Goal: Task Accomplishment & Management: Manage account settings

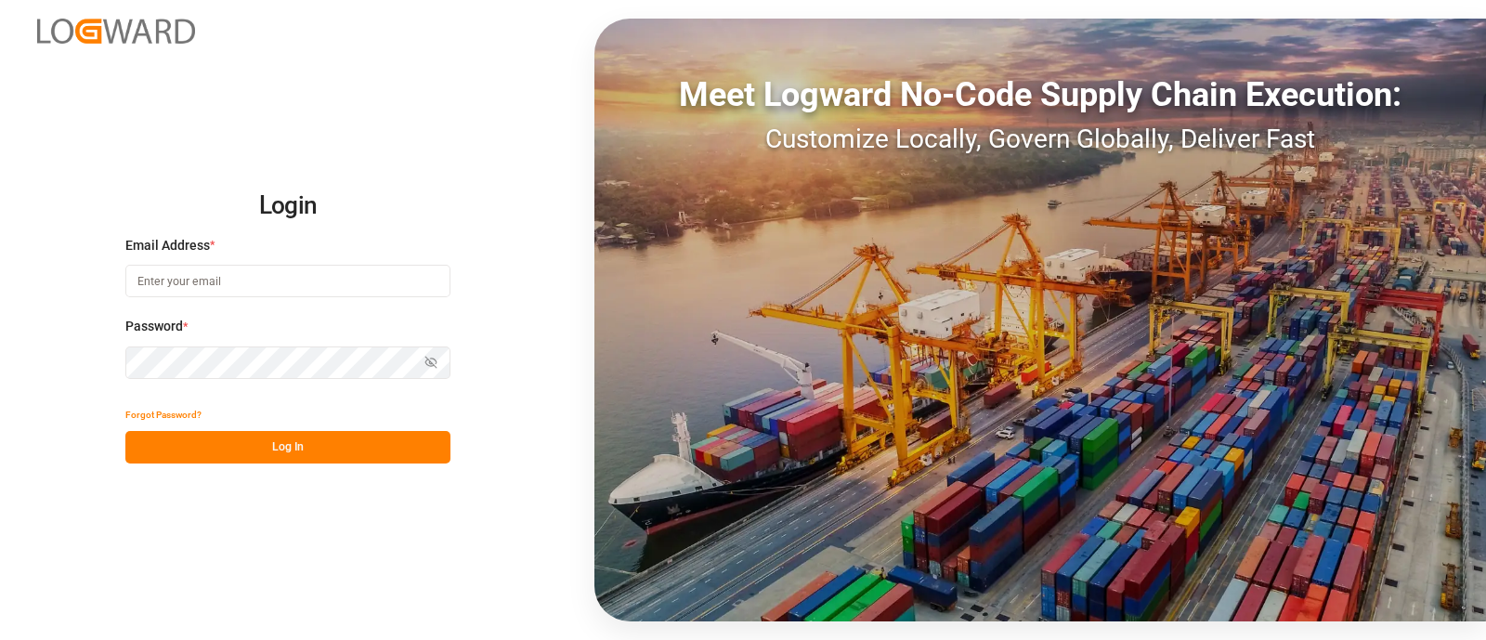
click at [357, 271] on input at bounding box center [287, 281] width 325 height 32
type input "elsie.sanchez@leschaco.com"
click at [268, 446] on button "Log In" at bounding box center [287, 447] width 325 height 32
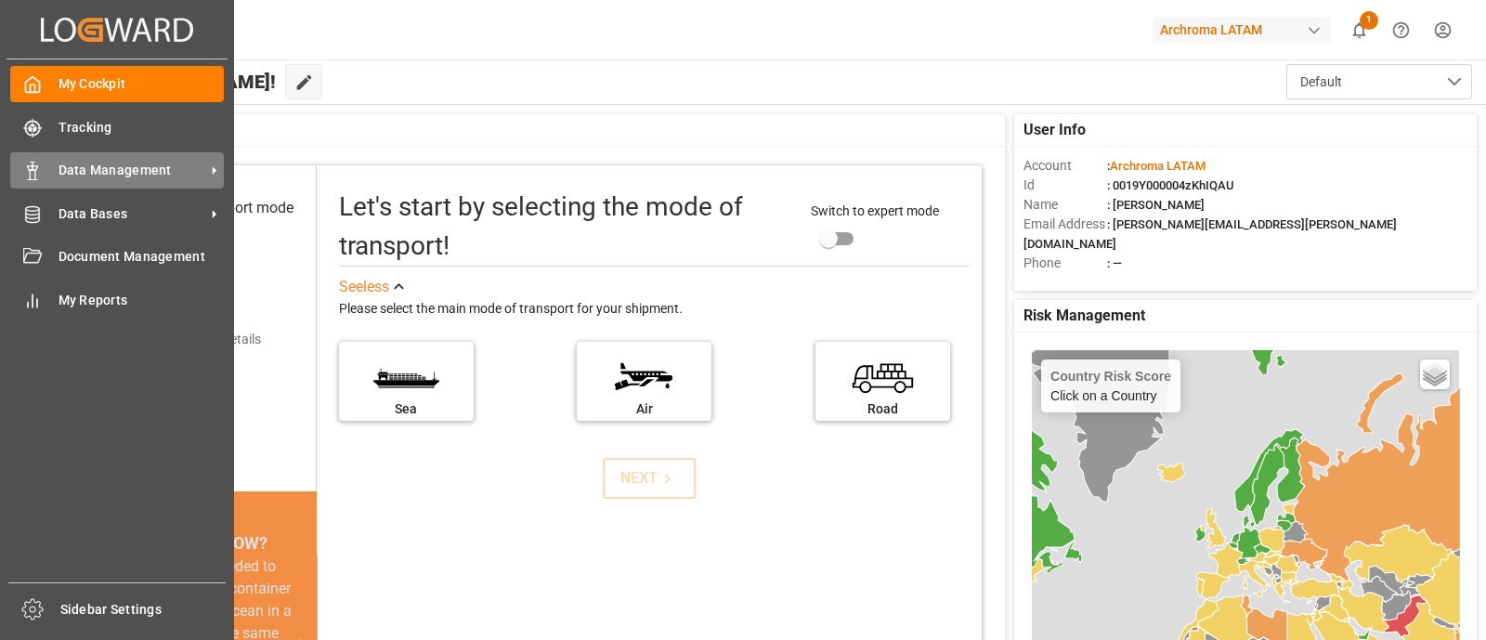
click at [146, 177] on span "Data Management" at bounding box center [131, 170] width 147 height 19
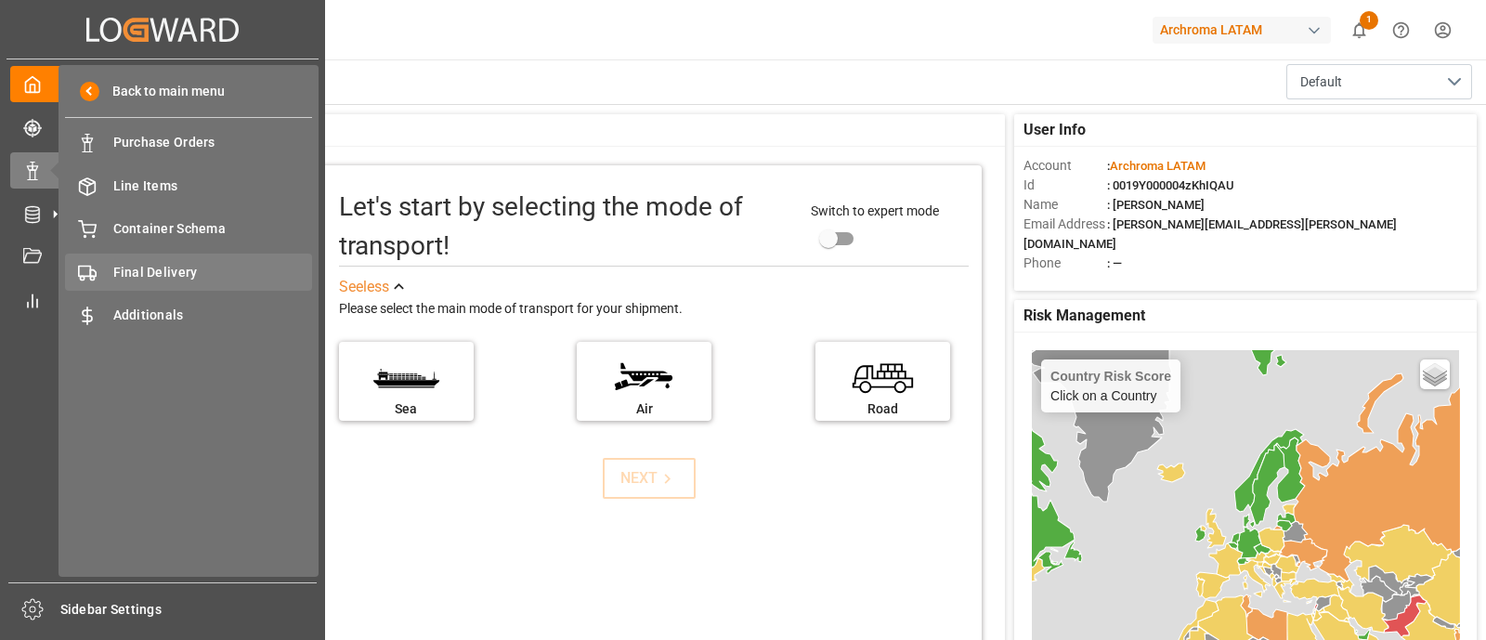
click at [203, 270] on span "Final Delivery" at bounding box center [213, 272] width 200 height 19
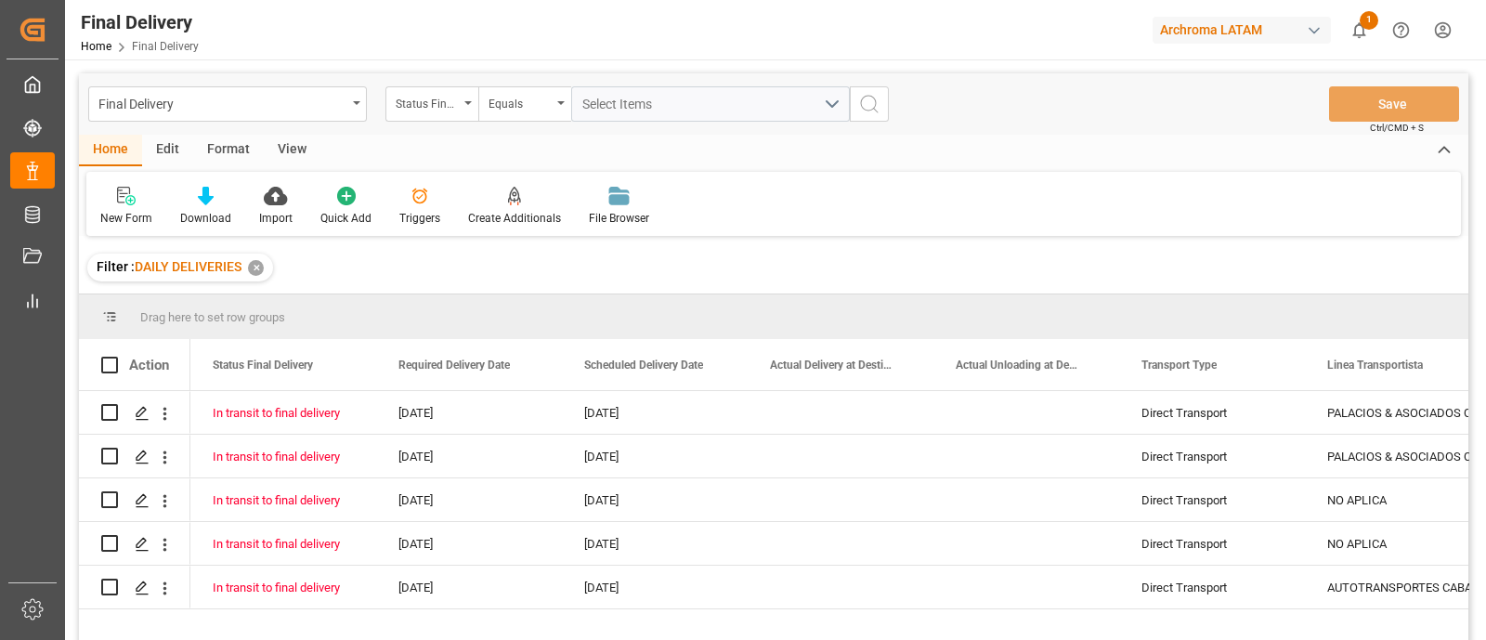
click at [260, 266] on div "✕" at bounding box center [256, 268] width 16 height 16
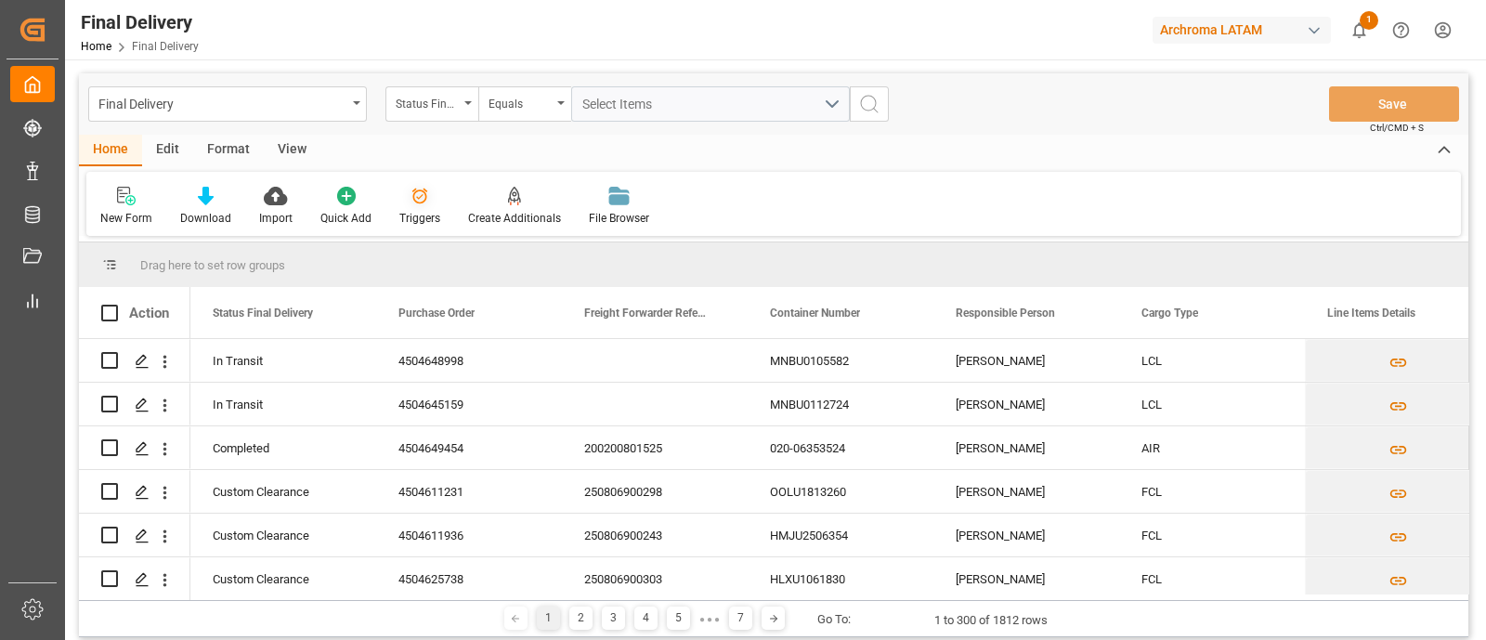
click at [418, 213] on div "Triggers" at bounding box center [419, 218] width 41 height 17
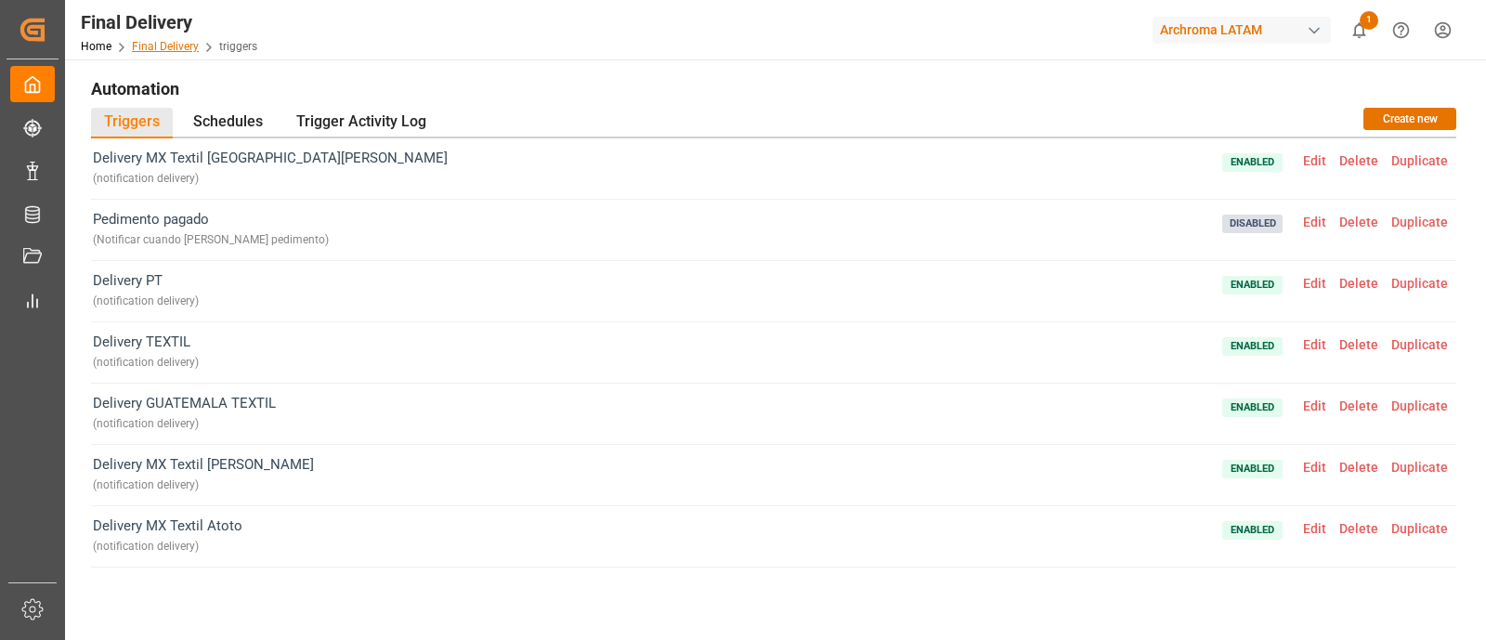
click at [172, 47] on link "Final Delivery" at bounding box center [165, 46] width 67 height 13
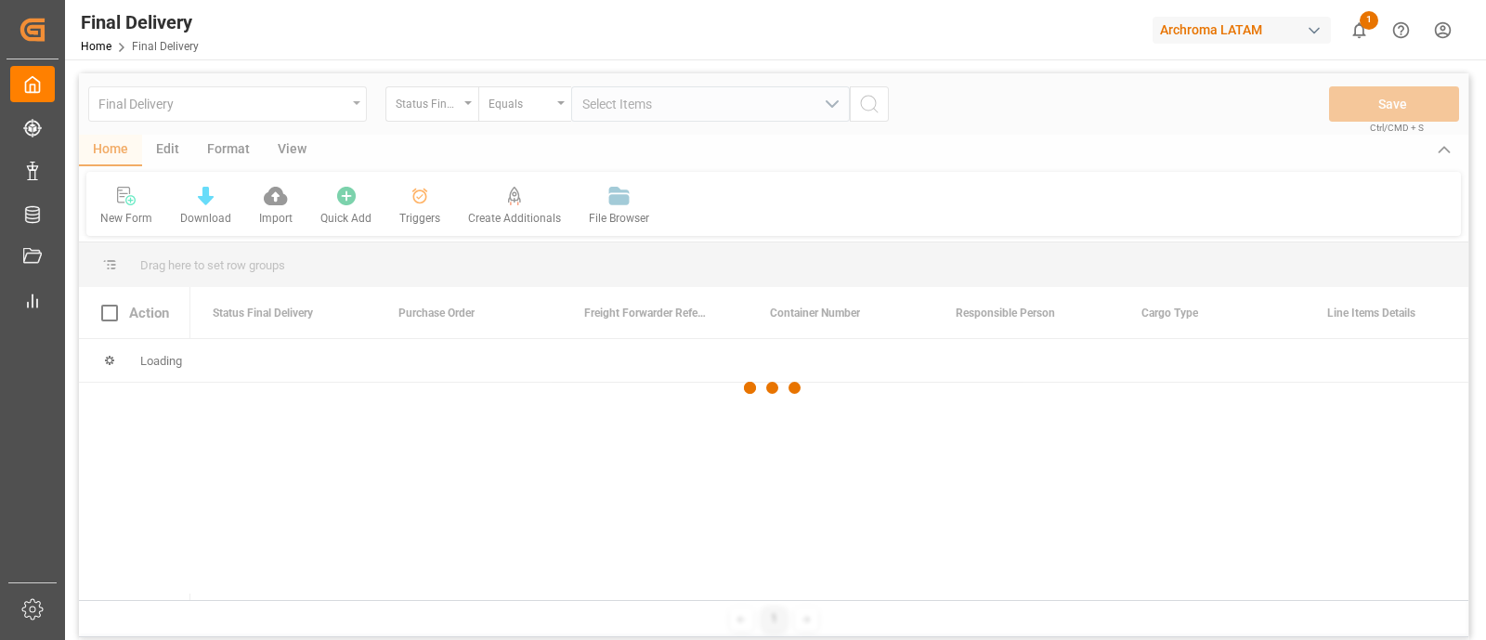
click at [328, 119] on div at bounding box center [773, 387] width 1389 height 629
click at [350, 113] on div at bounding box center [773, 387] width 1389 height 629
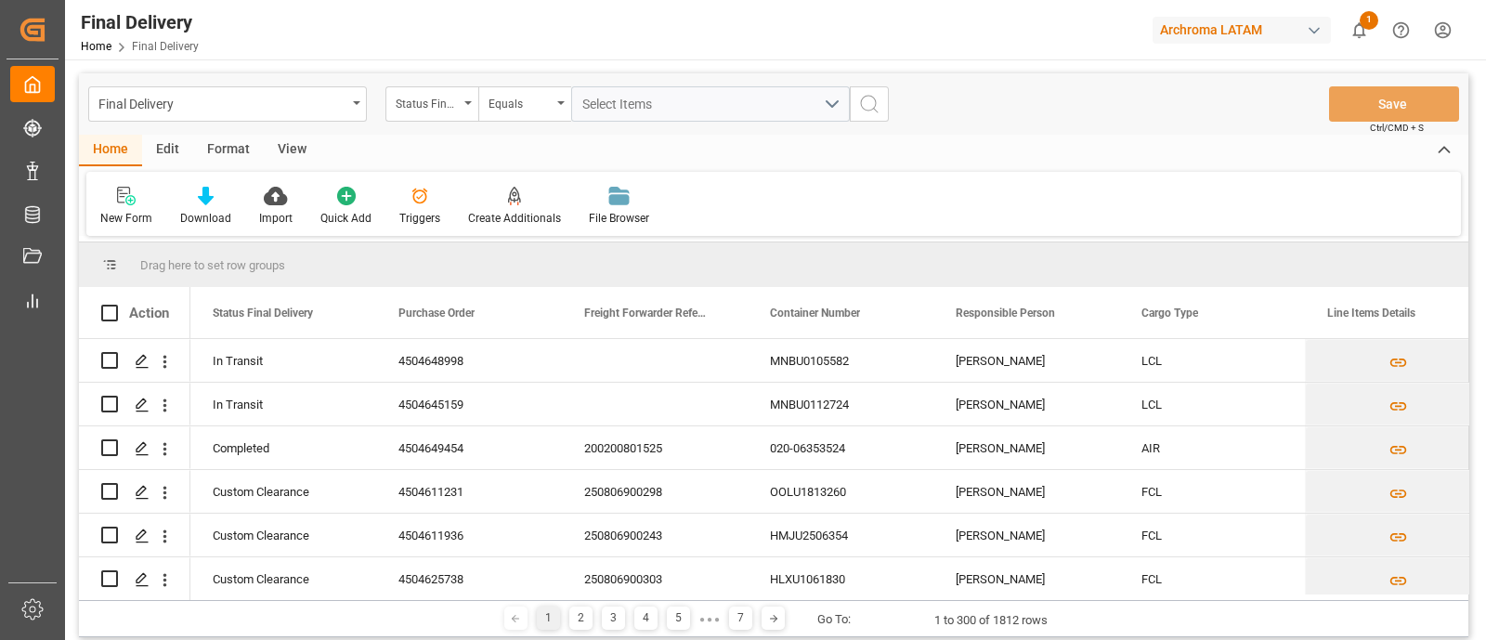
click at [312, 84] on div "Final Delivery Status Final Delivery Equals Select Items Save Ctrl/CMD + S" at bounding box center [773, 103] width 1389 height 61
click at [334, 96] on div "Final Delivery" at bounding box center [222, 102] width 248 height 23
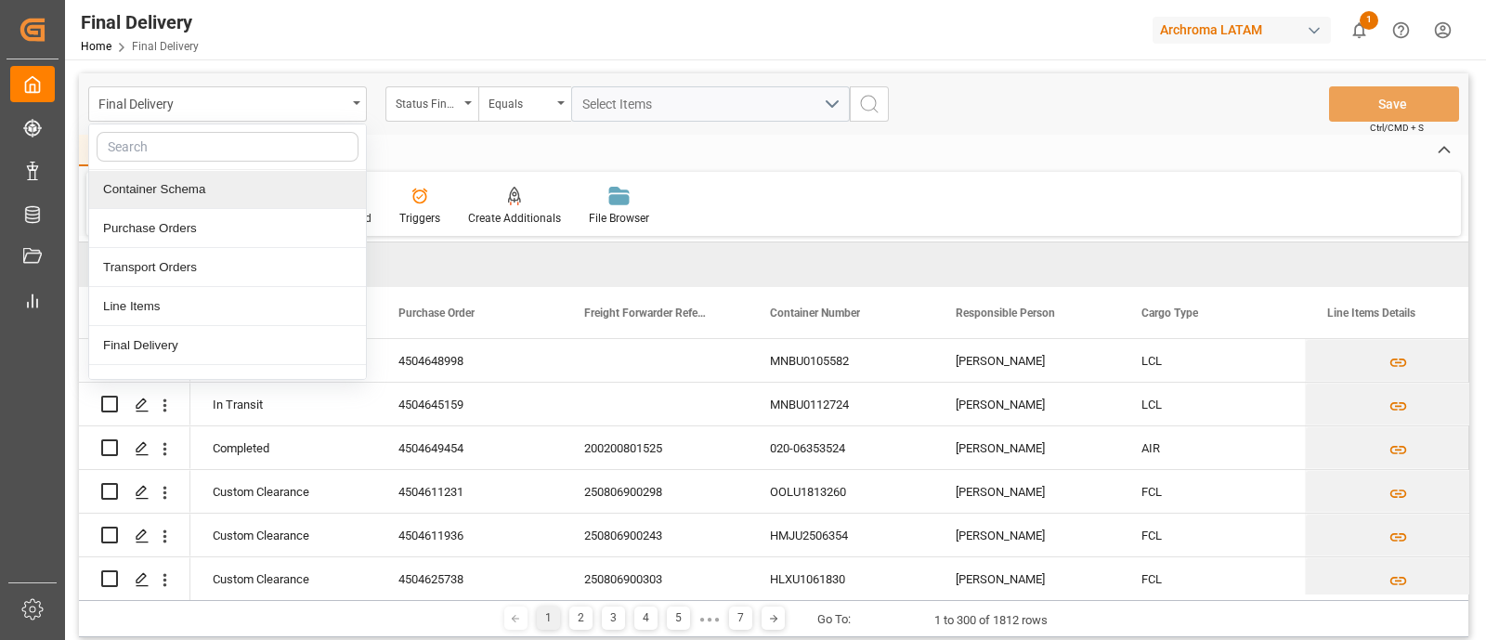
click at [274, 188] on div "Container Schema" at bounding box center [227, 189] width 277 height 39
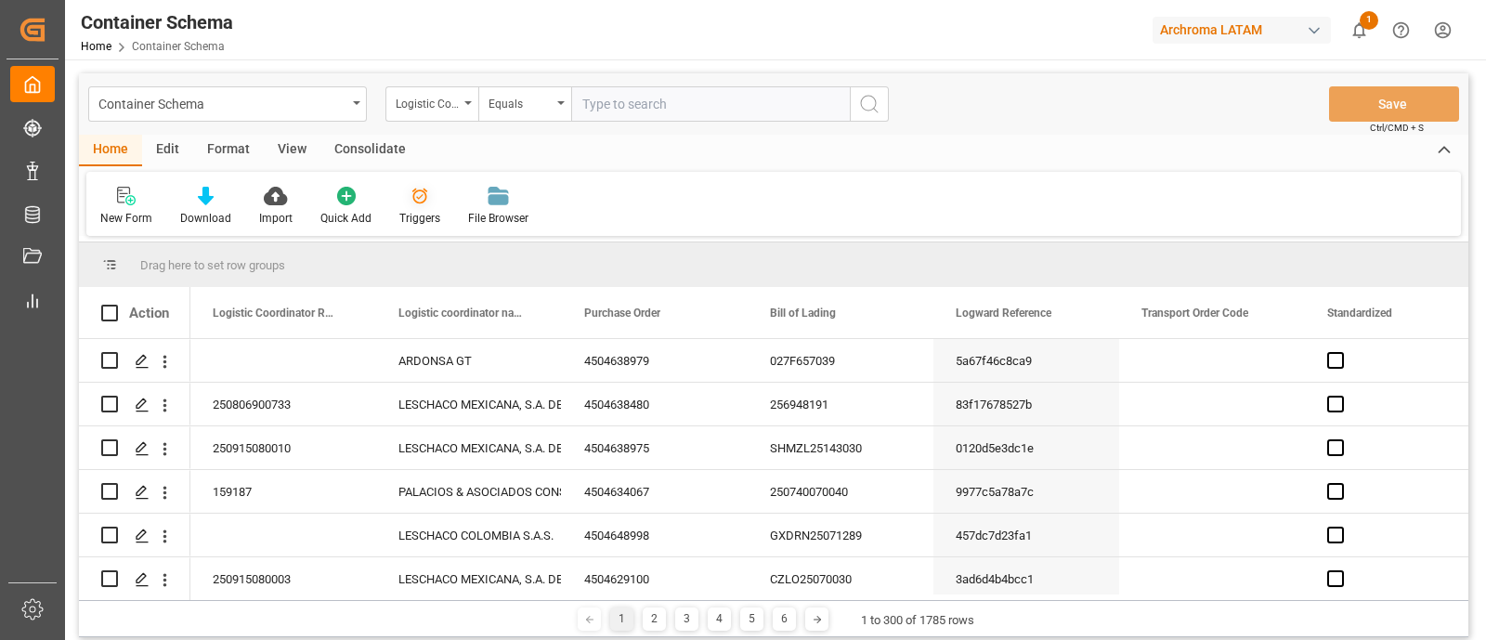
click at [402, 188] on div at bounding box center [419, 195] width 41 height 19
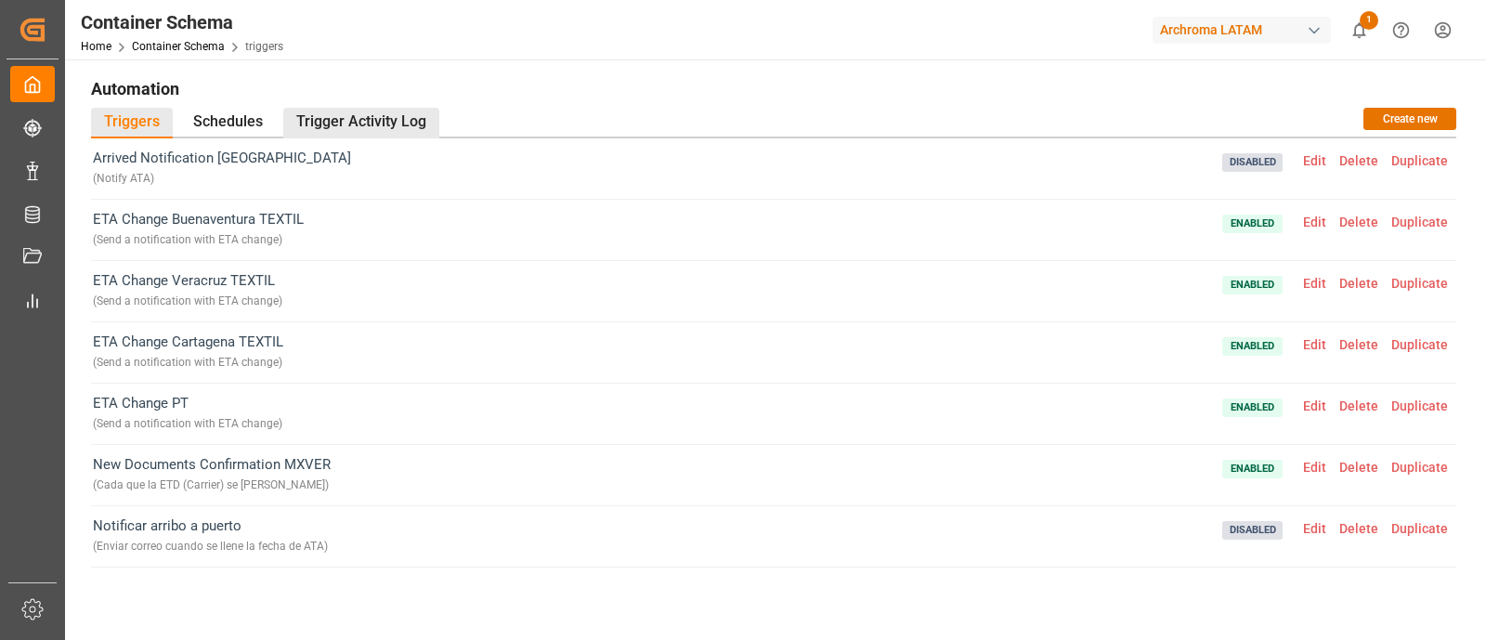
click at [371, 109] on div "Trigger Activity Log" at bounding box center [361, 123] width 156 height 31
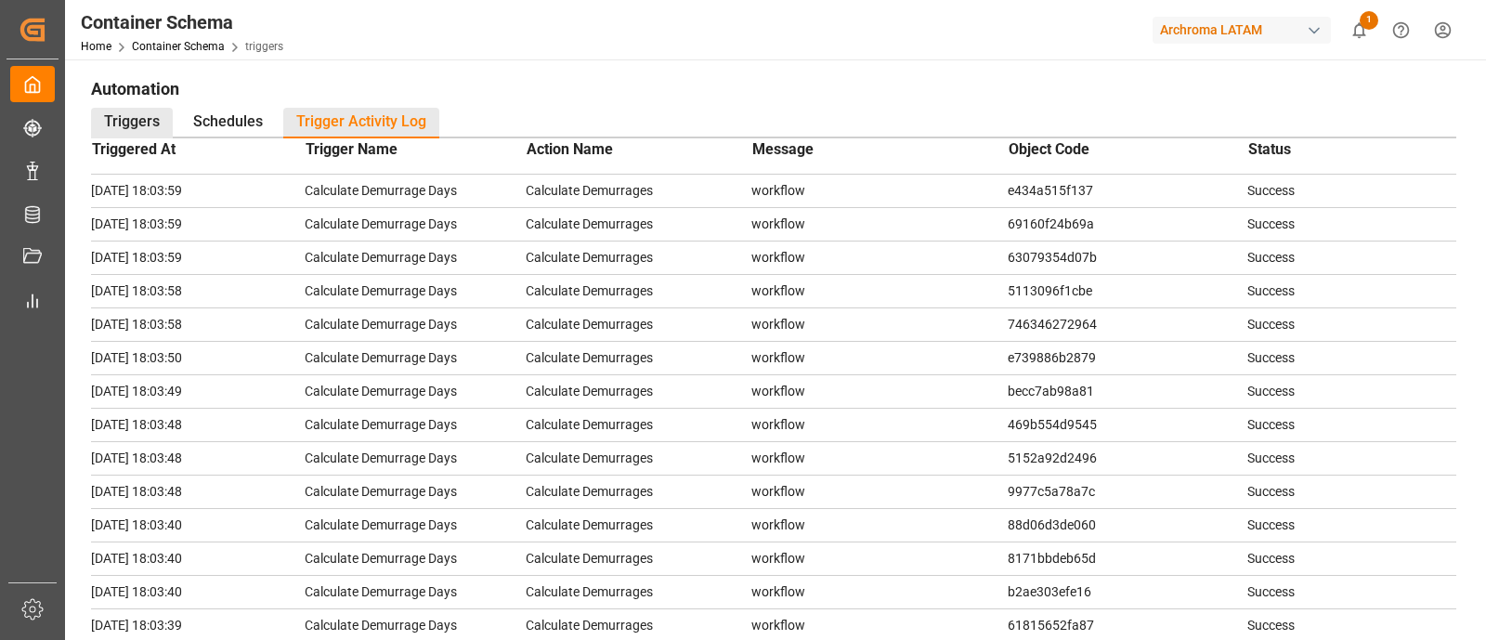
click at [153, 120] on div "Triggers" at bounding box center [132, 123] width 82 height 31
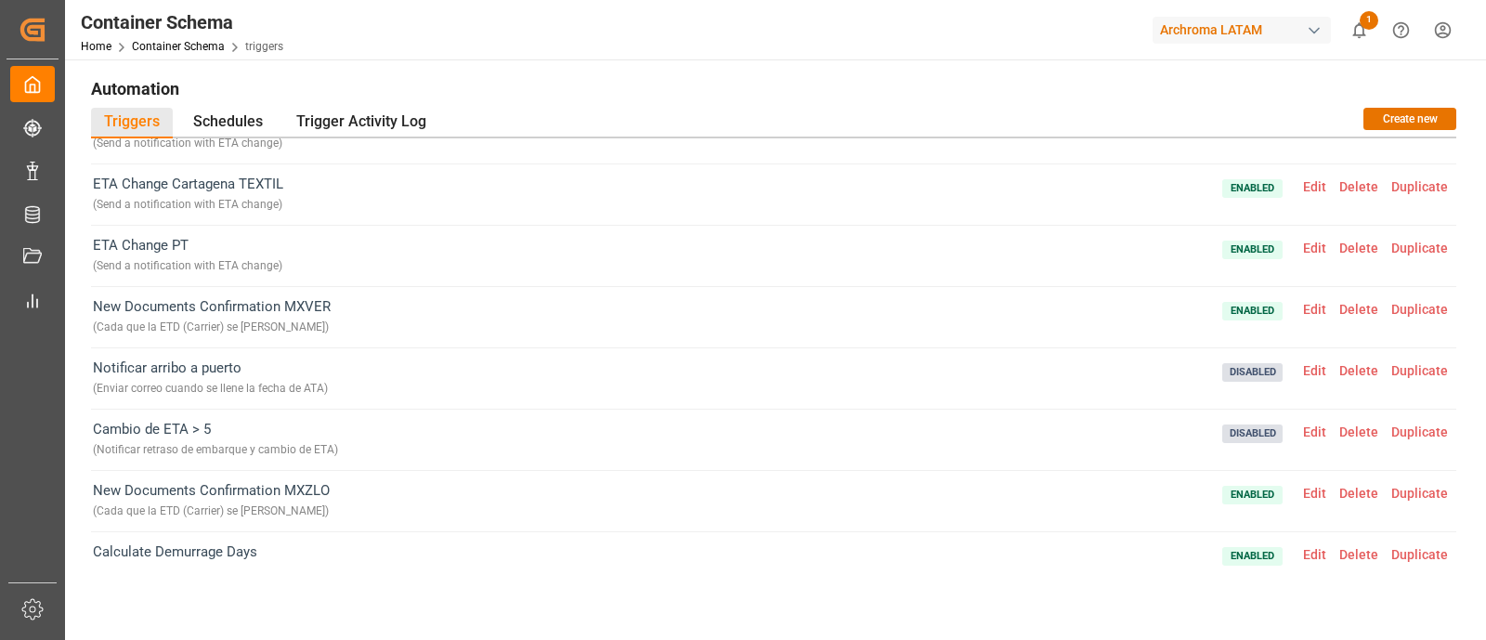
scroll to position [158, 0]
click at [1188, 306] on span "Edit" at bounding box center [1314, 309] width 36 height 15
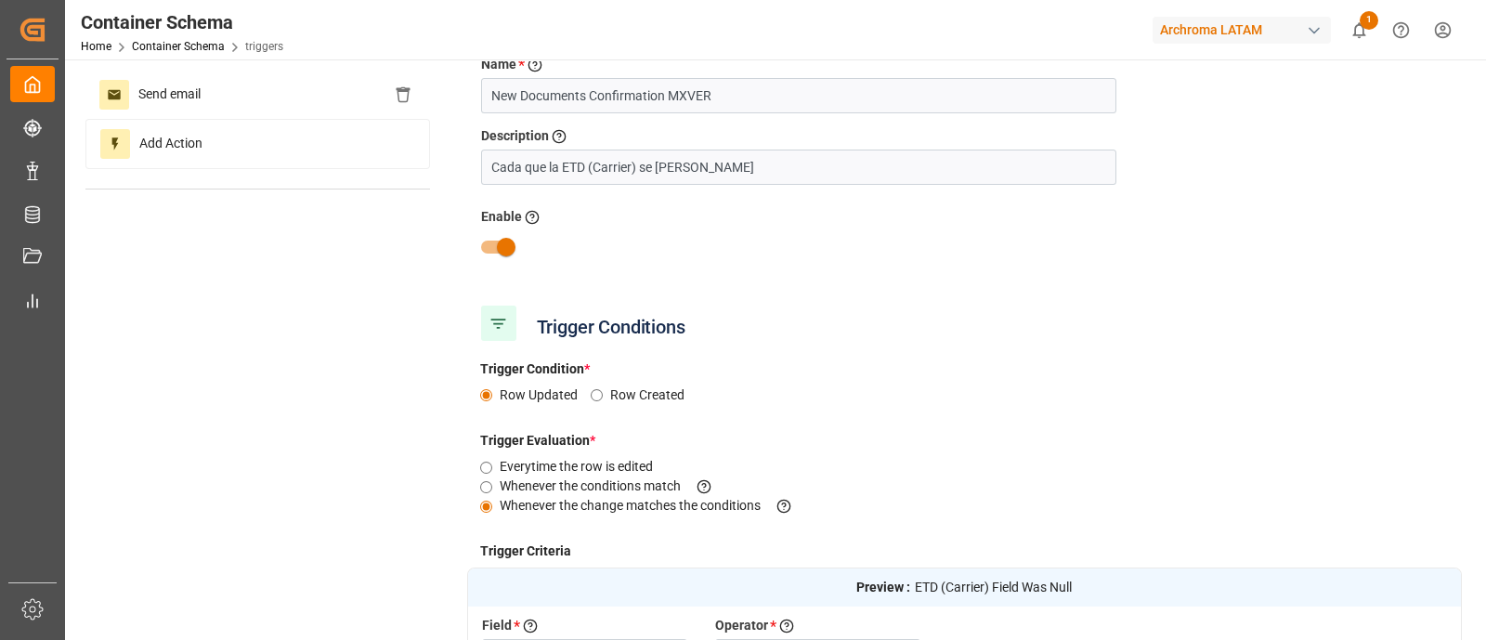
scroll to position [0, 0]
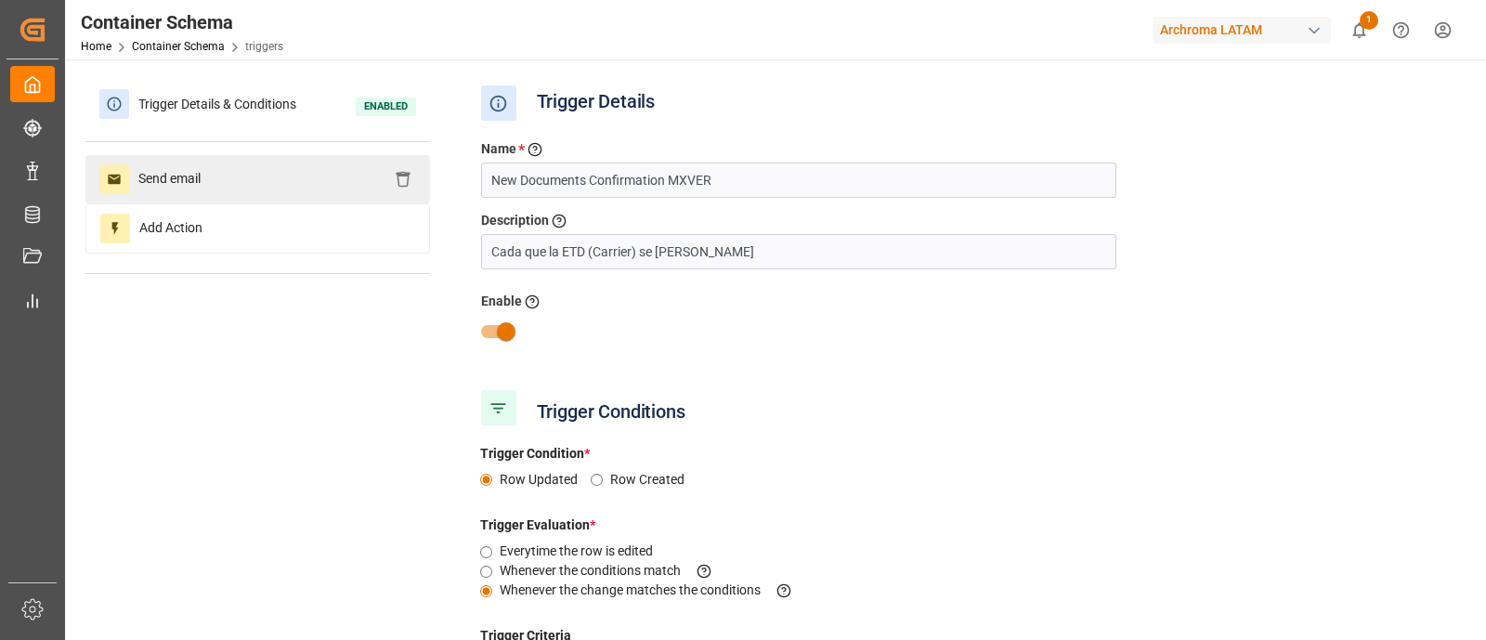
click at [251, 188] on div "Send email" at bounding box center [257, 179] width 344 height 48
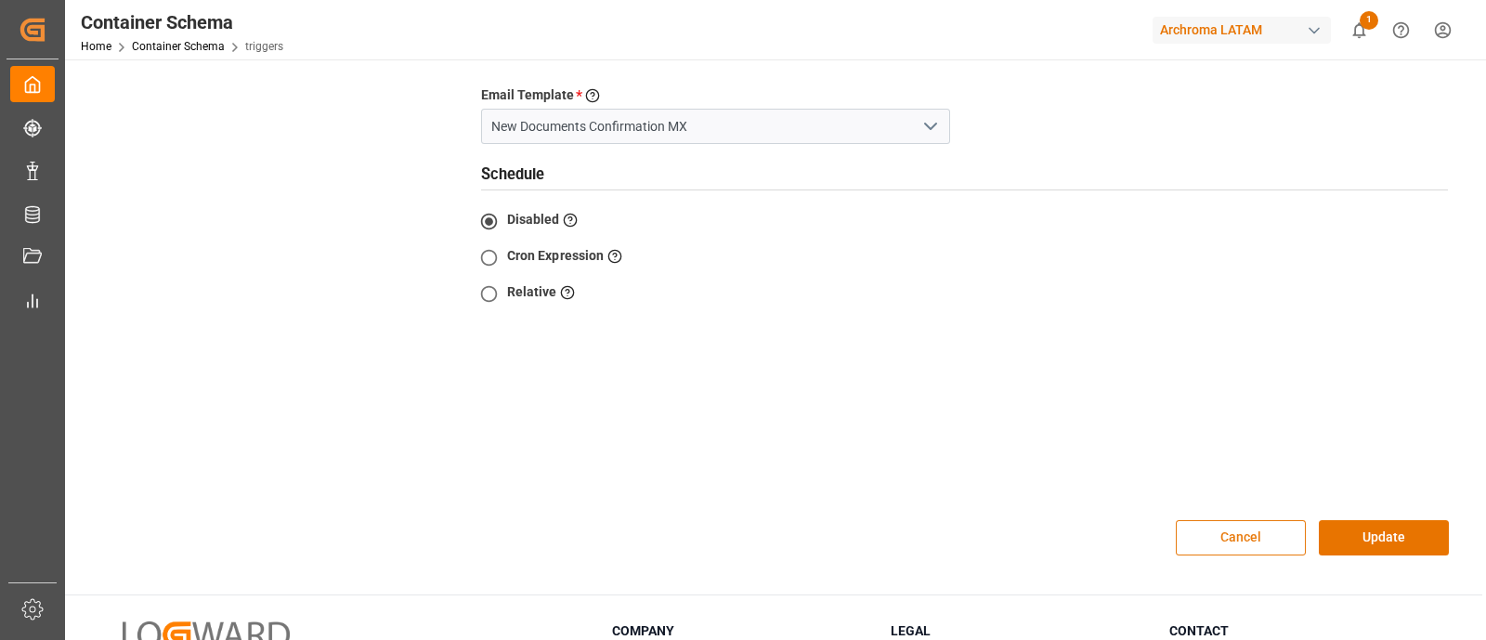
click at [1188, 511] on button "Cancel" at bounding box center [1240, 537] width 130 height 35
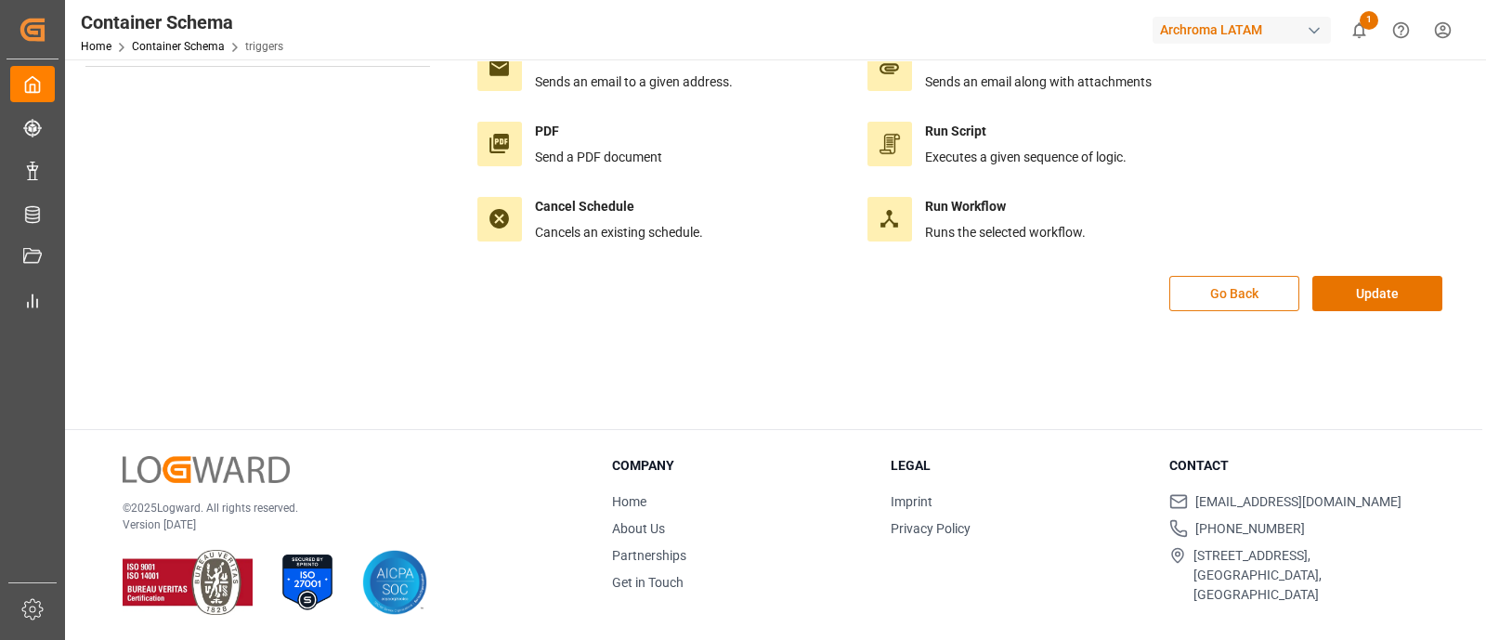
click at [1188, 307] on button "Go Back" at bounding box center [1234, 293] width 130 height 35
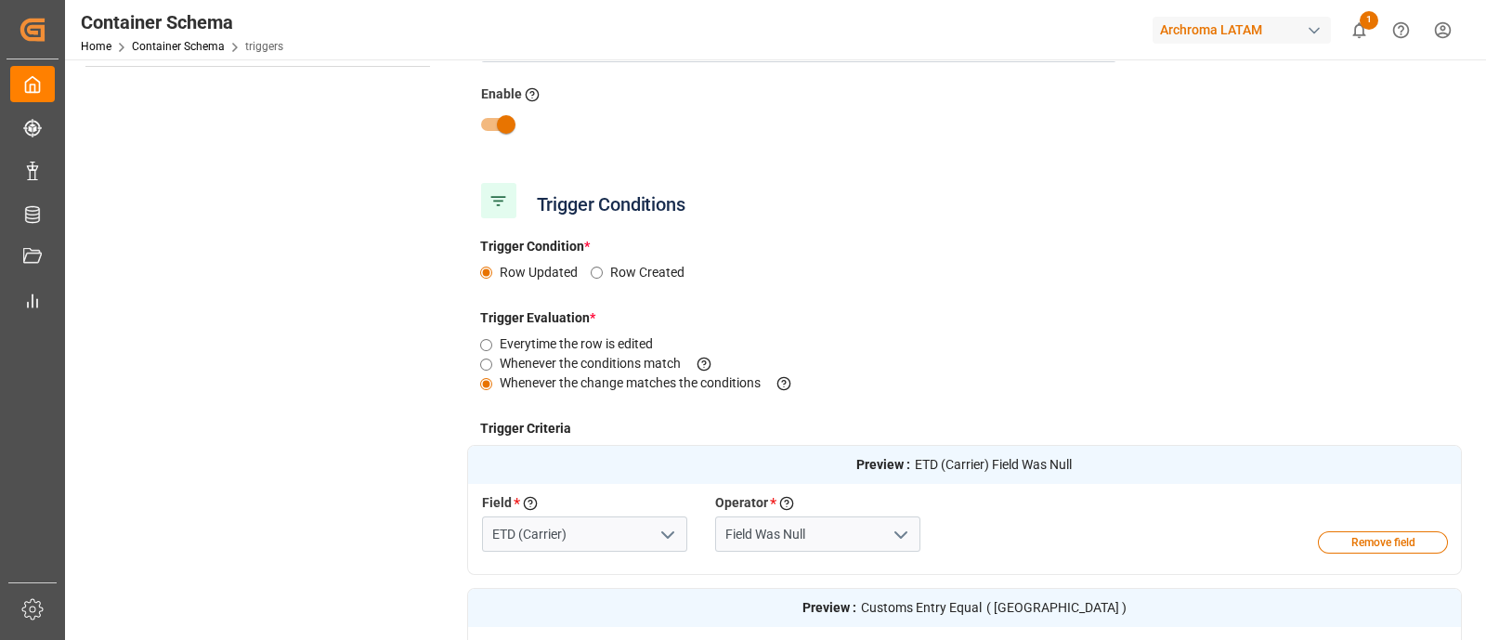
scroll to position [625, 0]
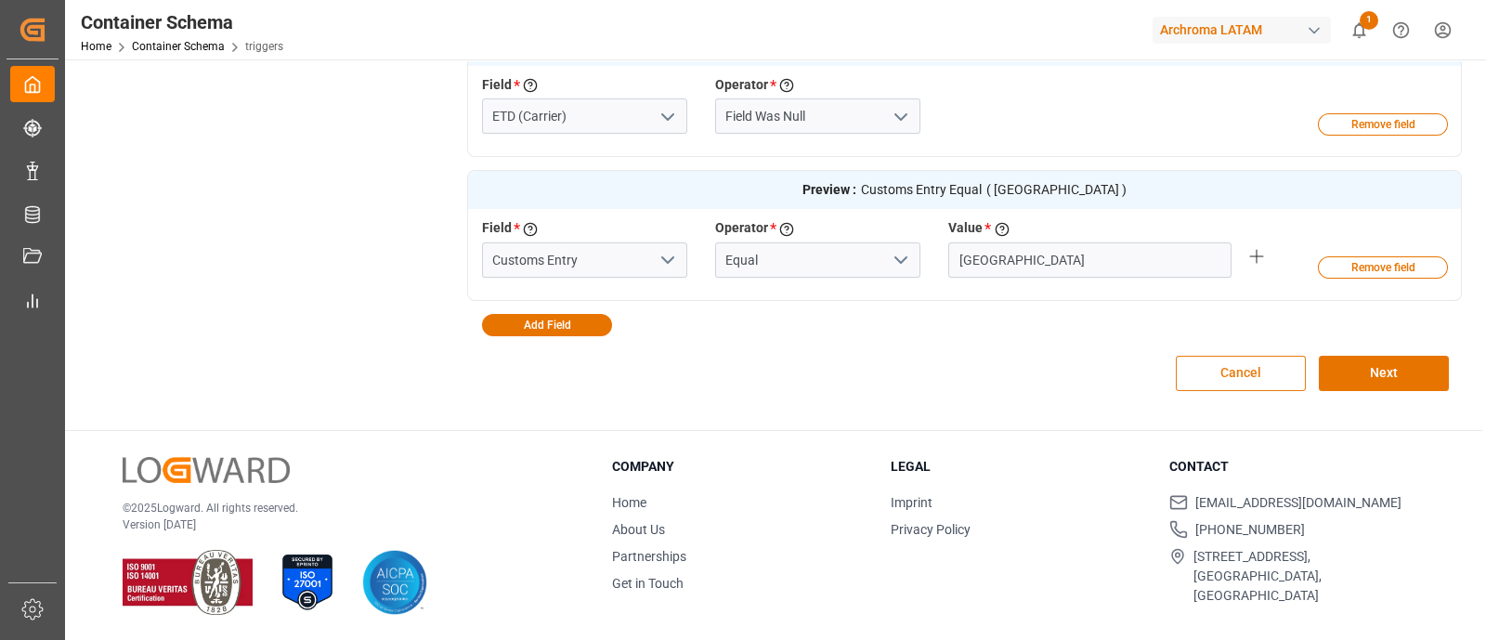
click at [1188, 365] on button "Cancel" at bounding box center [1240, 373] width 130 height 35
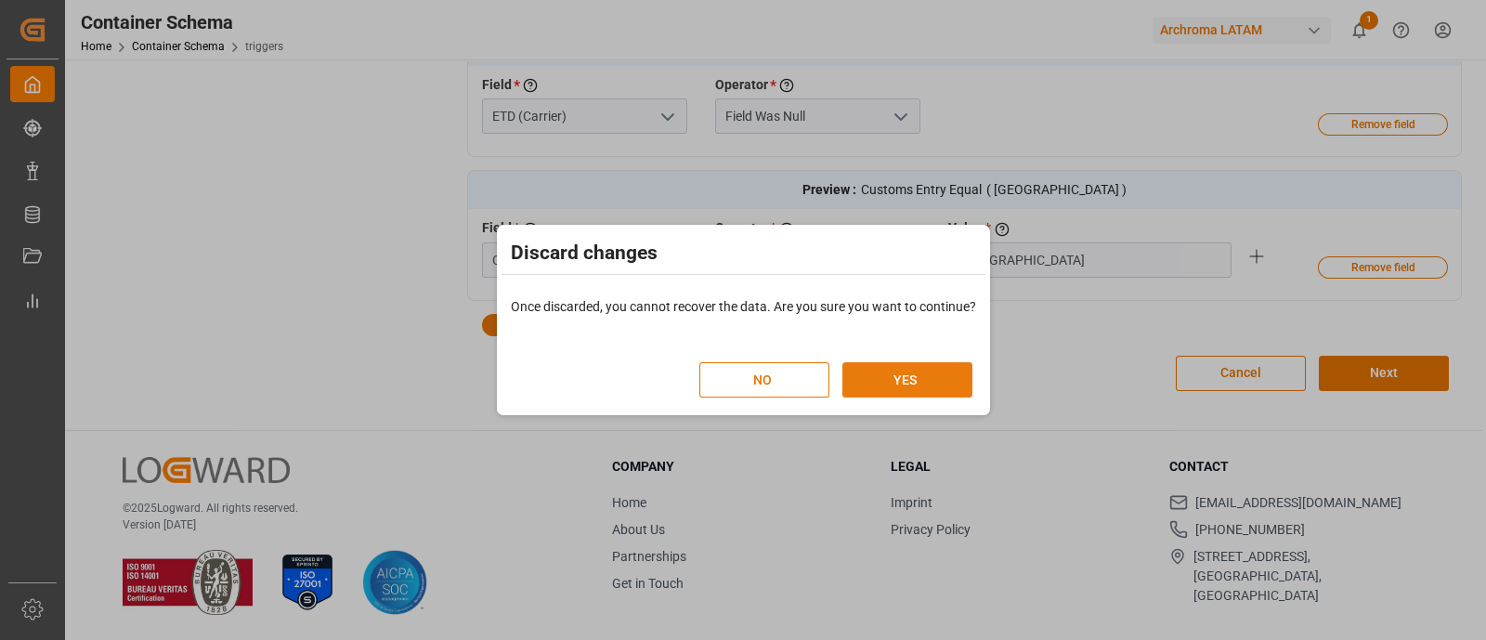
click at [933, 379] on button "YES" at bounding box center [907, 379] width 130 height 35
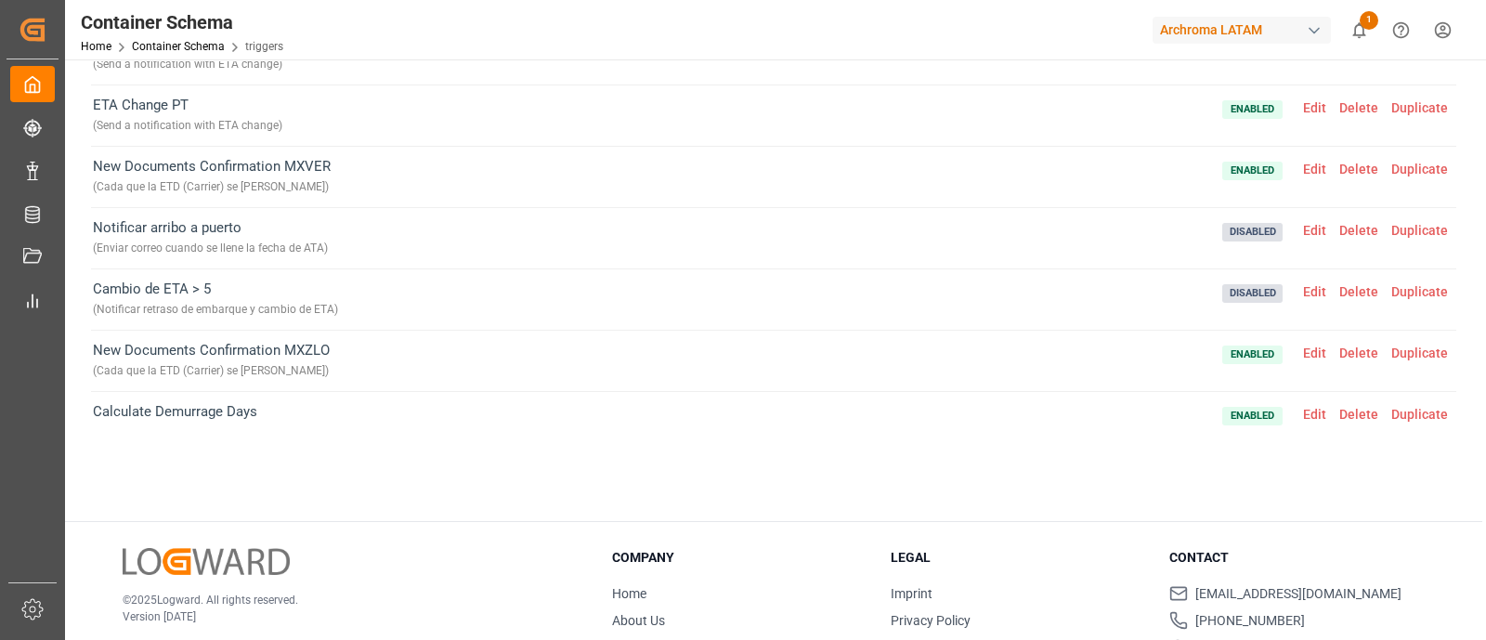
scroll to position [0, 0]
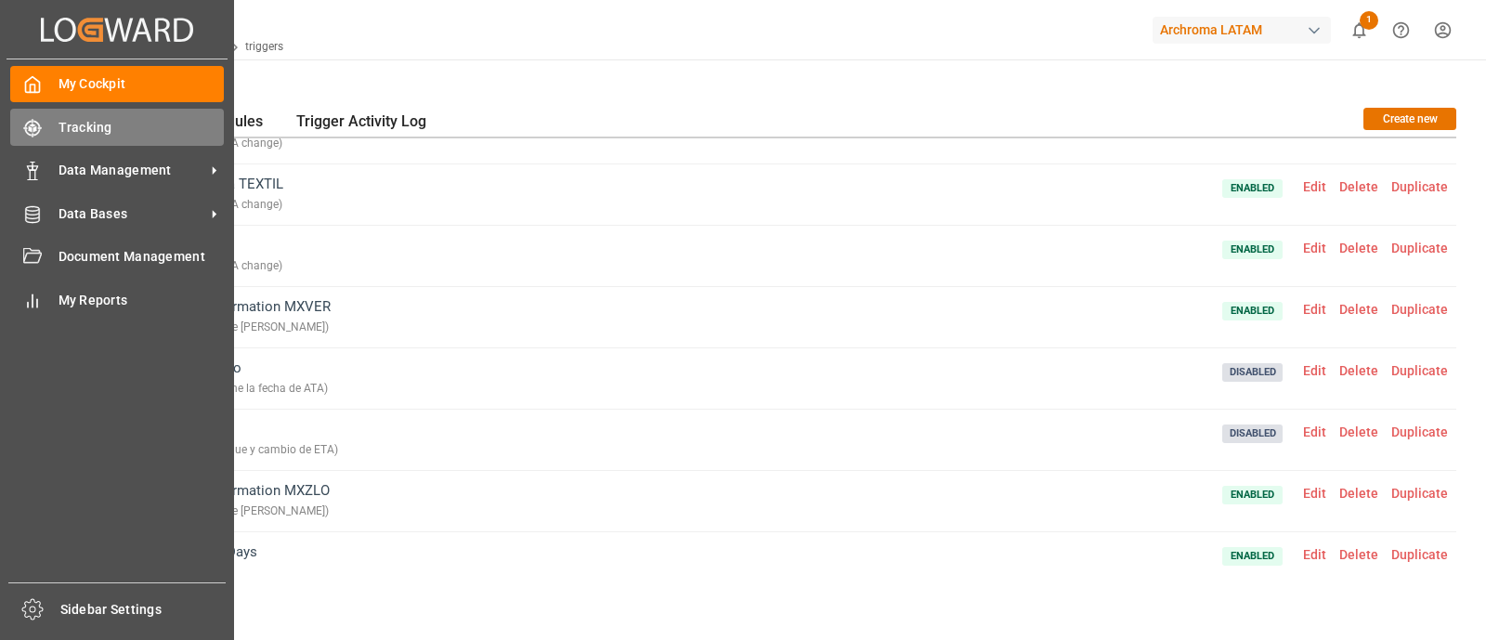
click at [28, 119] on icon at bounding box center [32, 128] width 19 height 19
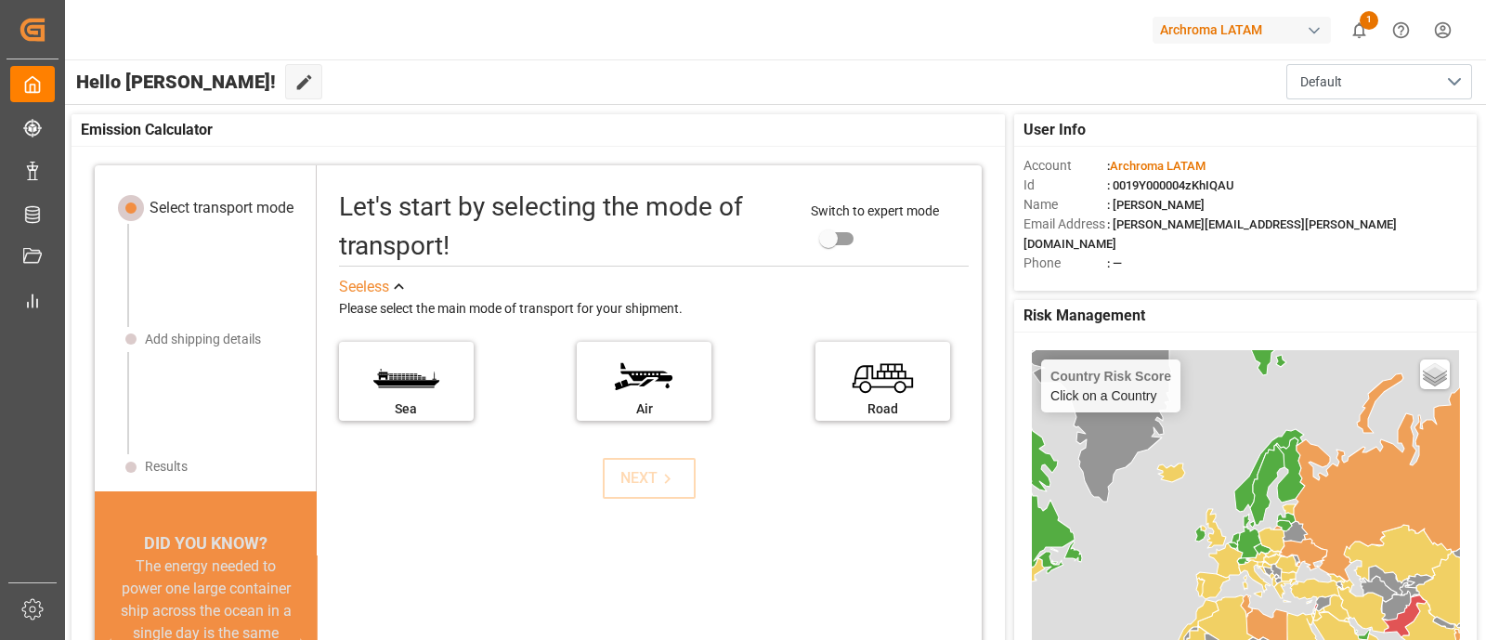
click at [1188, 37] on icon "show 1 new notifications" at bounding box center [1358, 29] width 19 height 19
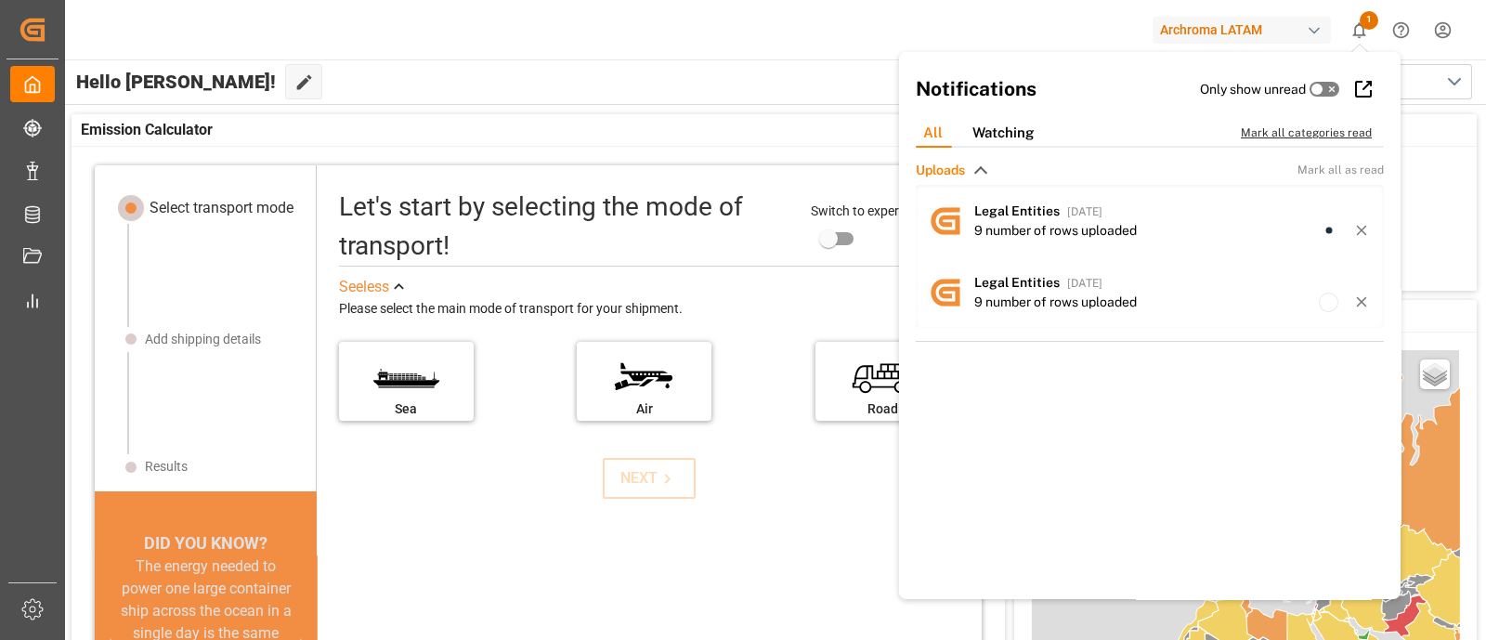
click at [1188, 129] on div "Mark all categories read" at bounding box center [1315, 132] width 150 height 17
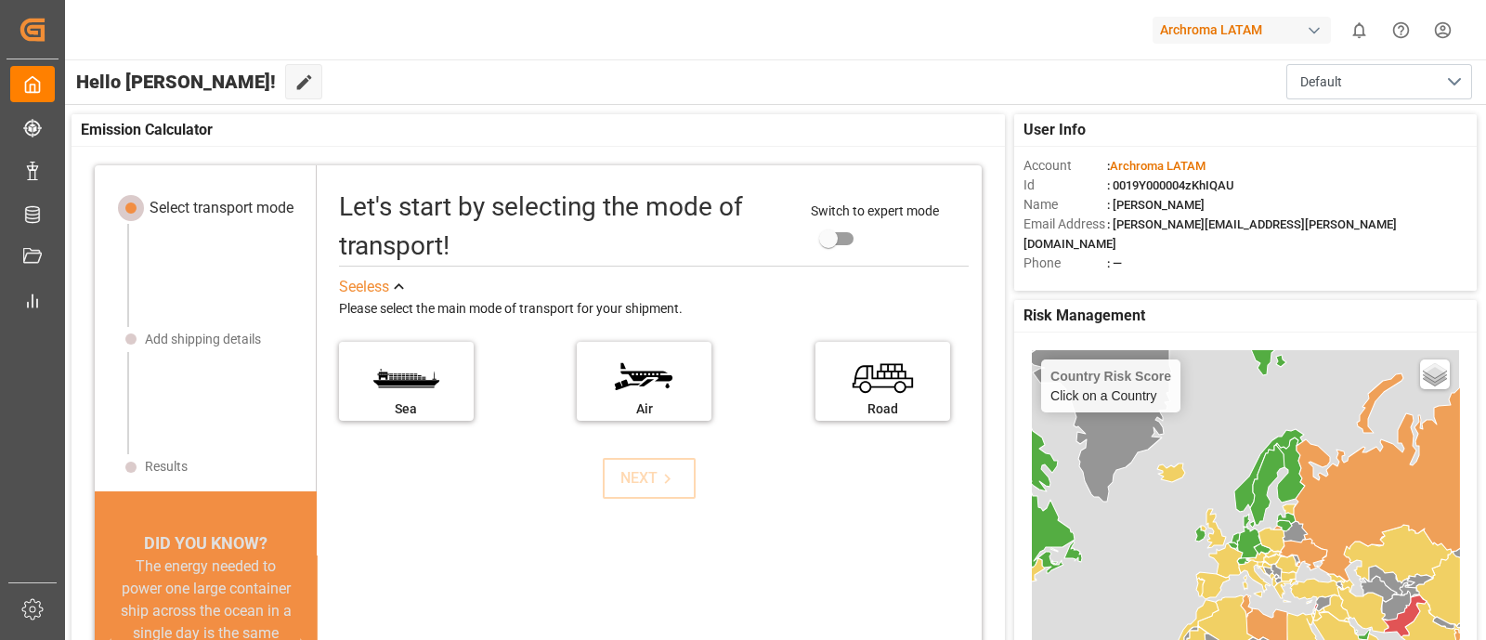
click at [1074, 34] on div at bounding box center [1061, 30] width 156 height 32
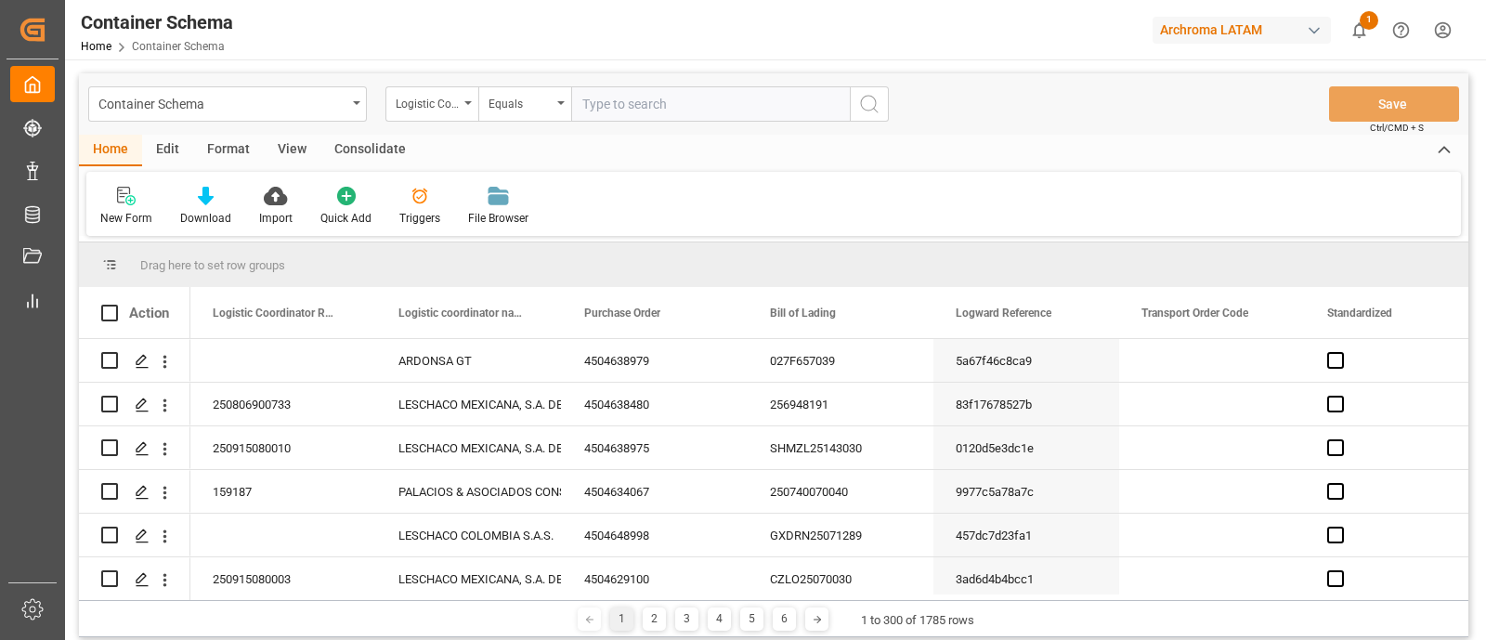
click at [355, 109] on div "Container Schema" at bounding box center [227, 103] width 279 height 35
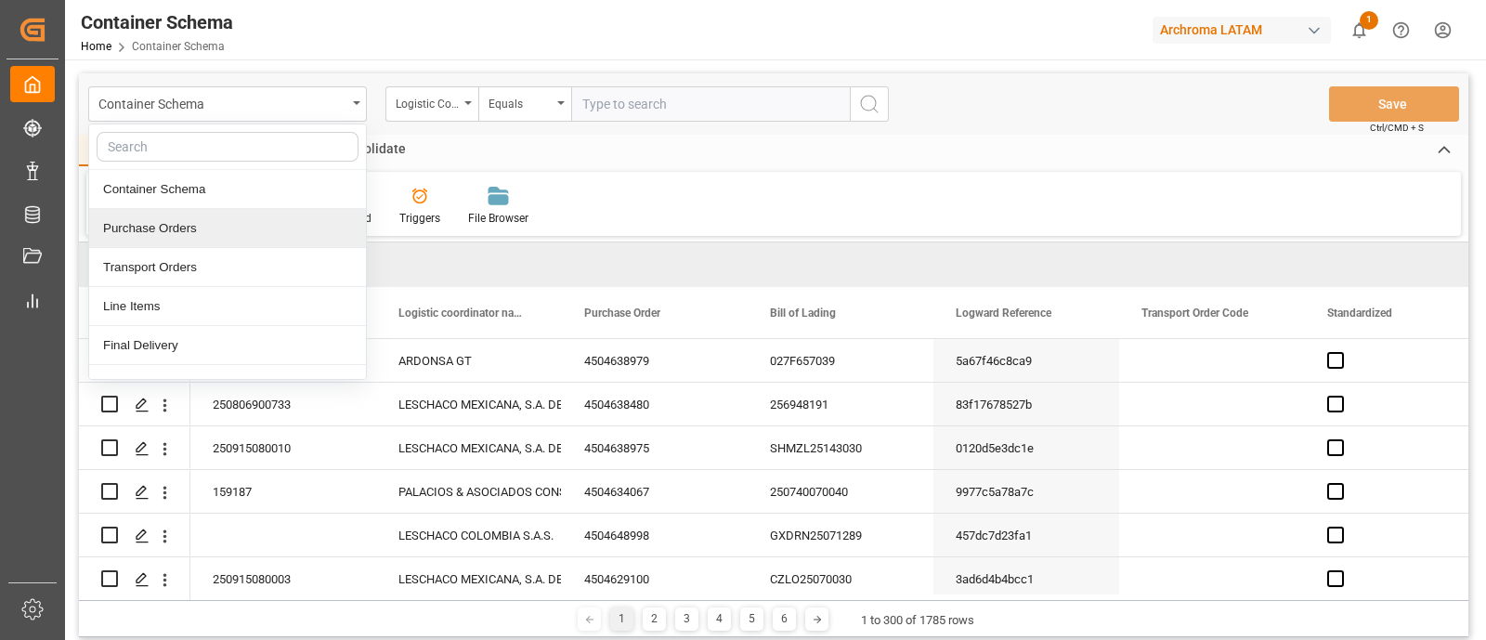
click at [172, 227] on div "Purchase Orders" at bounding box center [227, 228] width 277 height 39
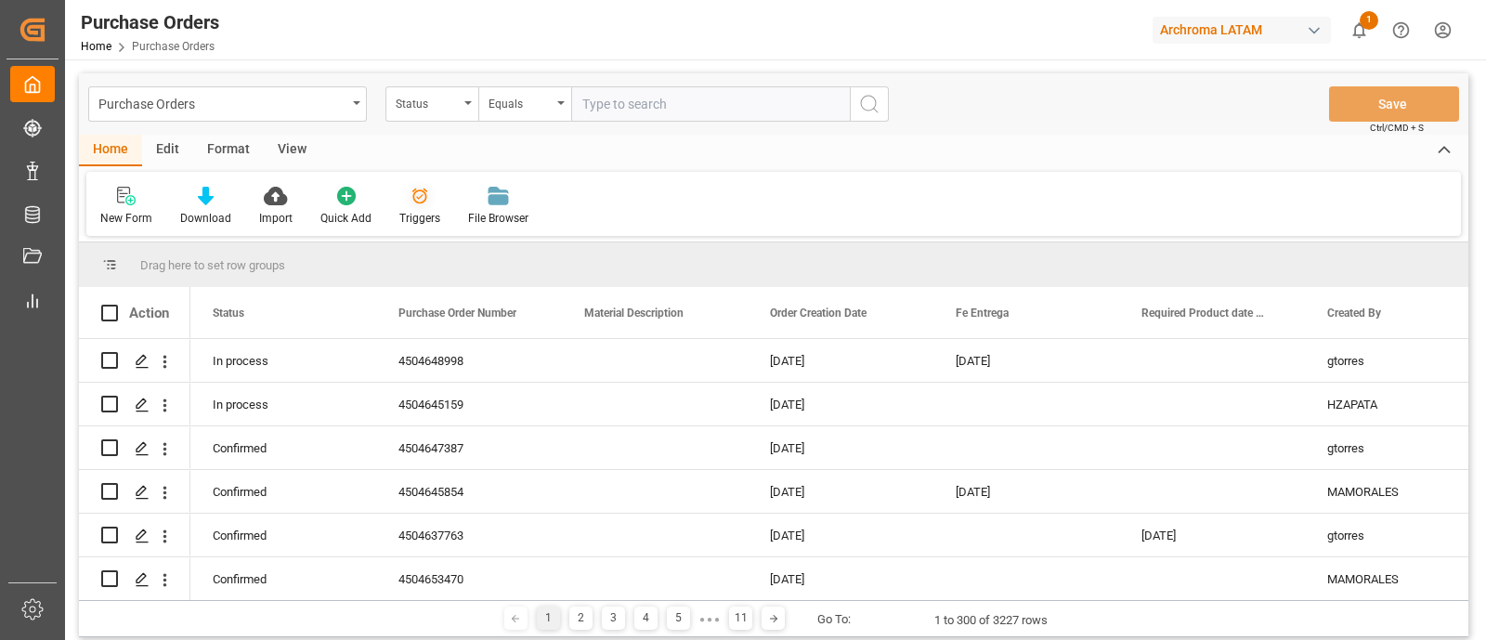
click at [415, 205] on icon at bounding box center [419, 196] width 19 height 19
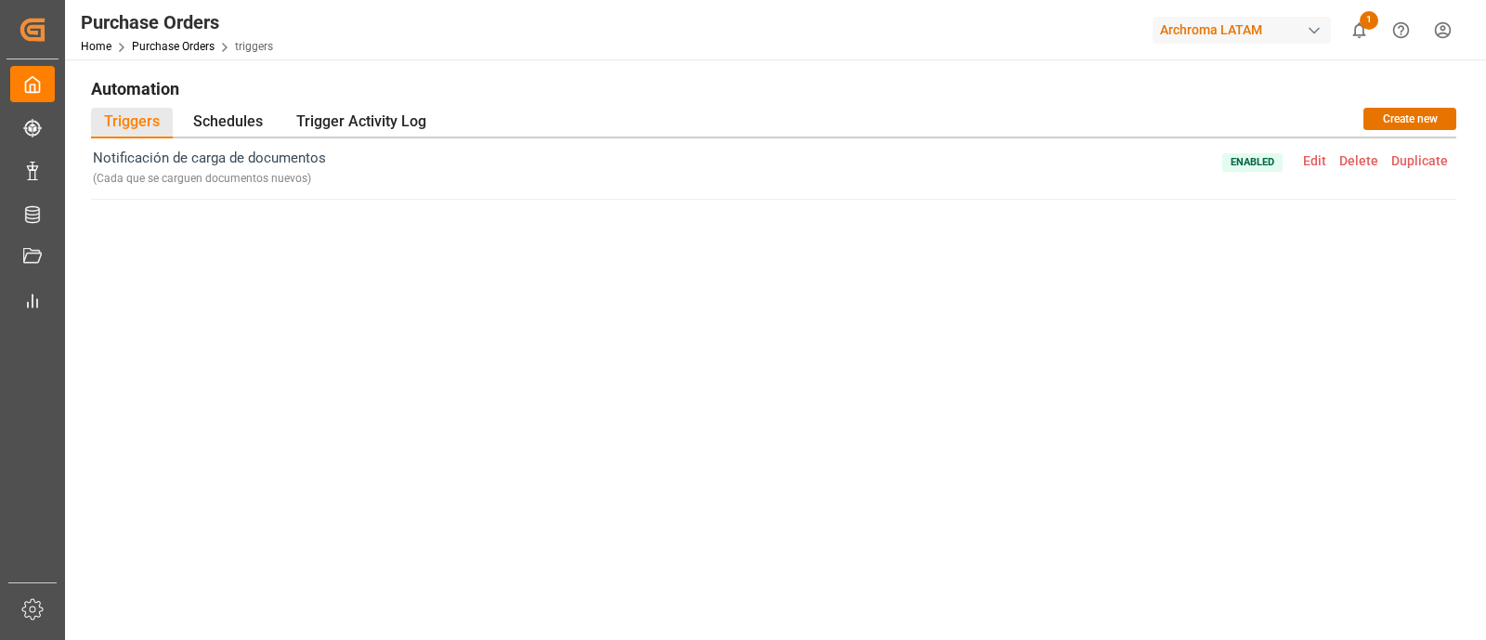
click at [1314, 158] on span "Edit" at bounding box center [1314, 160] width 36 height 15
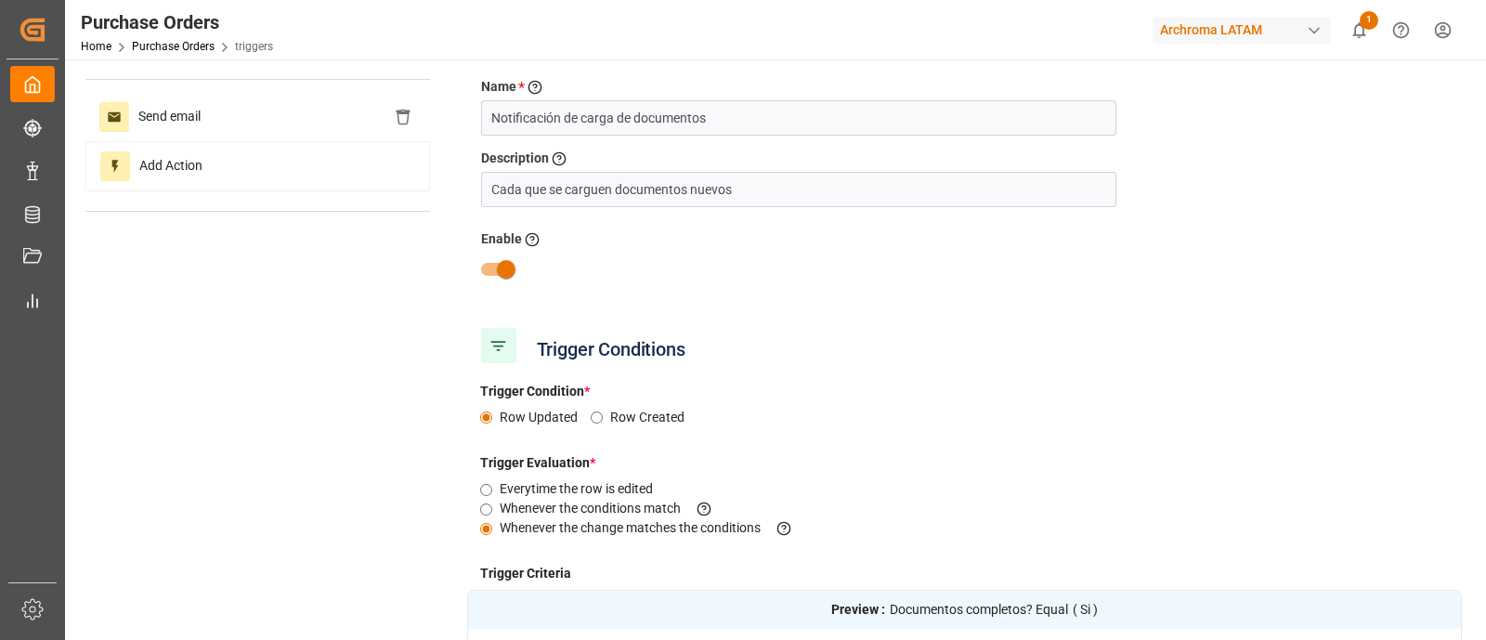
scroll to position [65, 0]
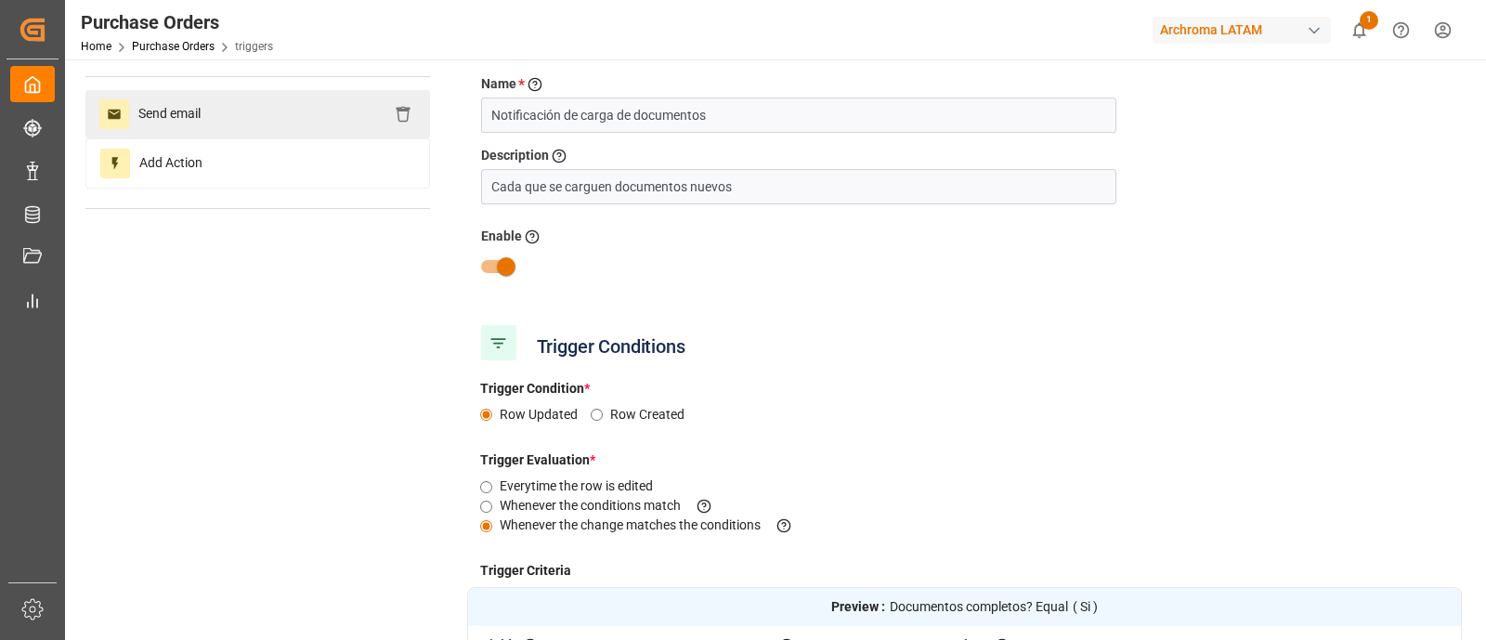
click at [274, 123] on div "Send email" at bounding box center [257, 114] width 344 height 48
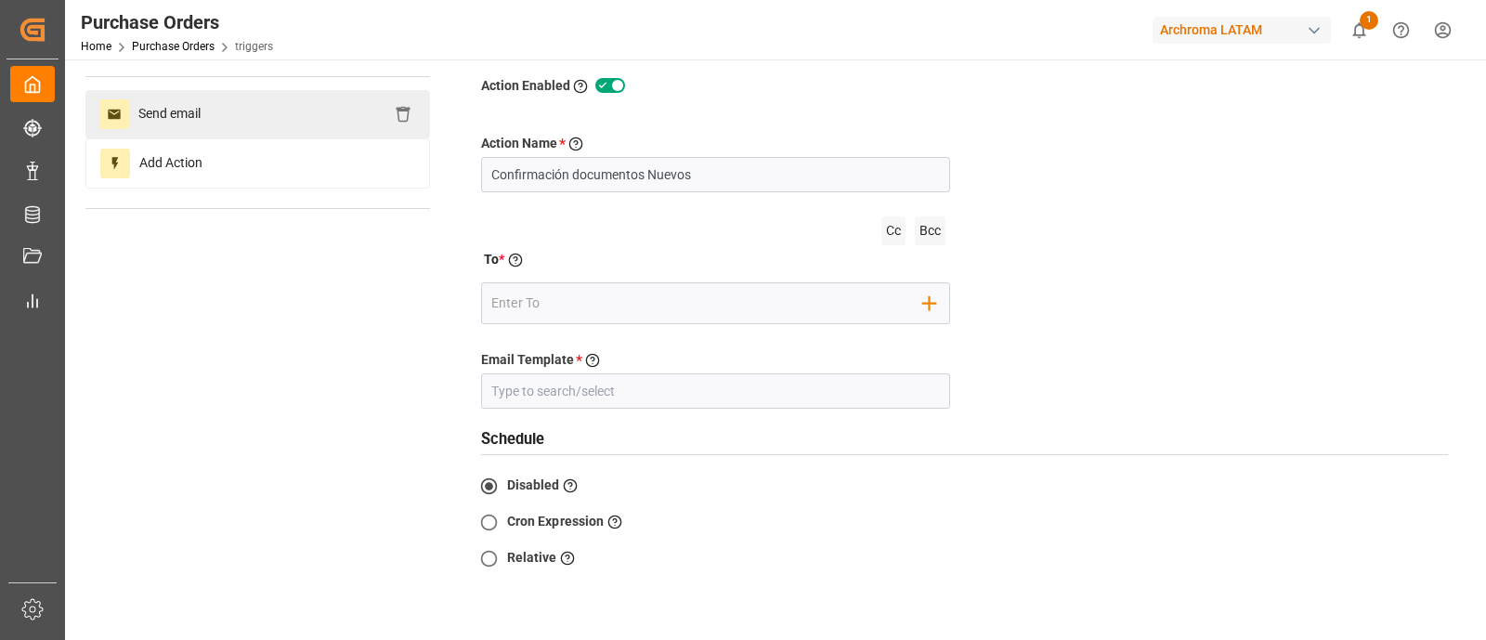
type input "CONFIRMACION DE DOCUMENTOS"
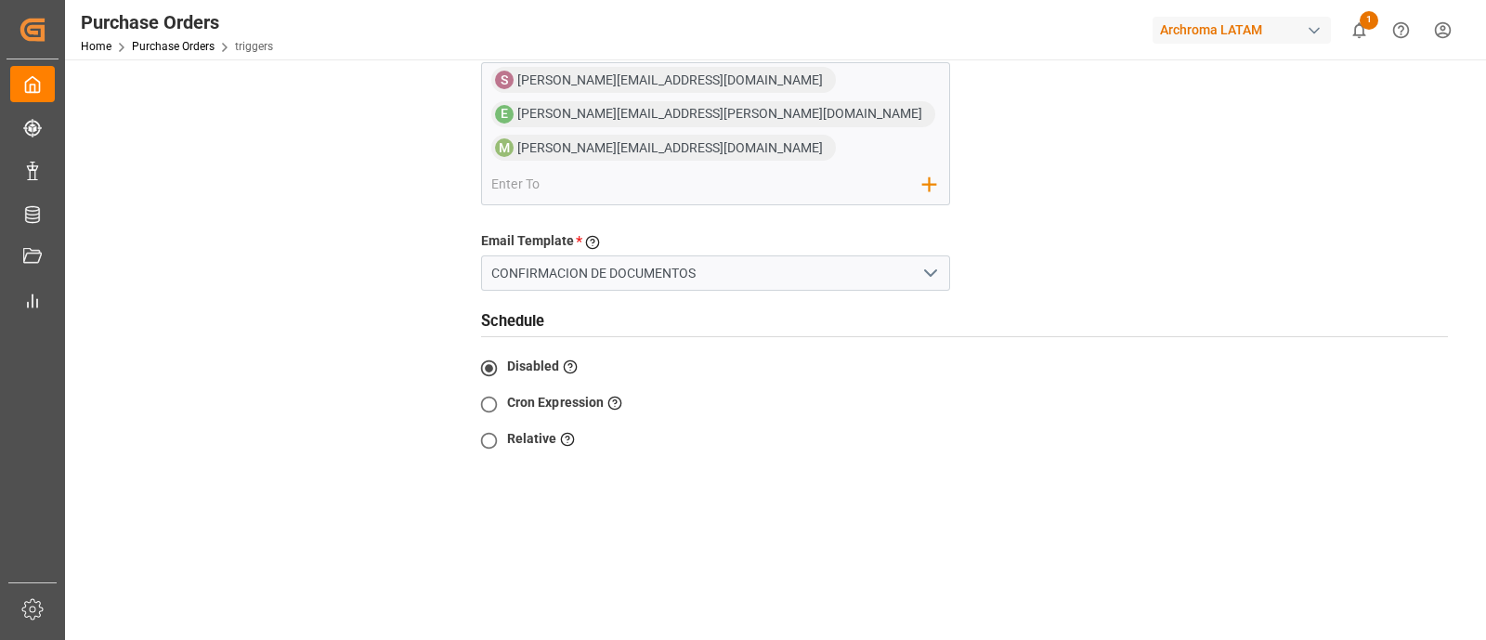
scroll to position [414, 0]
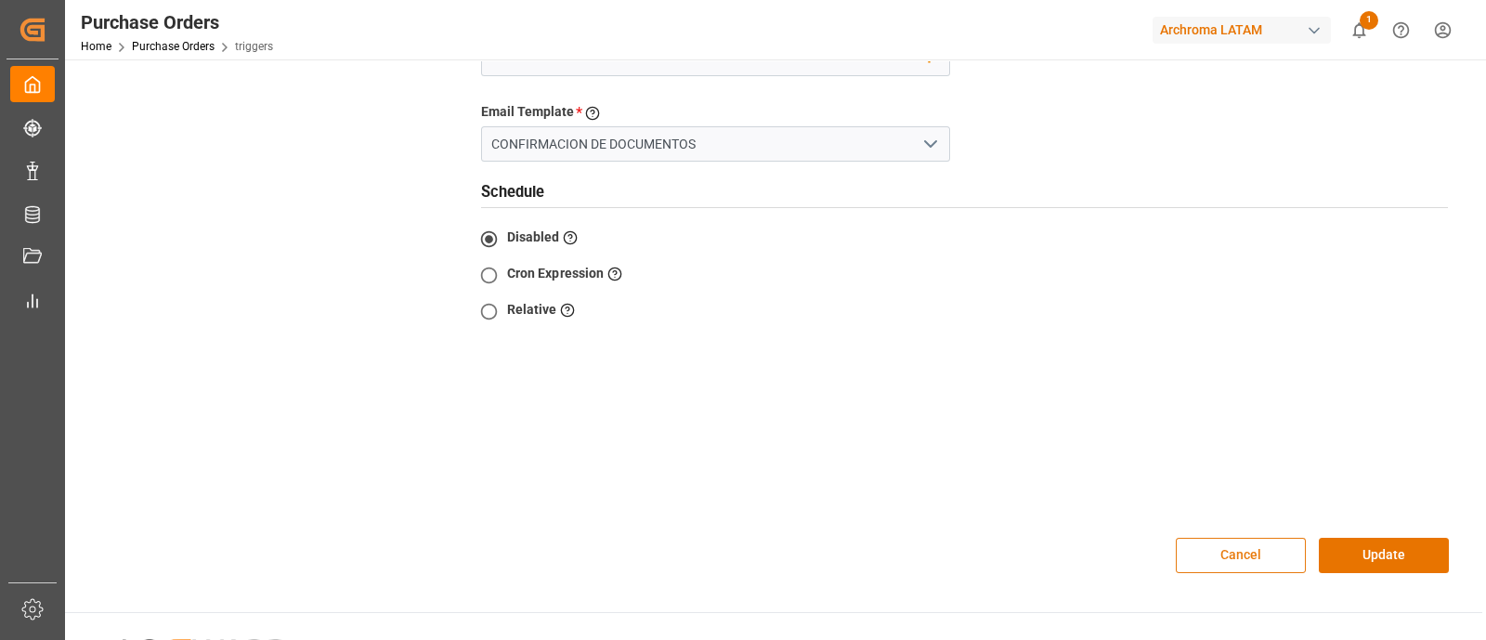
click at [1230, 538] on button "Cancel" at bounding box center [1240, 555] width 130 height 35
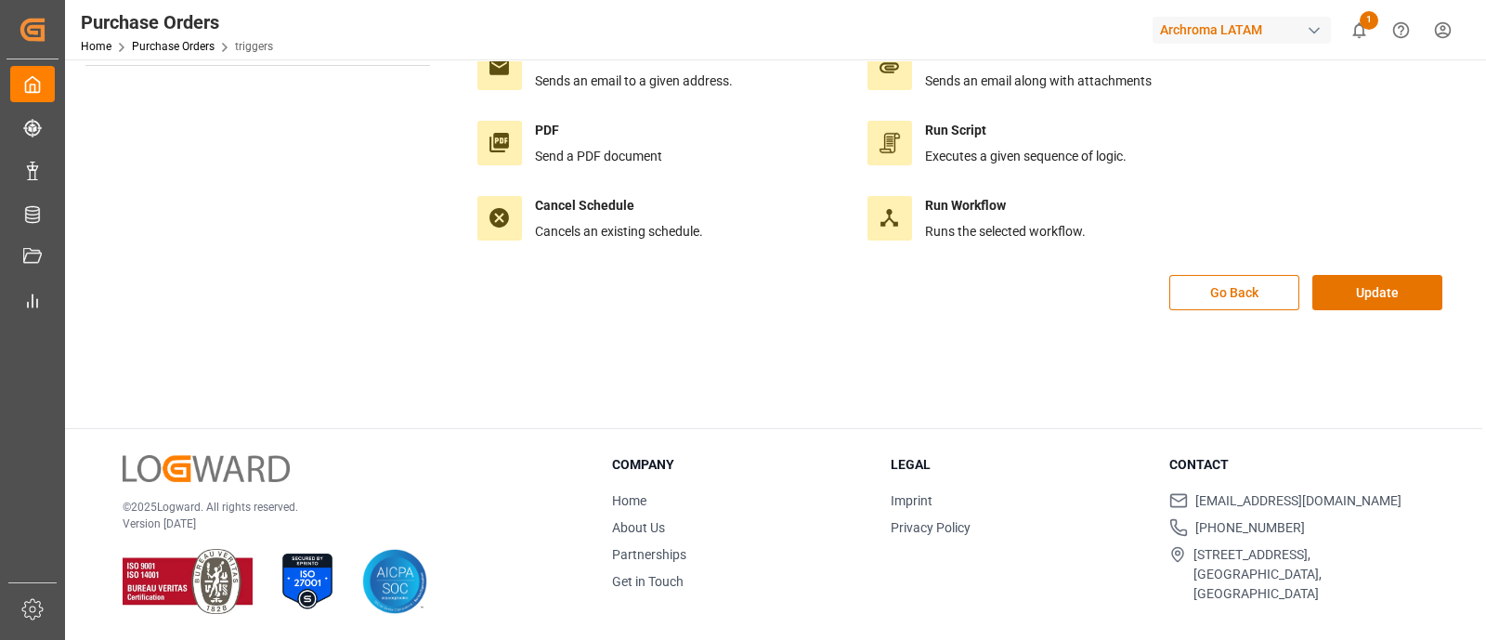
scroll to position [207, 0]
click at [1277, 287] on button "Go Back" at bounding box center [1234, 293] width 130 height 35
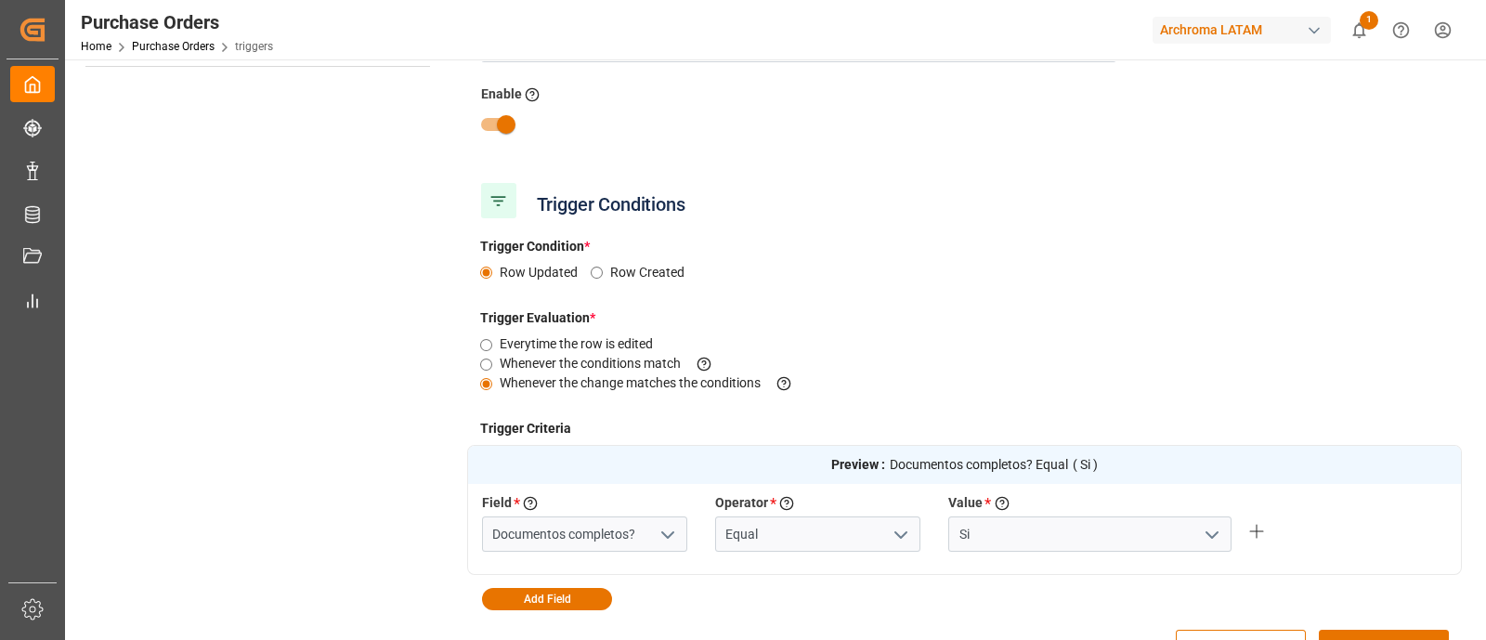
scroll to position [482, 0]
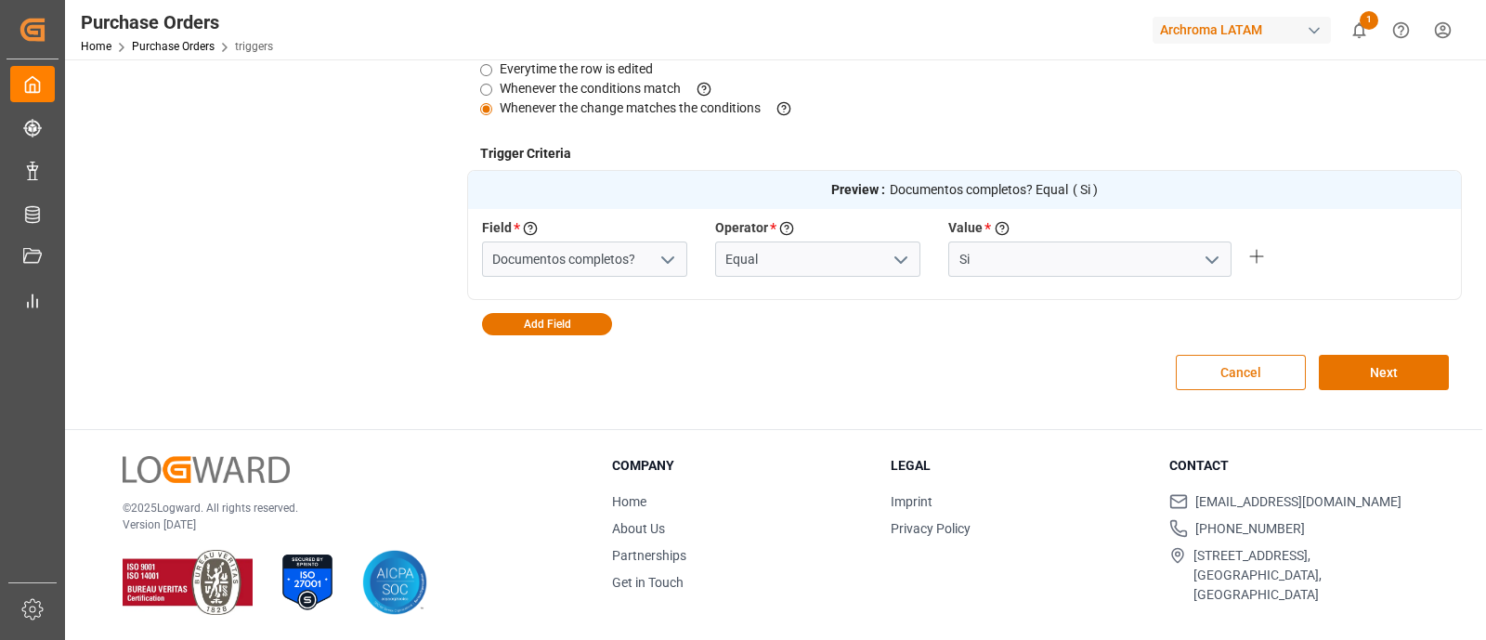
click at [1222, 368] on button "Cancel" at bounding box center [1240, 372] width 130 height 35
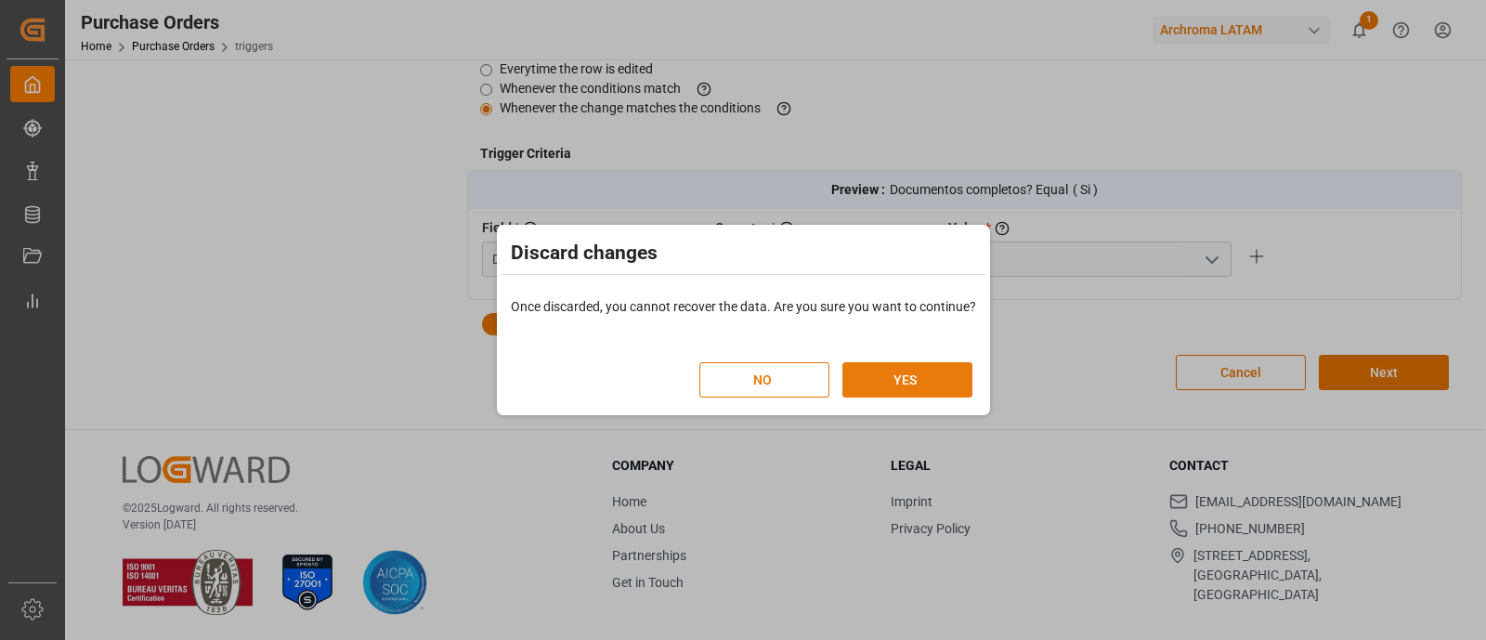
click at [931, 387] on button "YES" at bounding box center [907, 379] width 130 height 35
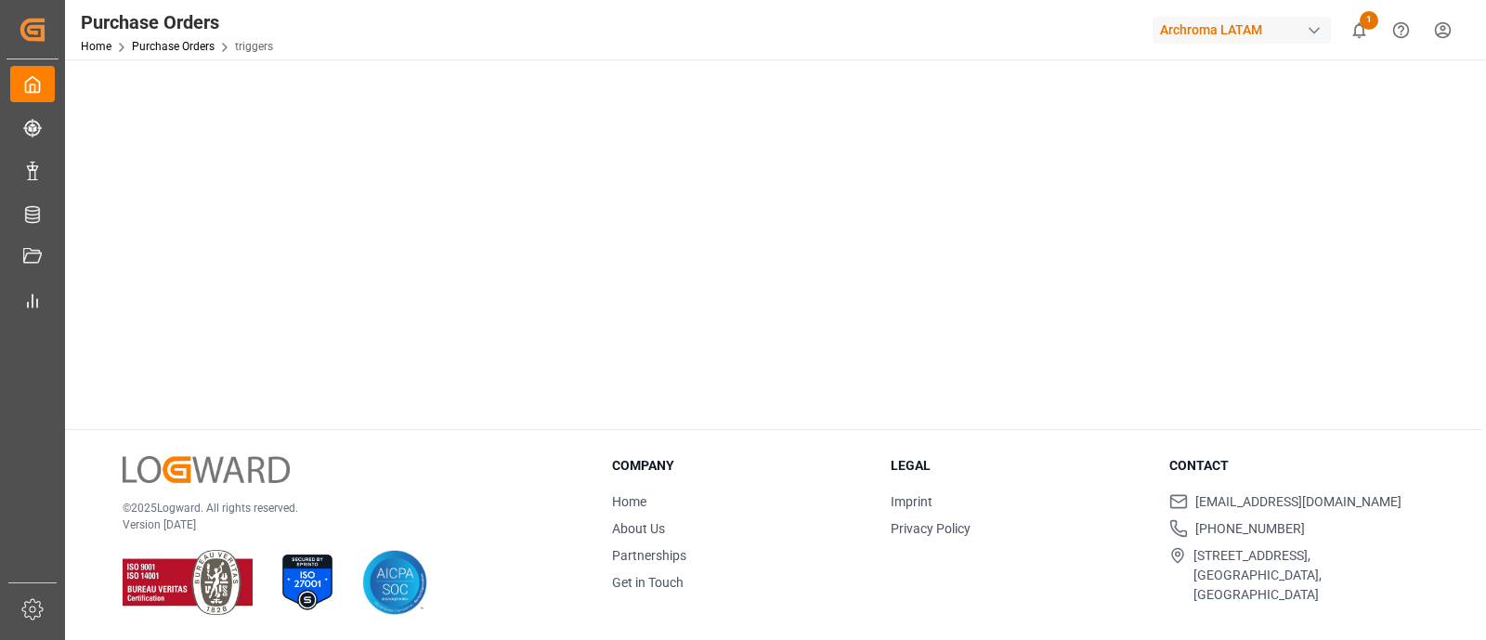
scroll to position [0, 0]
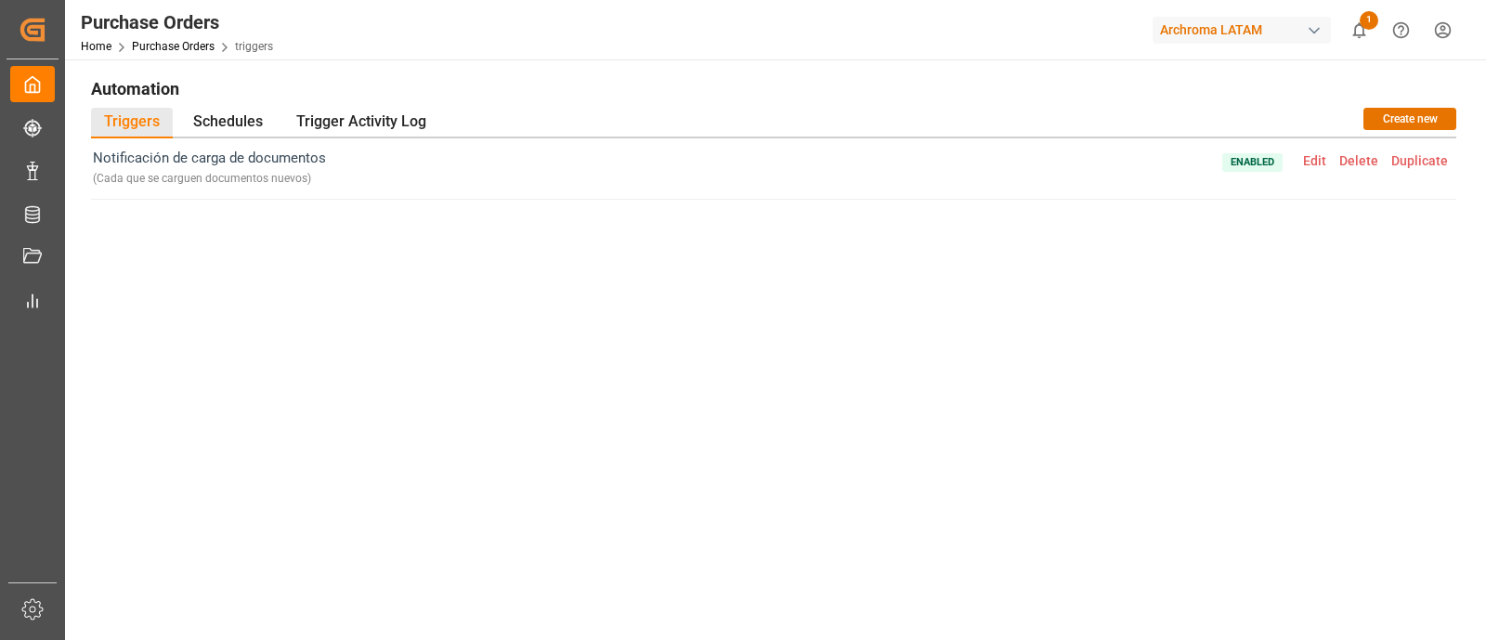
click at [370, 106] on div "Automation Triggers Schedules Trigger Activity Log Create new Notificación de c…" at bounding box center [773, 360] width 1391 height 576
click at [367, 117] on div "Trigger Activity Log" at bounding box center [361, 123] width 156 height 31
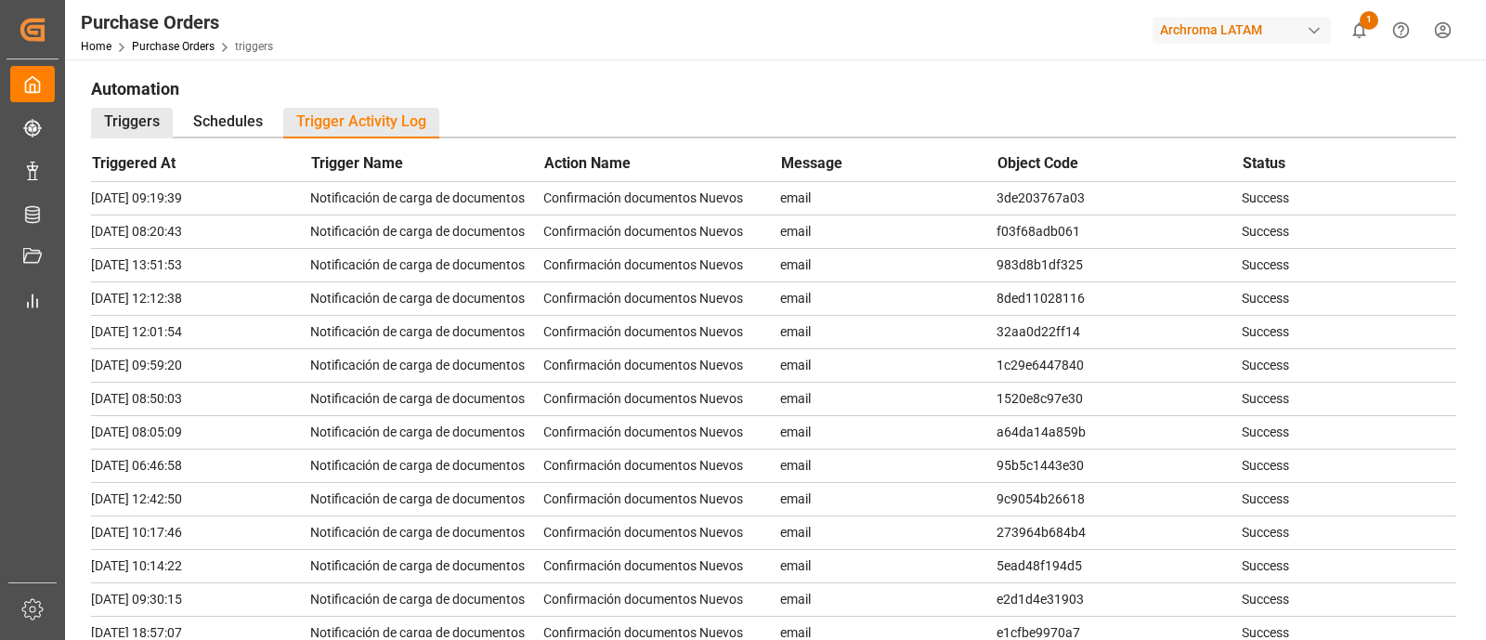
click at [138, 127] on div "Triggers" at bounding box center [132, 123] width 82 height 31
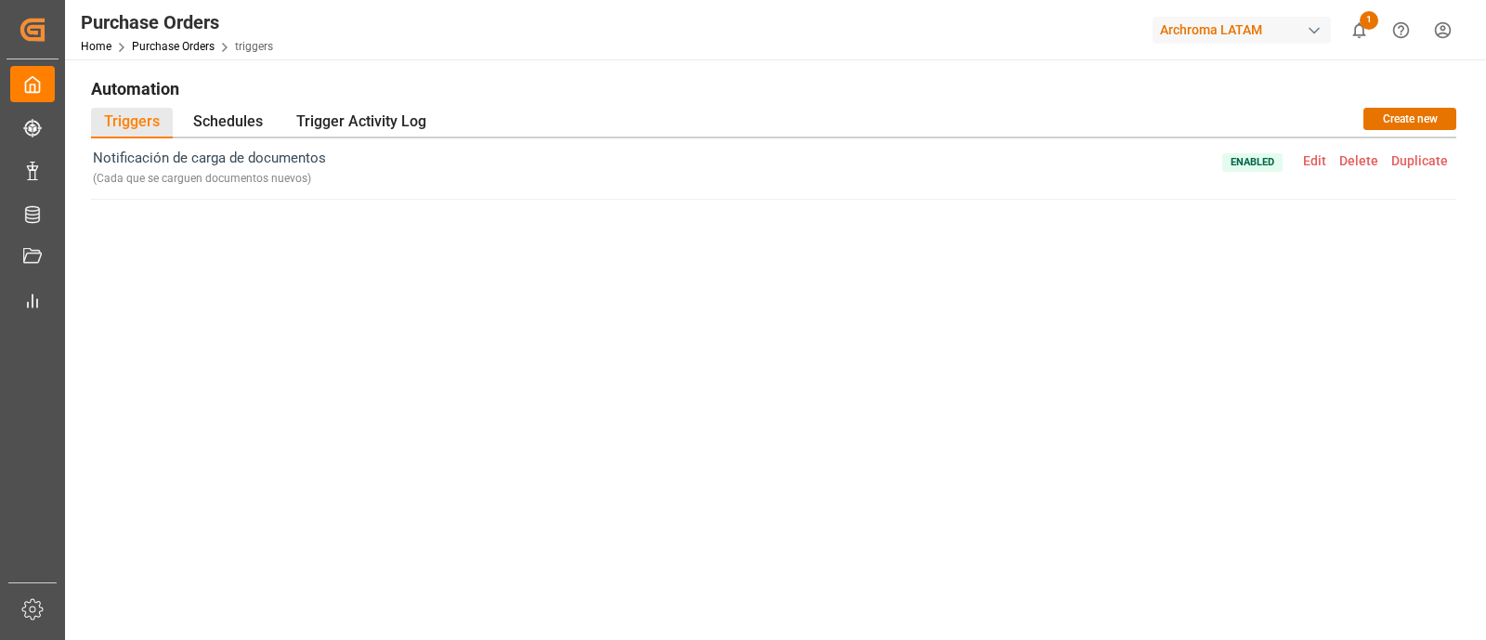
click at [1309, 169] on span "Enabled Edit Delete Duplicate" at bounding box center [1338, 169] width 232 height 42
click at [1314, 160] on span "Edit" at bounding box center [1314, 160] width 36 height 15
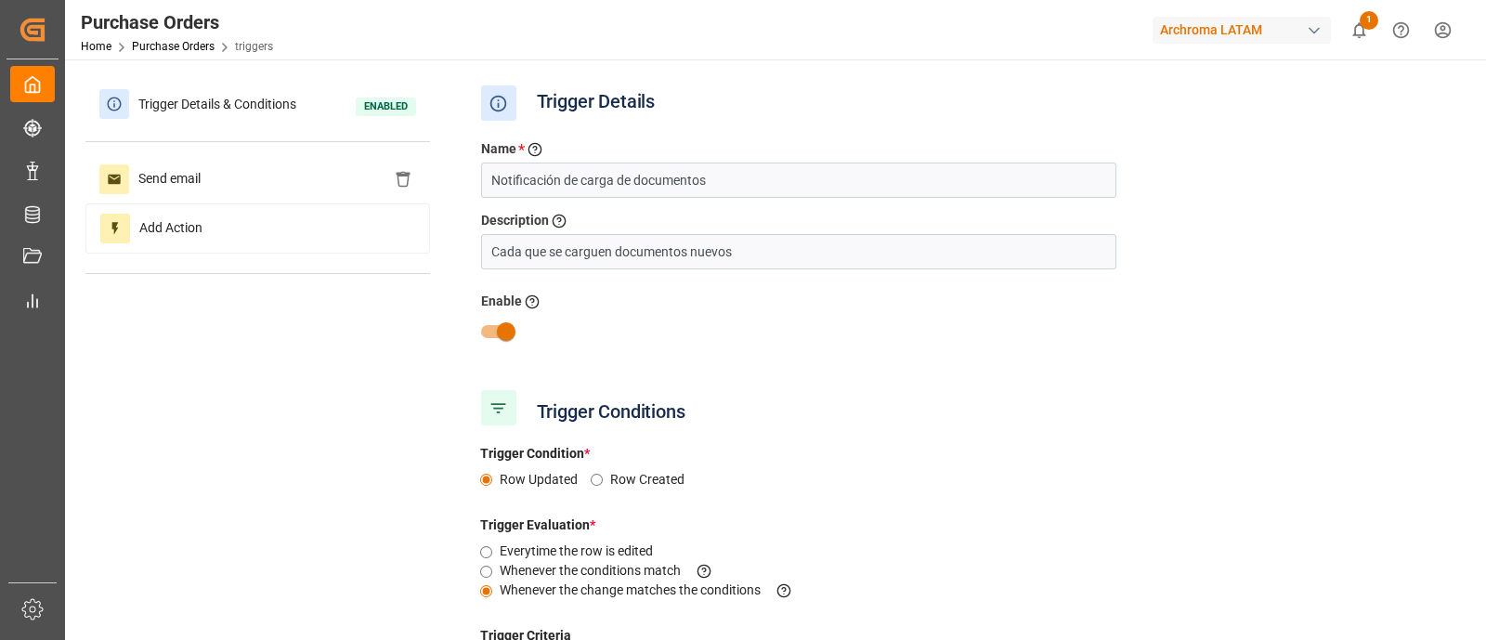
type input "verificationDocumentRadio"
type input "Equal"
type input "Documentos completos?"
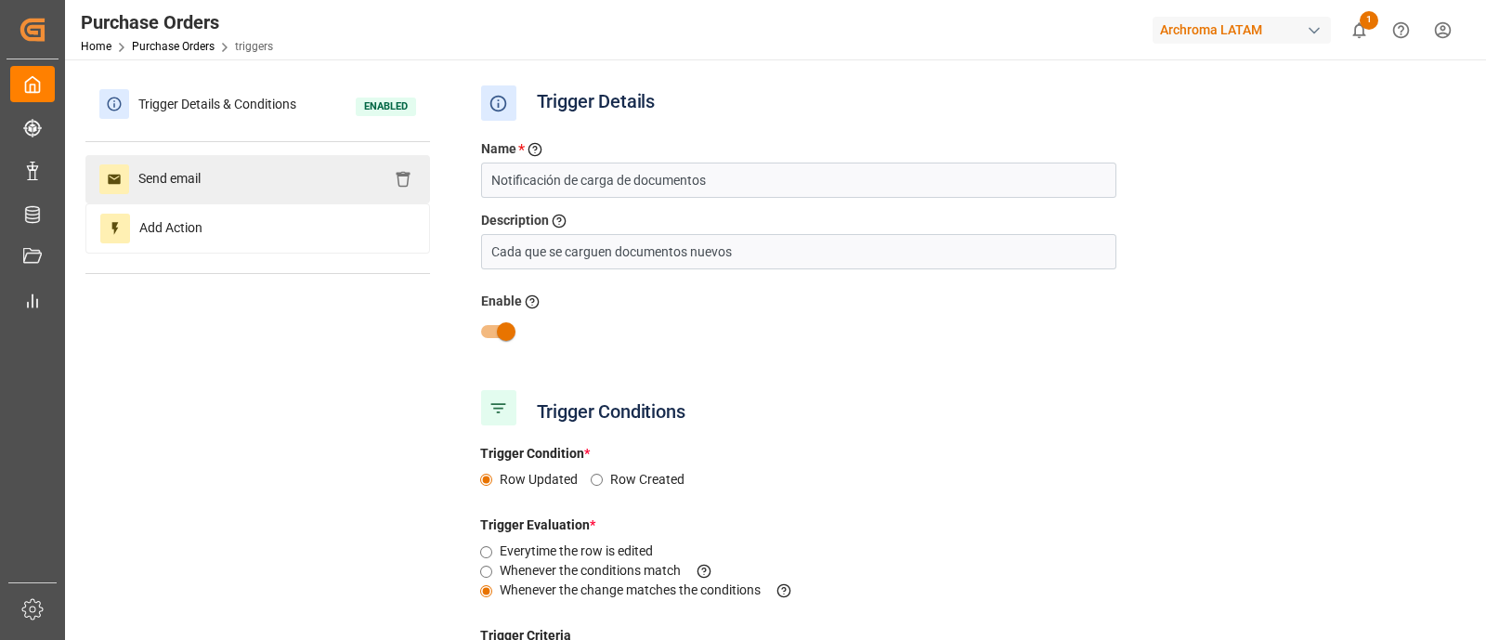
click at [326, 173] on div "Send email" at bounding box center [257, 179] width 344 height 48
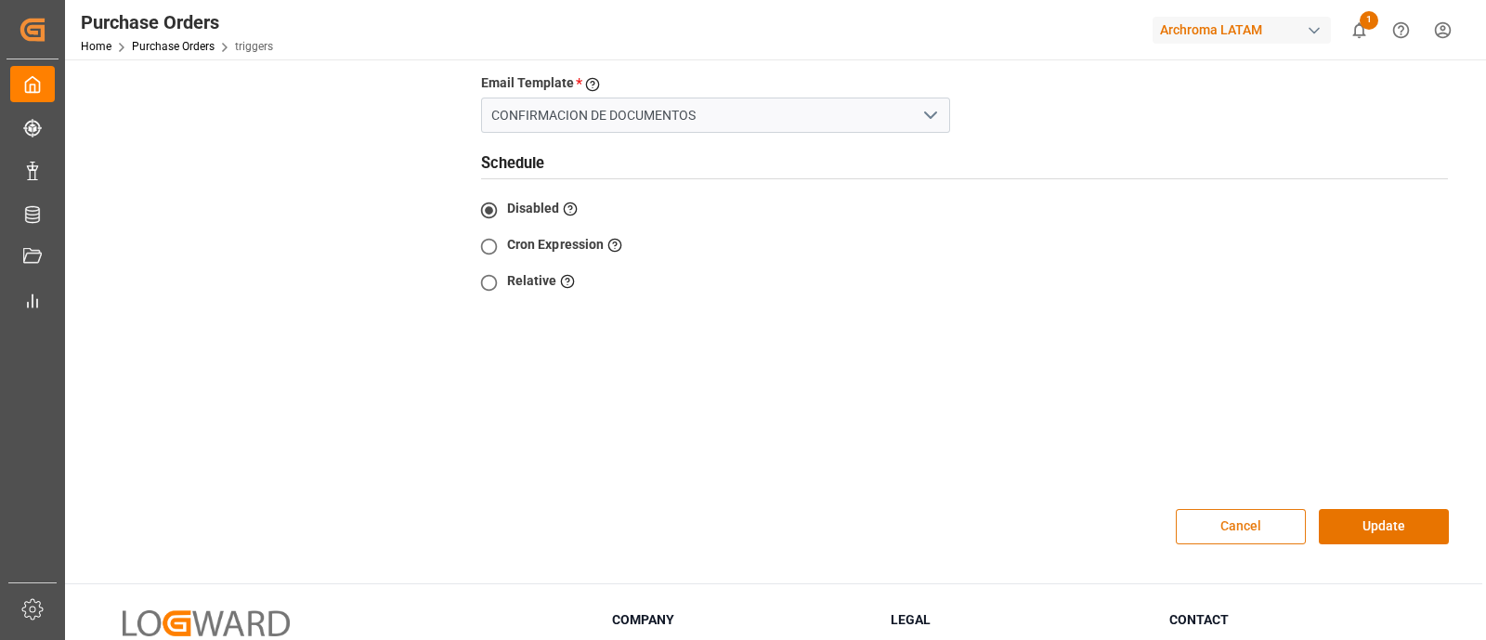
click at [1259, 509] on button "Cancel" at bounding box center [1240, 526] width 130 height 35
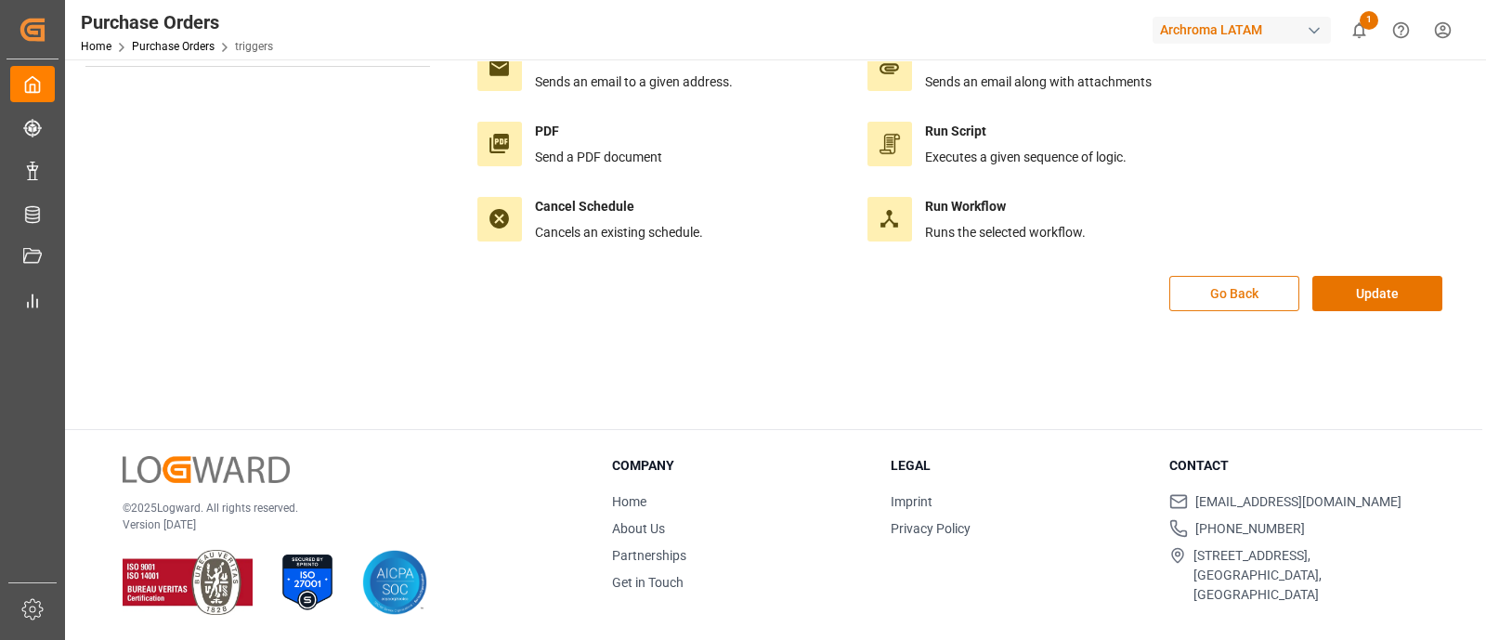
click at [1259, 294] on button "Go Back" at bounding box center [1234, 293] width 130 height 35
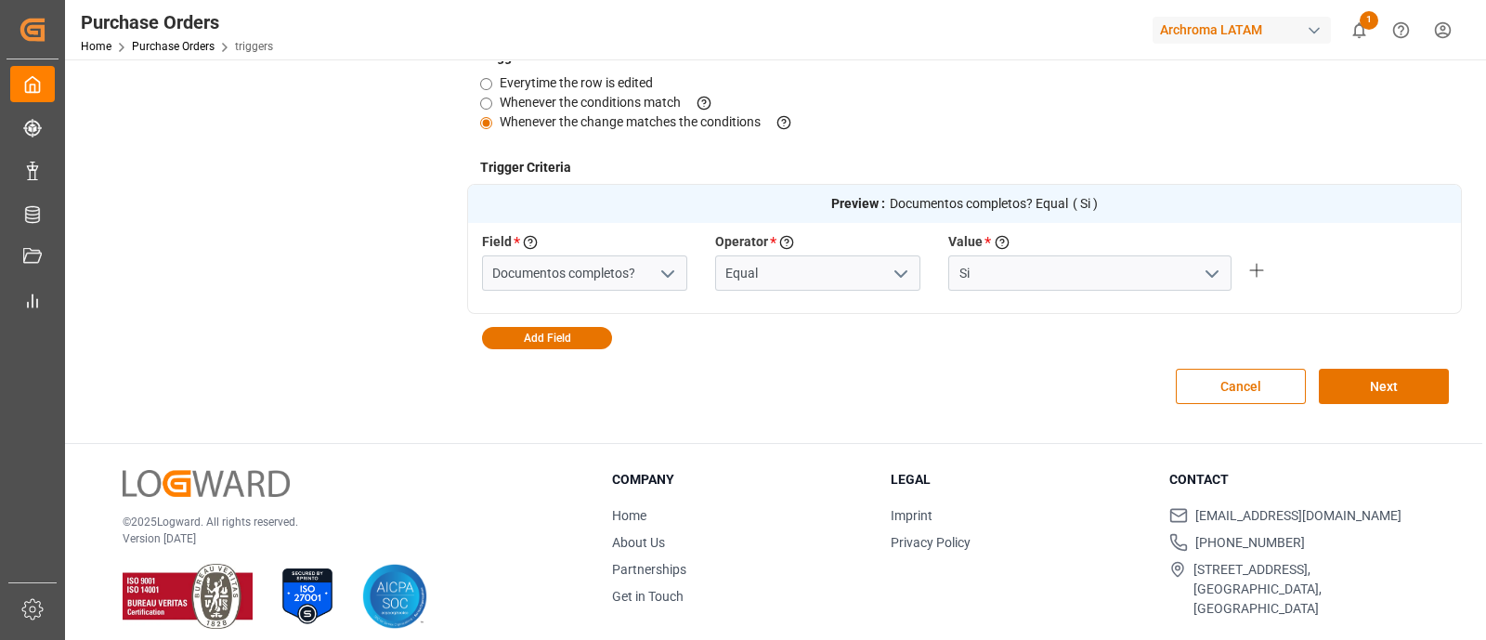
scroll to position [482, 0]
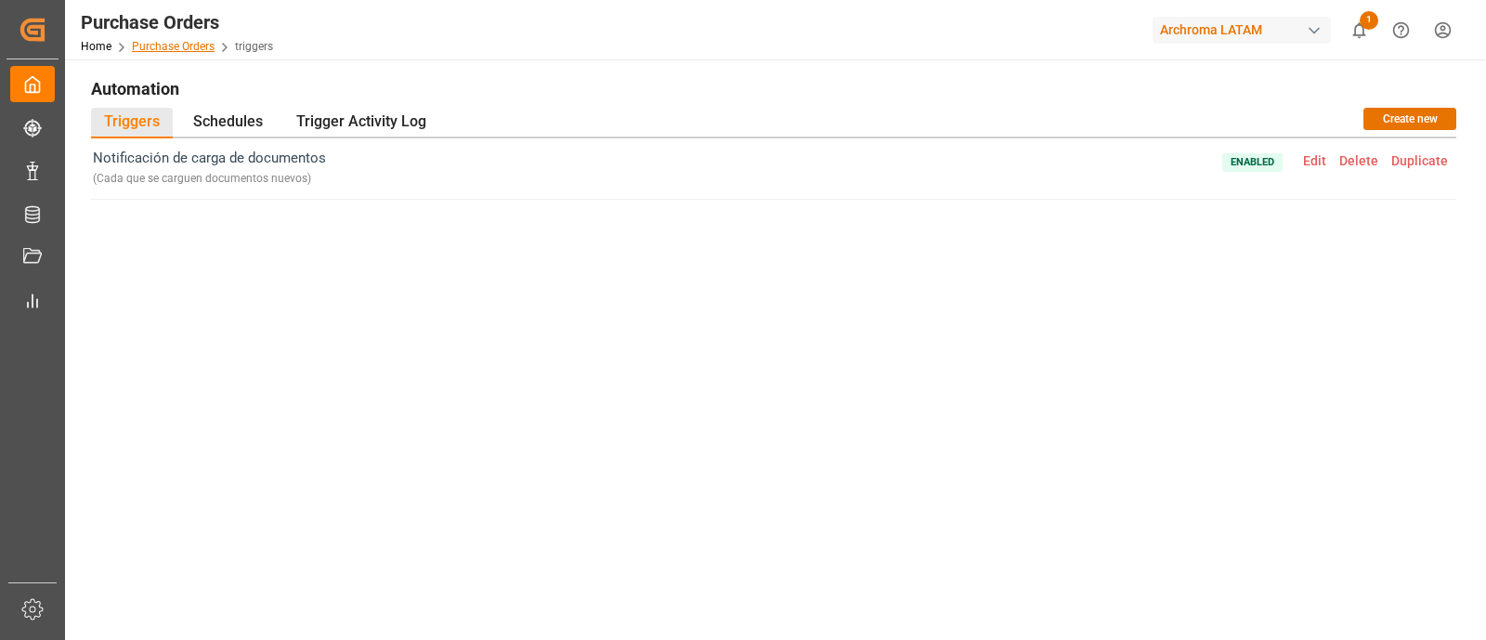
click at [182, 44] on link "Purchase Orders" at bounding box center [173, 46] width 83 height 13
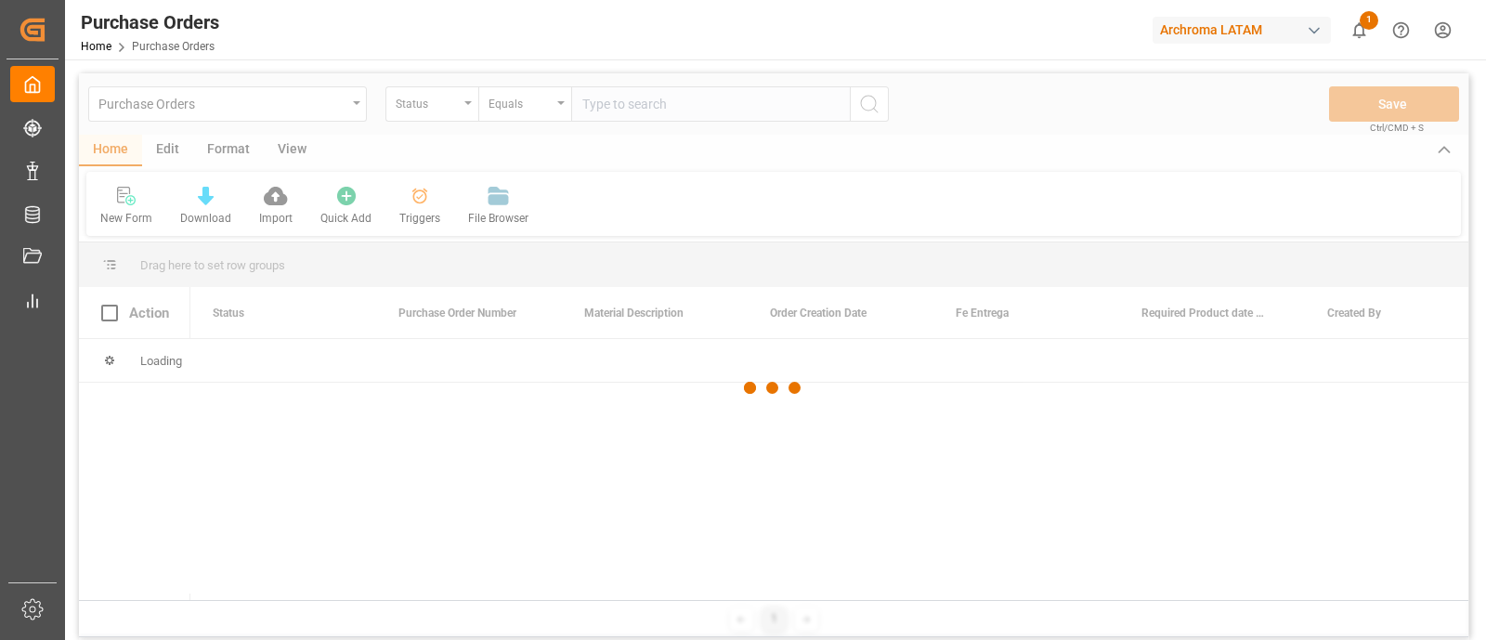
click at [168, 153] on div at bounding box center [773, 387] width 1389 height 629
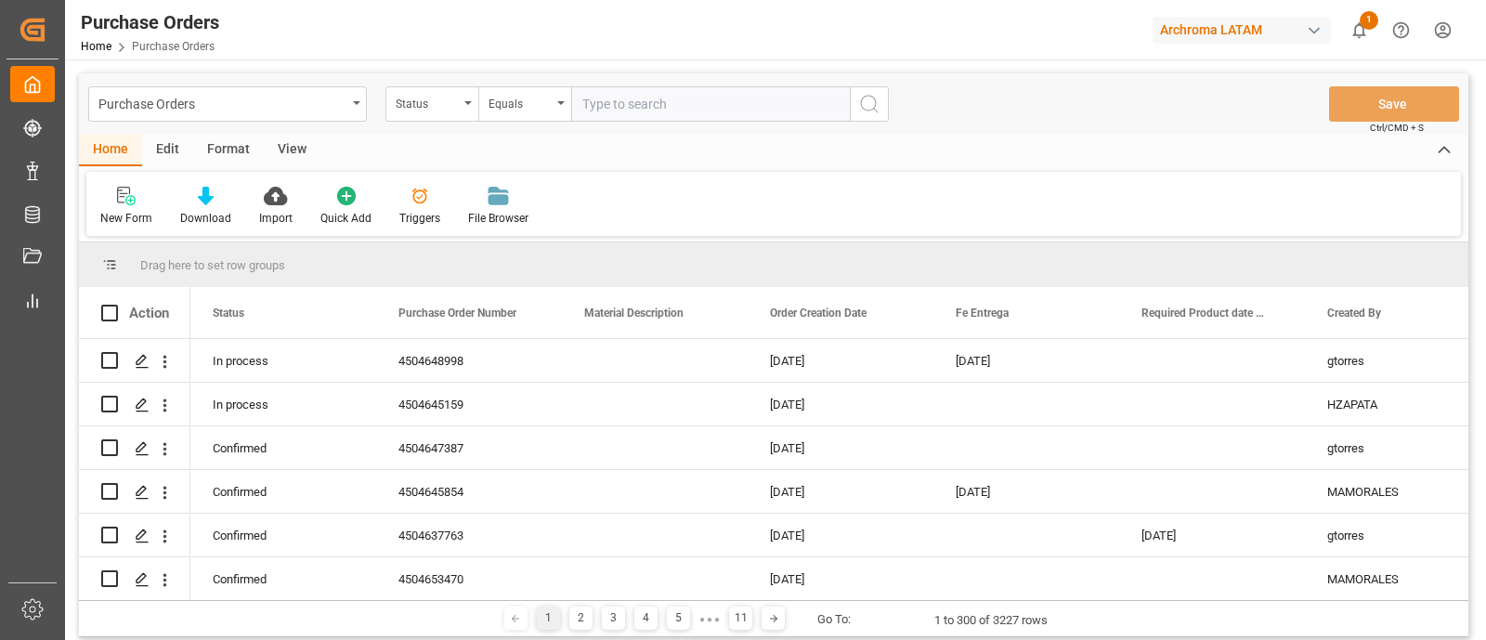
click at [168, 153] on div "Edit" at bounding box center [167, 151] width 51 height 32
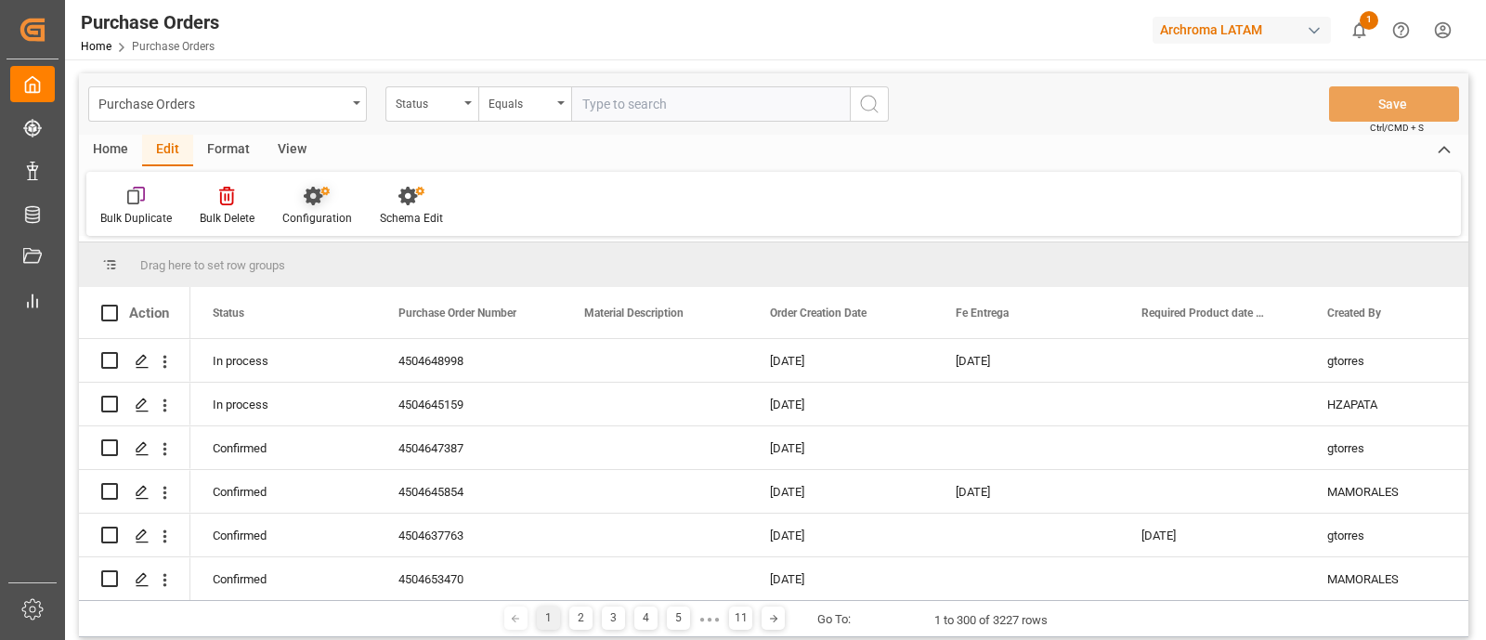
click at [333, 206] on div "Configuration" at bounding box center [316, 206] width 97 height 41
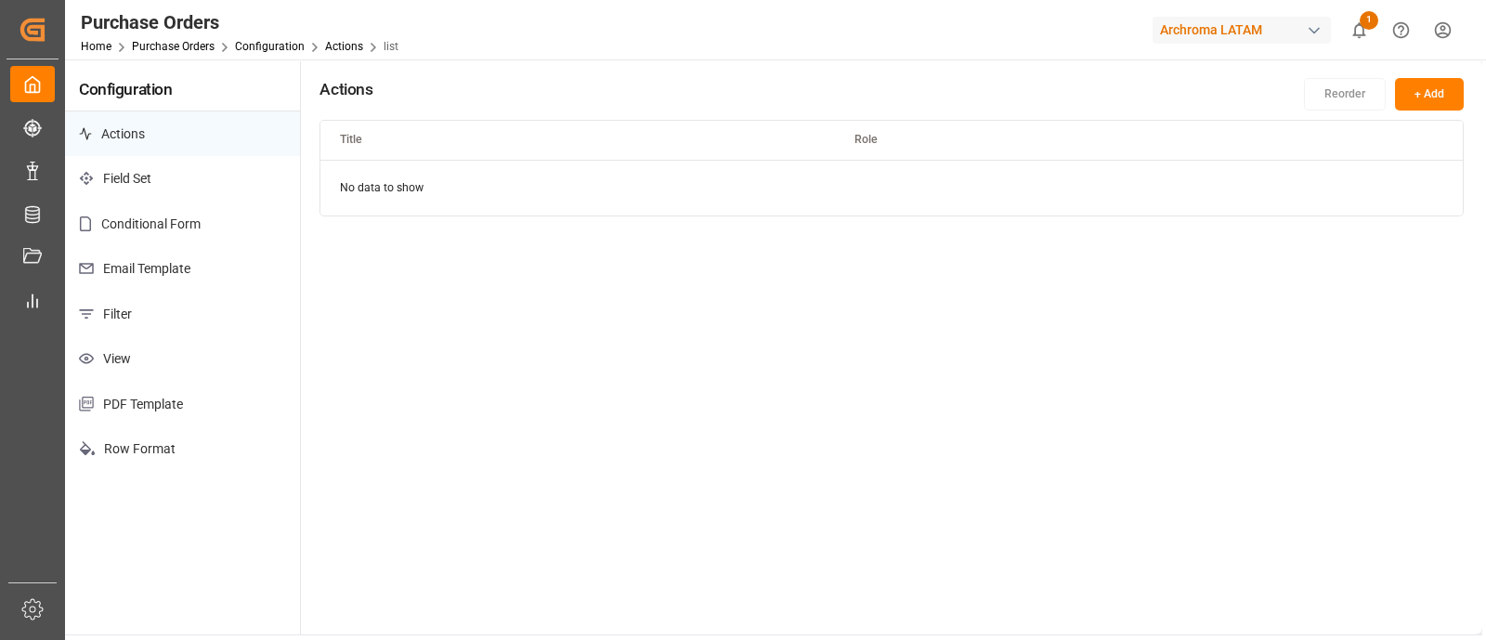
click at [259, 262] on p "Email Template" at bounding box center [182, 268] width 235 height 45
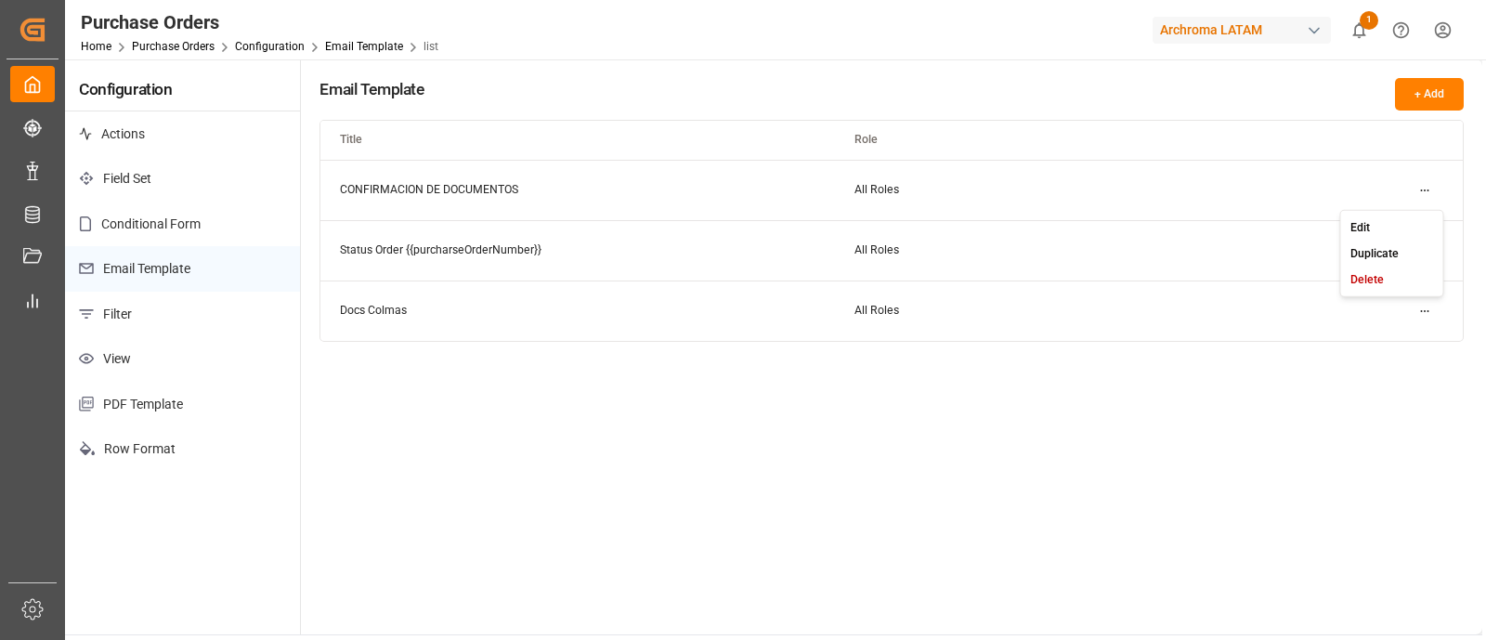
click at [1425, 183] on html "Created by potrace 1.15, written by [PERSON_NAME] [DATE]-[DATE] Created by potr…" at bounding box center [743, 320] width 1486 height 640
click at [1374, 217] on div "Edit" at bounding box center [1392, 227] width 96 height 26
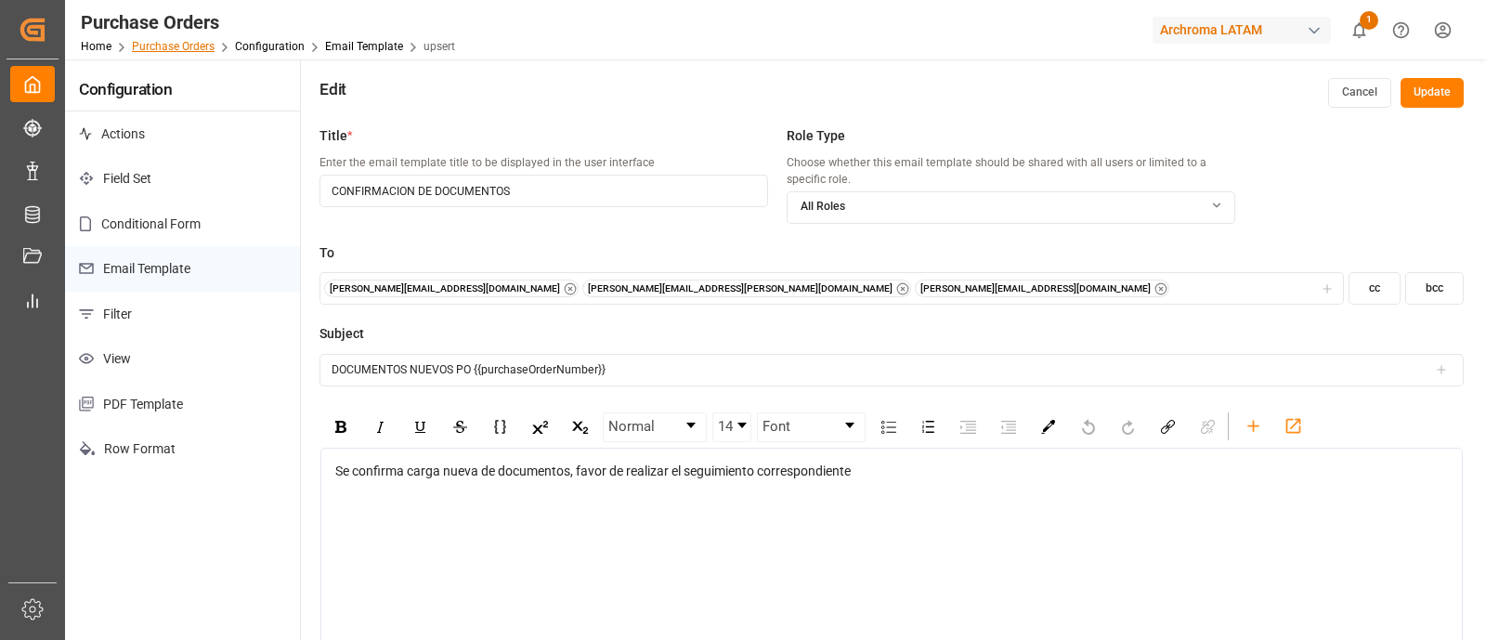
click at [175, 48] on link "Purchase Orders" at bounding box center [173, 46] width 83 height 13
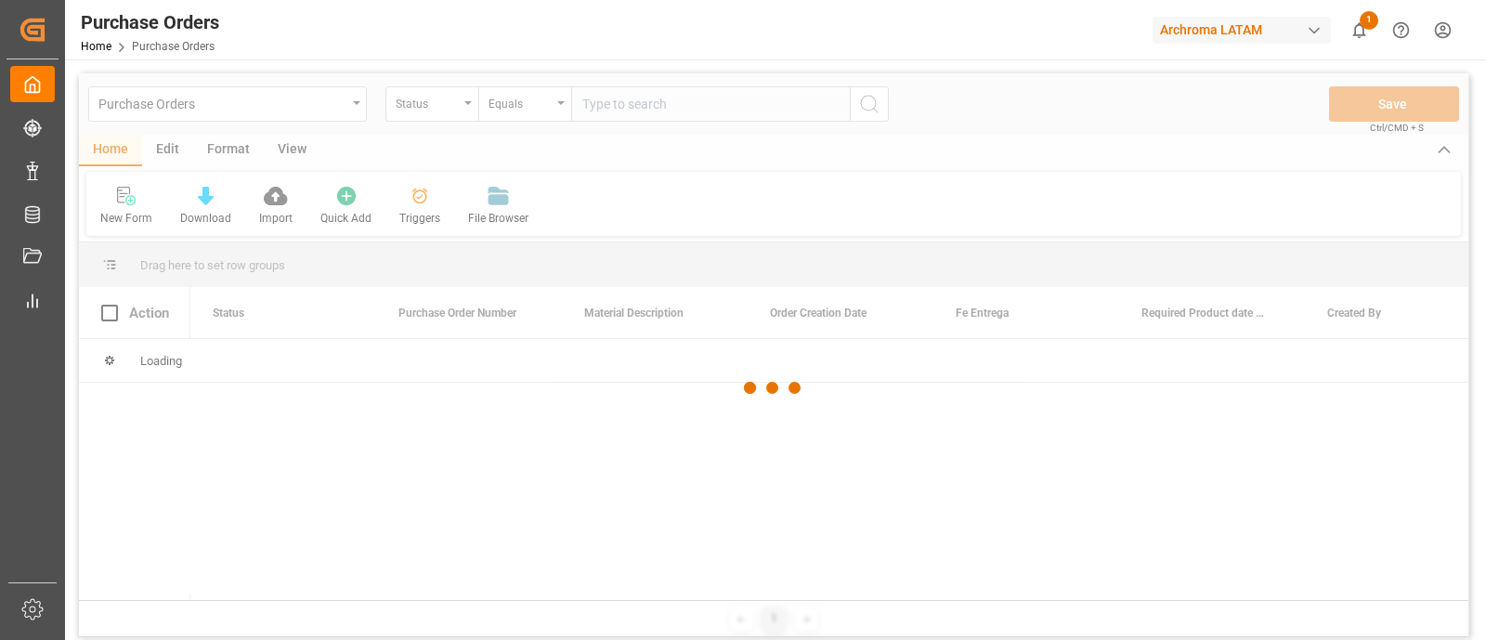
click at [357, 109] on div at bounding box center [773, 387] width 1389 height 629
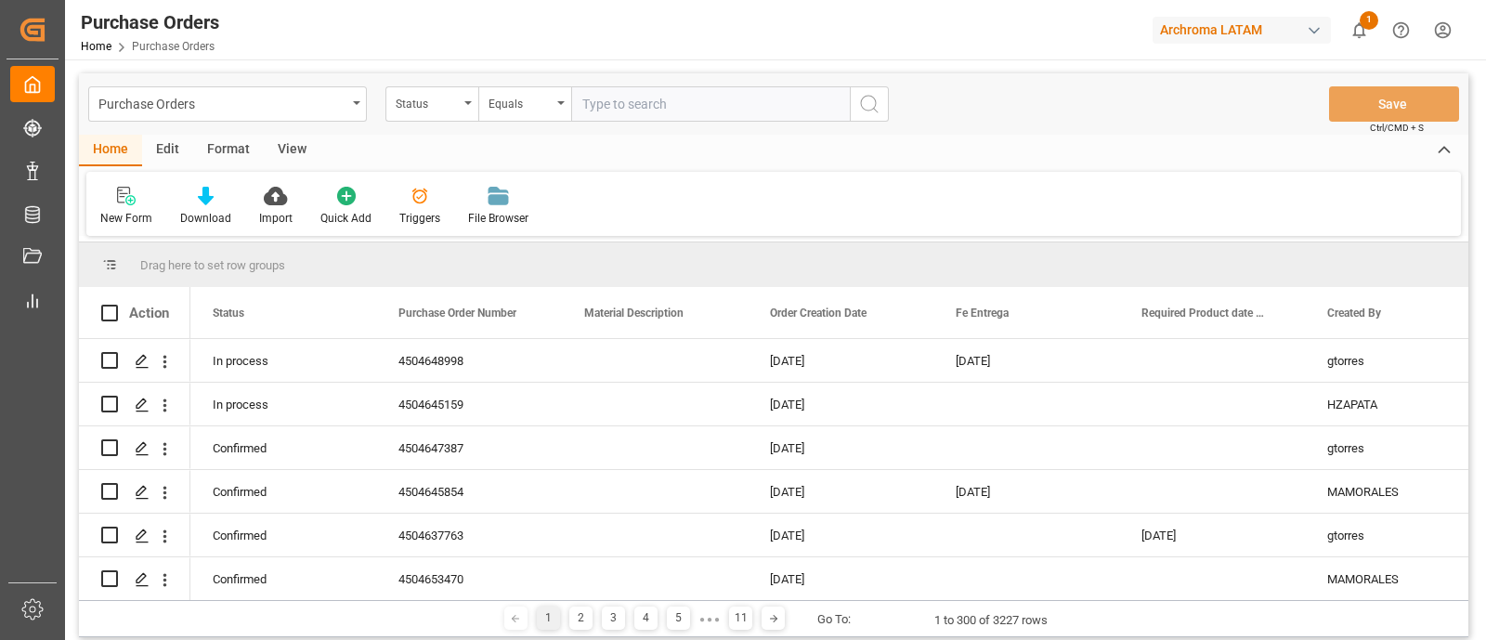
click at [348, 104] on div "Purchase Orders" at bounding box center [227, 103] width 279 height 35
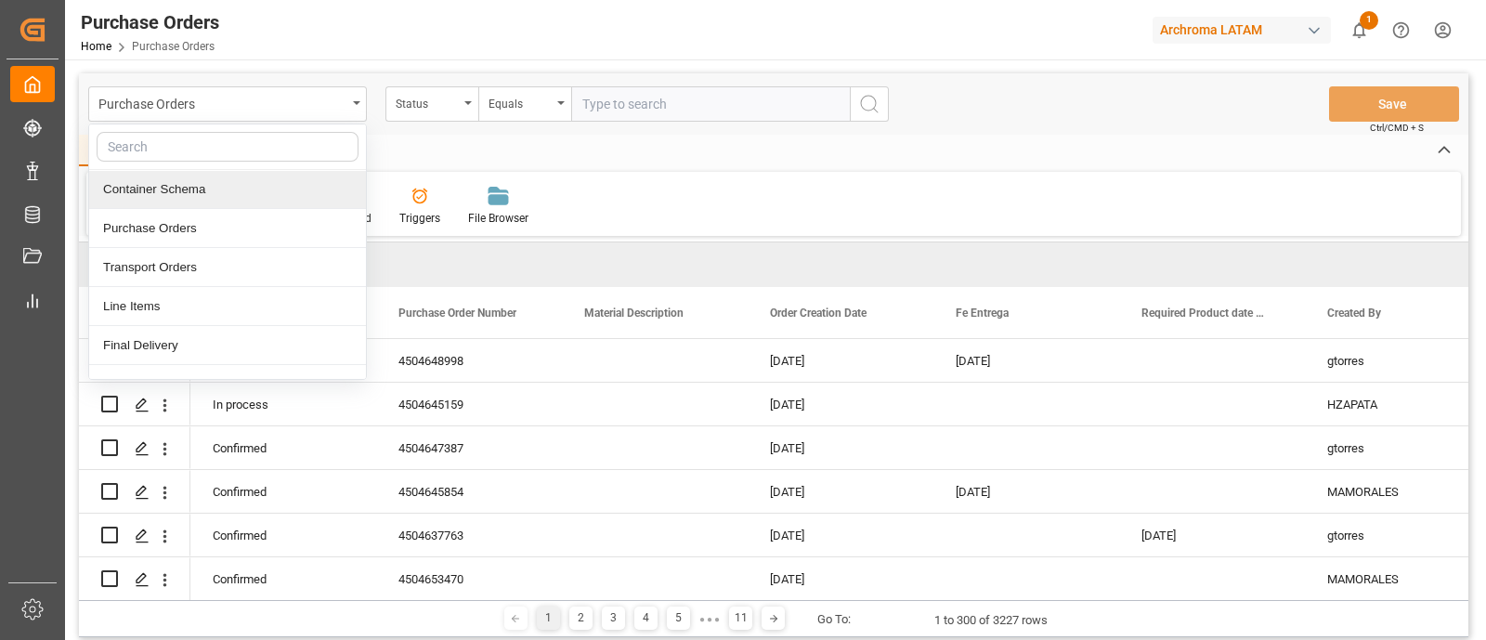
click at [221, 188] on div "Container Schema" at bounding box center [227, 189] width 277 height 39
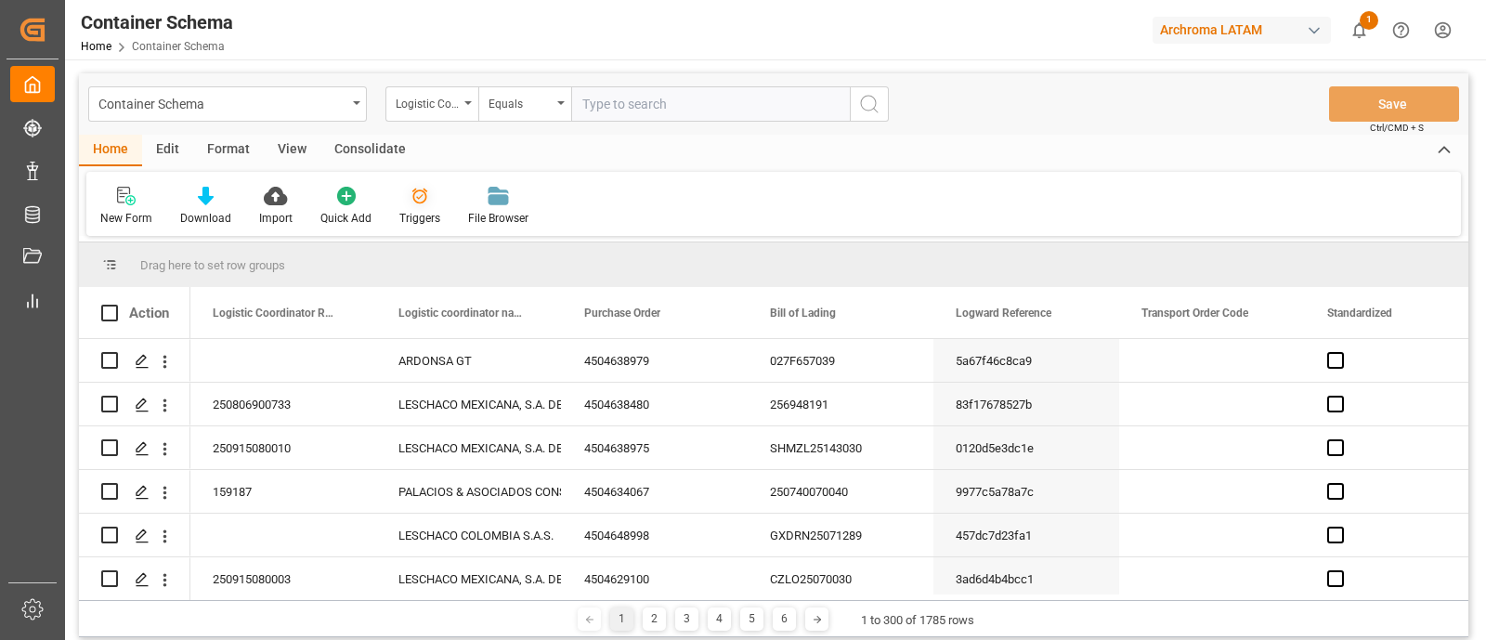
click at [423, 206] on div "Triggers" at bounding box center [419, 206] width 69 height 41
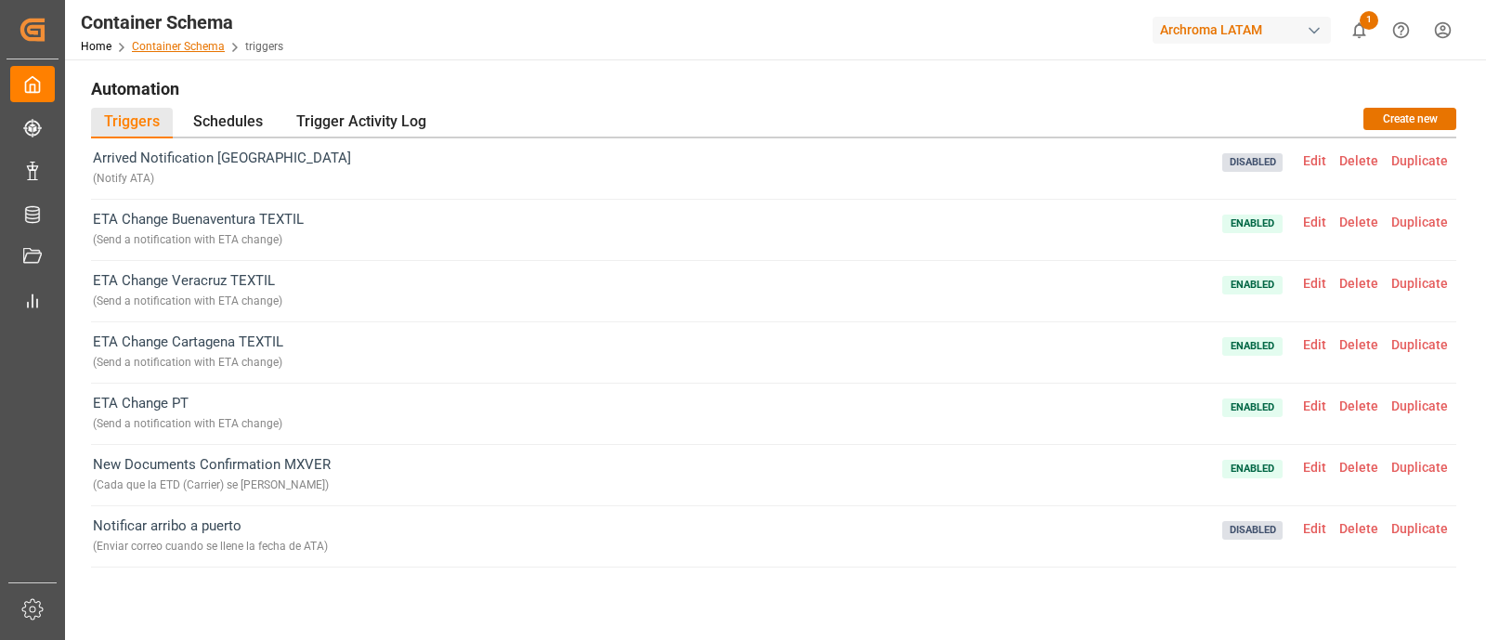
click at [204, 51] on link "Container Schema" at bounding box center [178, 46] width 93 height 13
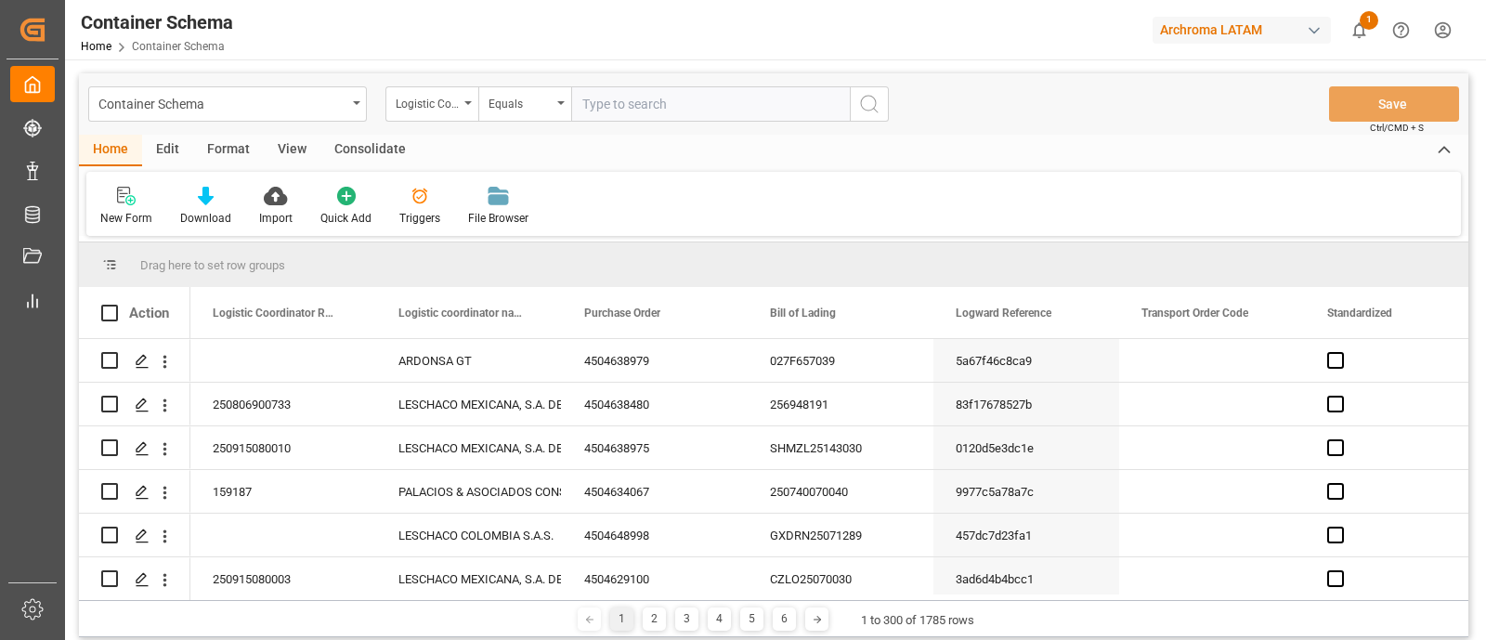
click at [175, 143] on div "Edit" at bounding box center [167, 151] width 51 height 32
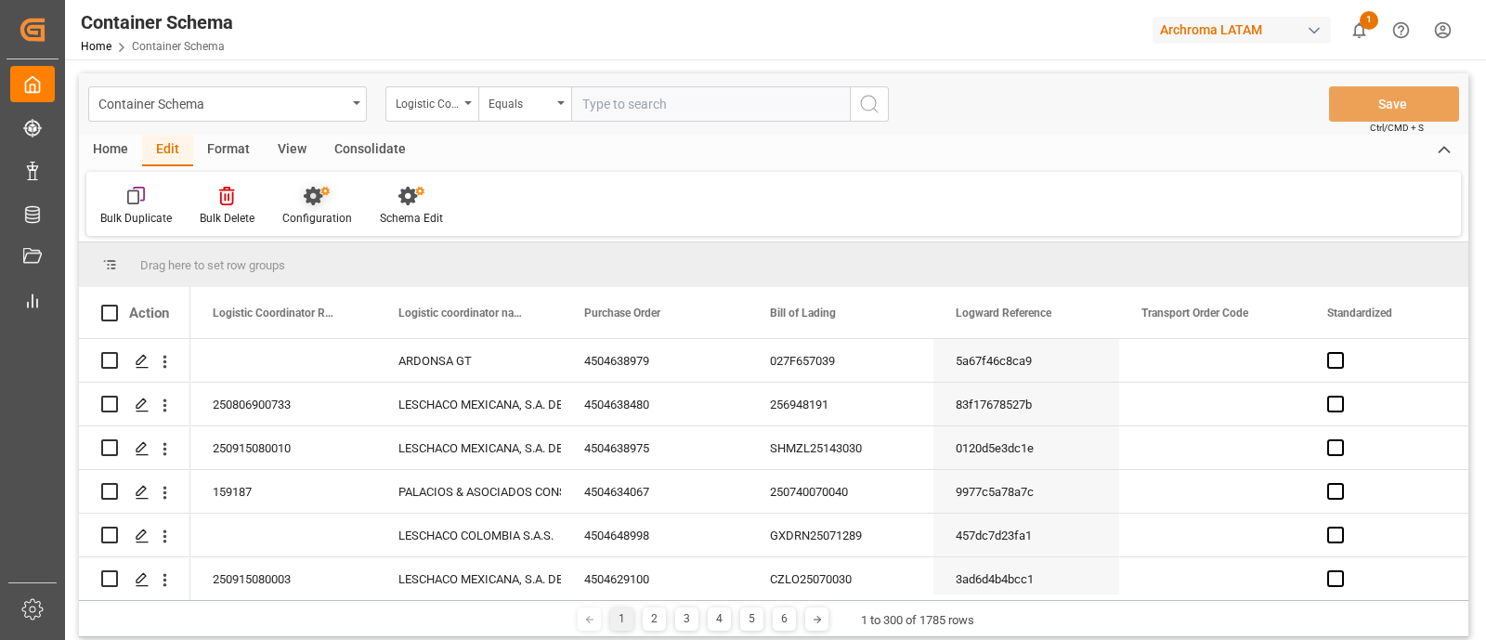
click at [359, 220] on div "Configuration" at bounding box center [316, 206] width 97 height 41
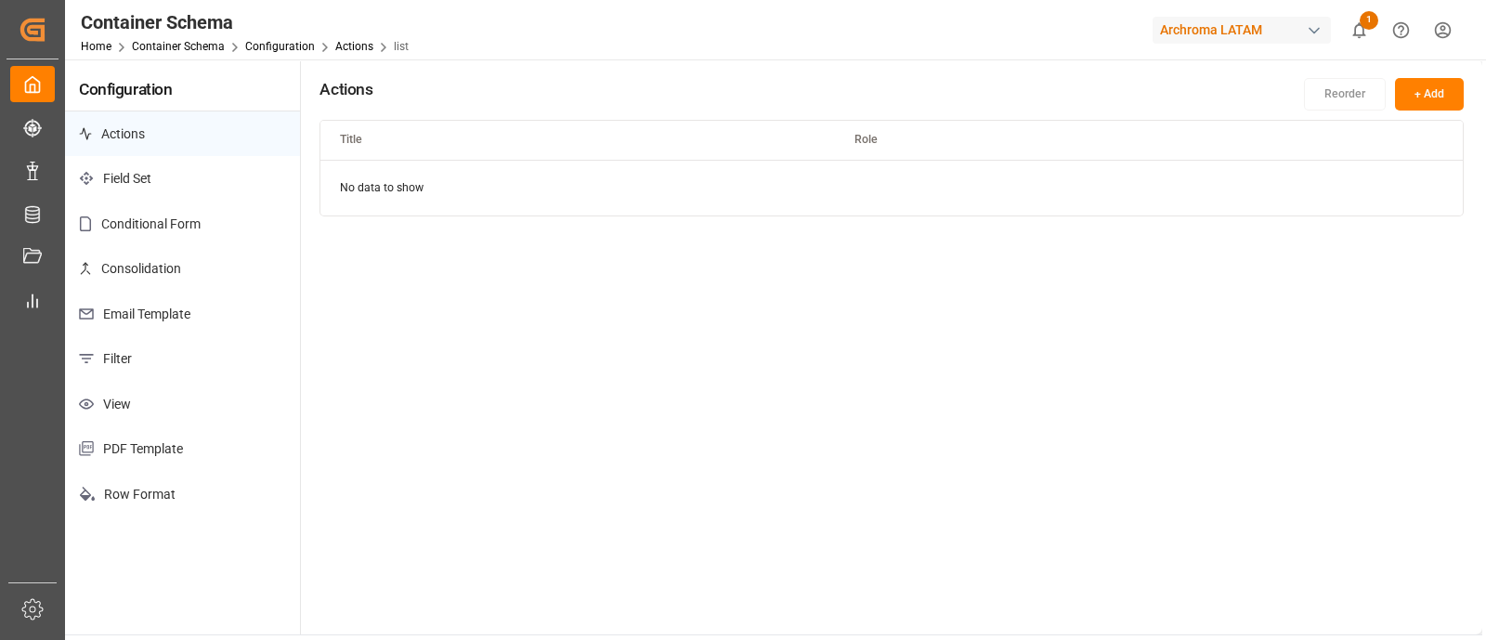
click at [190, 280] on p "Consolidation" at bounding box center [182, 268] width 235 height 45
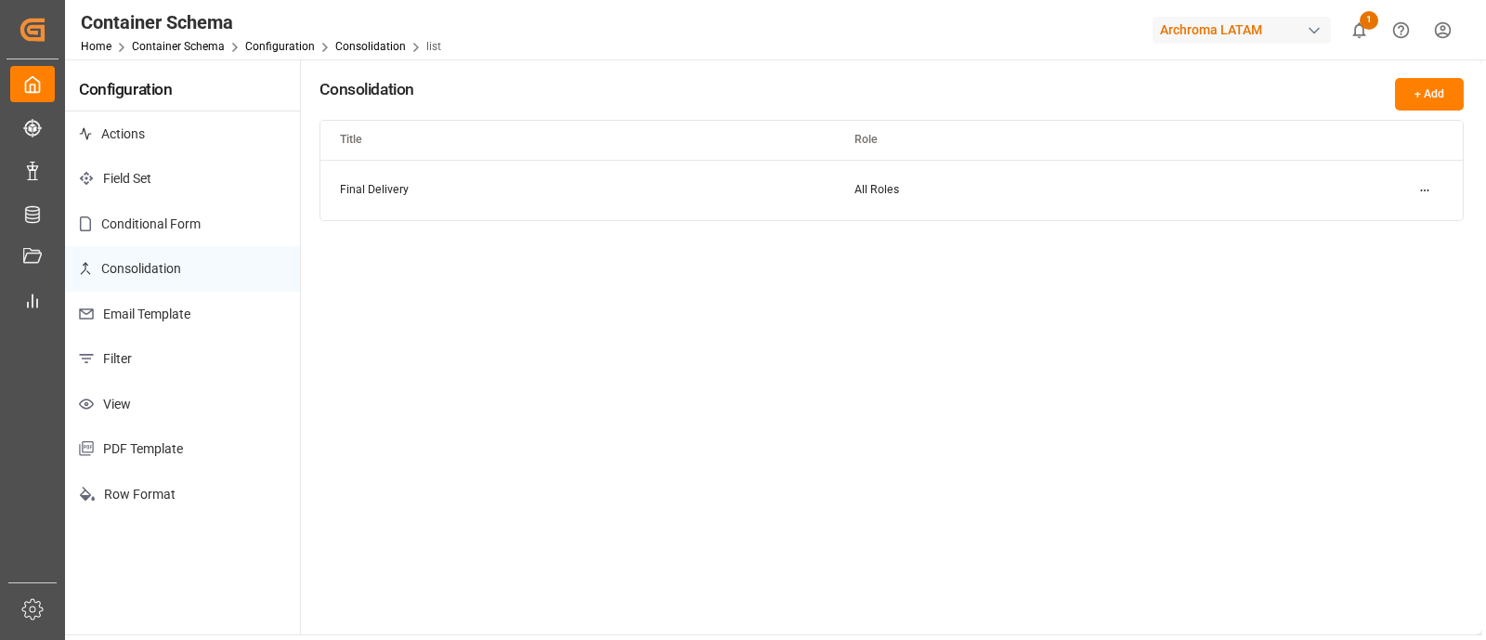
click at [200, 292] on p "Email Template" at bounding box center [182, 314] width 235 height 45
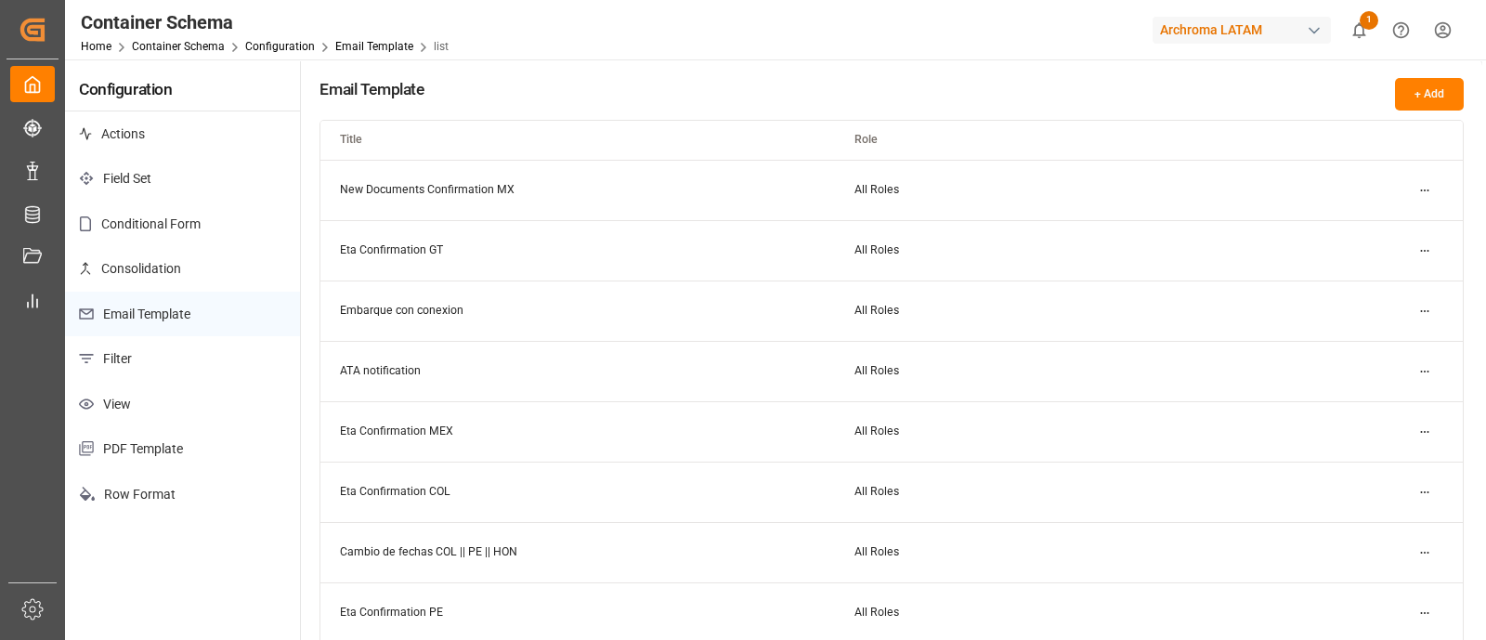
click at [1432, 190] on html "Created by potrace 1.15, written by Peter Selinger 2001-2017 Created by potrace…" at bounding box center [743, 320] width 1486 height 640
click at [1366, 229] on small "Edit" at bounding box center [1359, 226] width 19 height 11
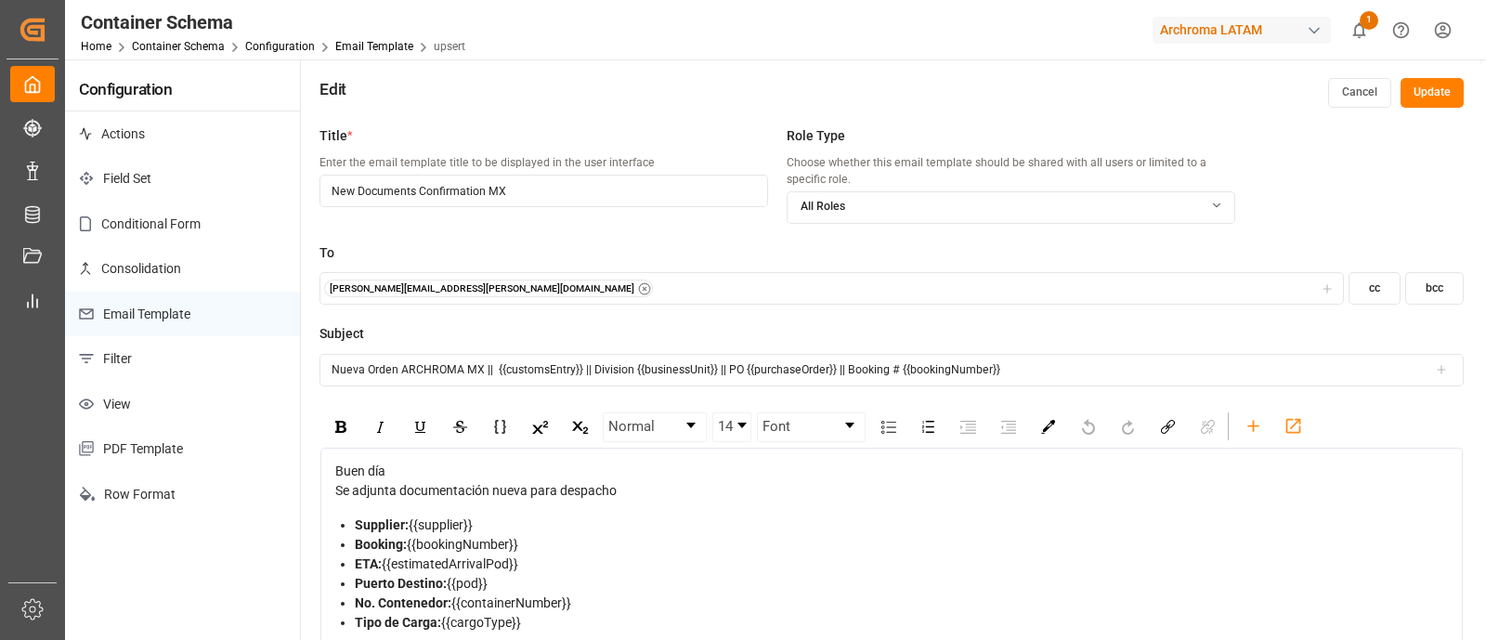
scroll to position [1, 0]
click at [1357, 86] on button "Cancel" at bounding box center [1359, 93] width 63 height 30
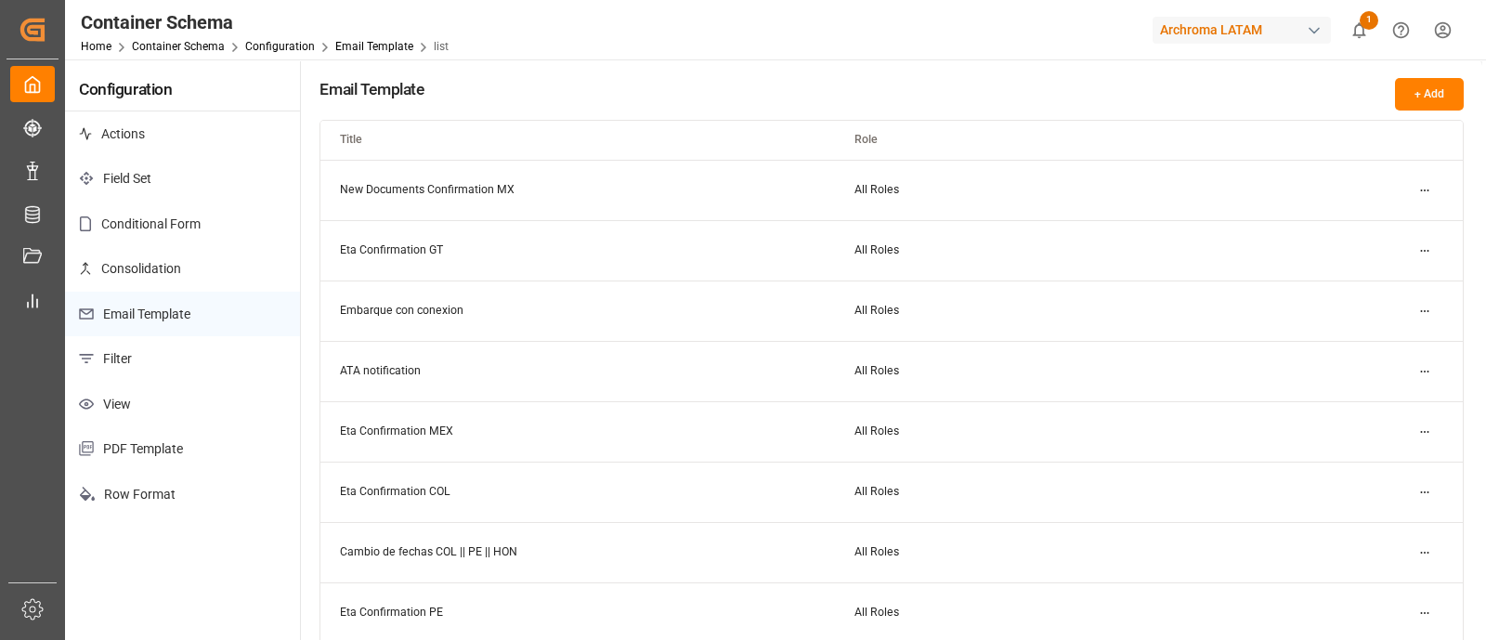
scroll to position [1, 0]
click at [1418, 187] on html "Created by potrace 1.15, written by Peter Selinger 2001-2017 Created by potrace…" at bounding box center [743, 320] width 1486 height 640
click at [1361, 229] on small "Edit" at bounding box center [1359, 225] width 19 height 11
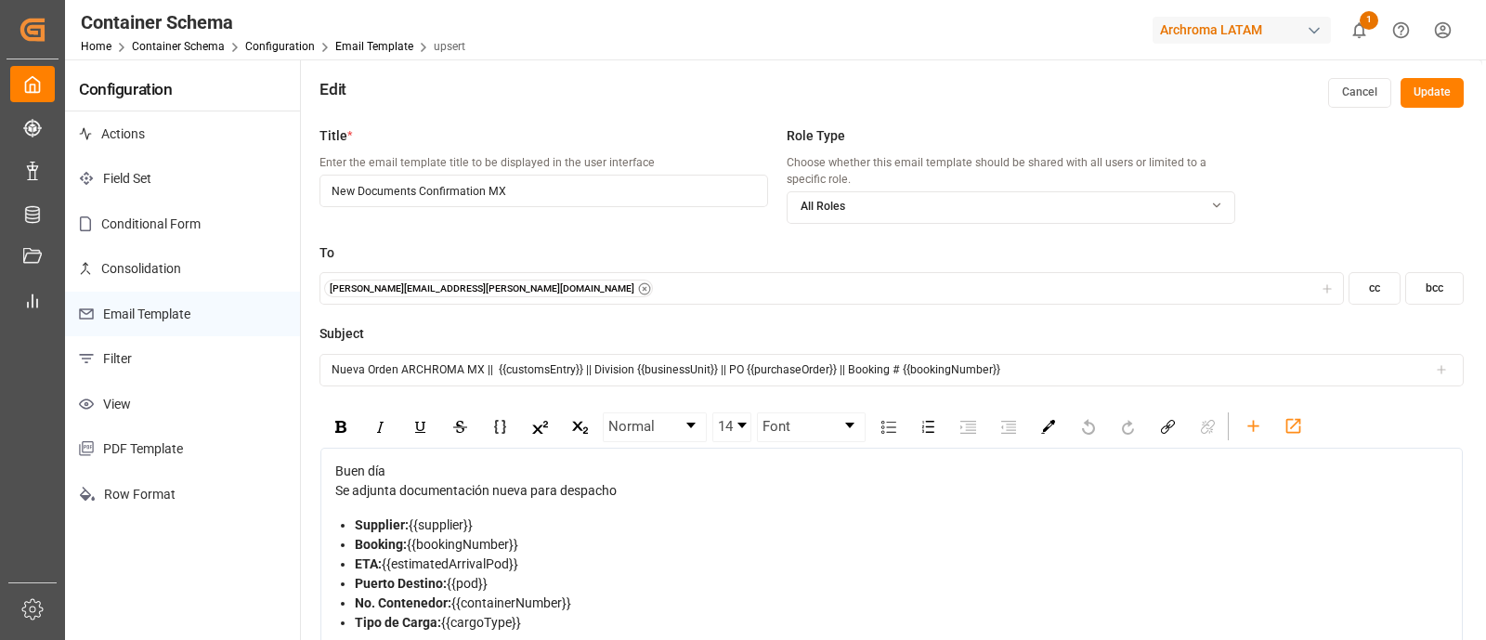
click at [1367, 90] on button "Cancel" at bounding box center [1359, 93] width 63 height 30
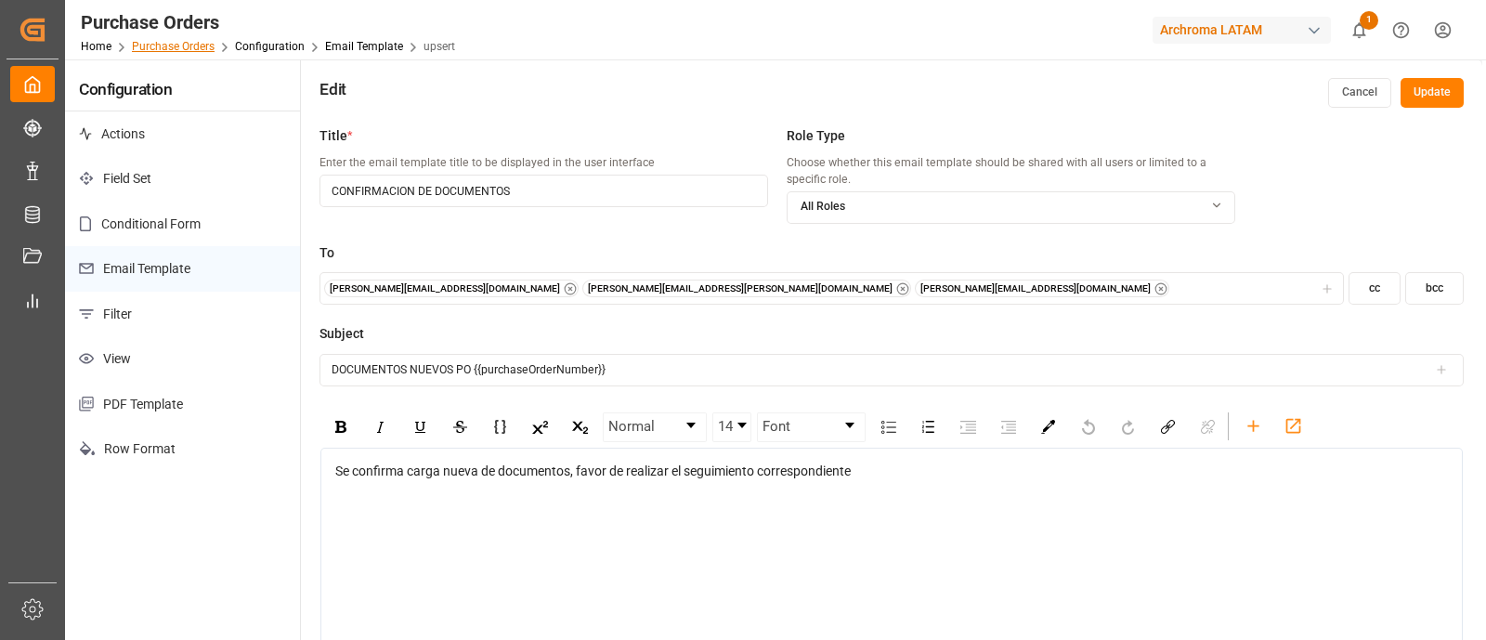
click at [198, 49] on link "Purchase Orders" at bounding box center [173, 46] width 83 height 13
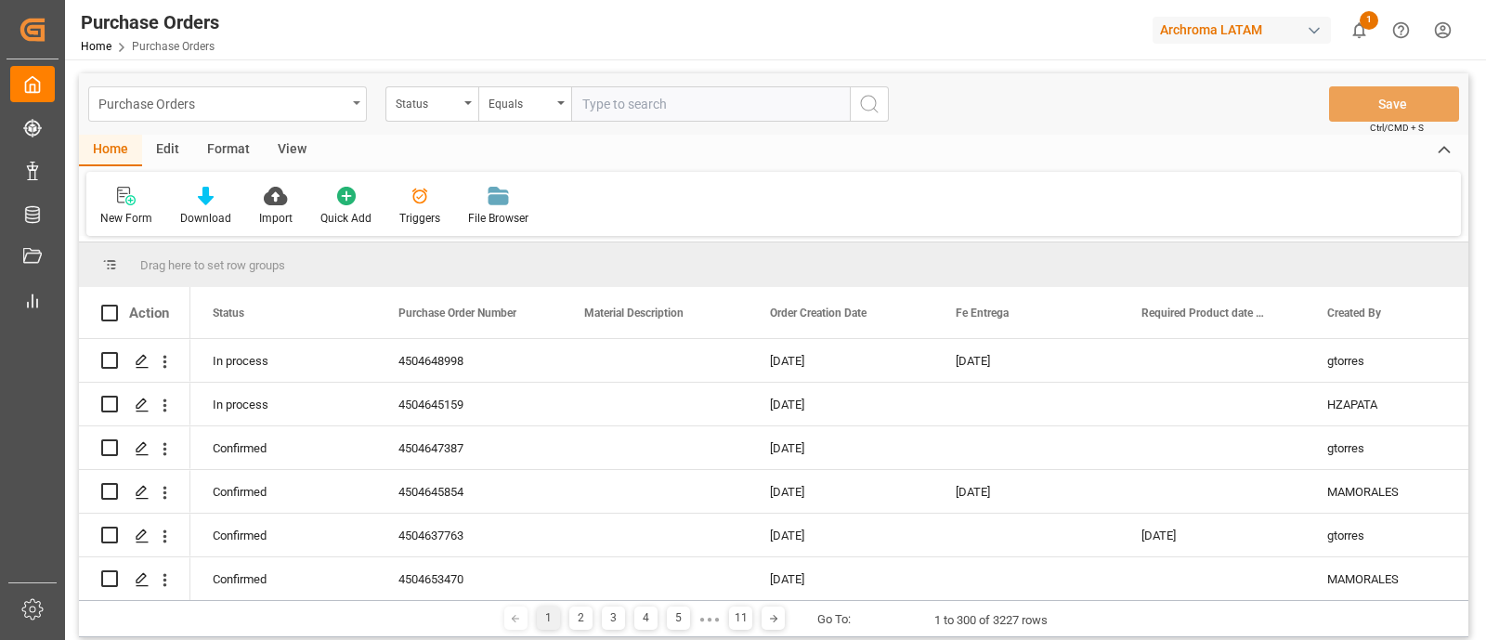
click at [334, 104] on div "Purchase Orders" at bounding box center [222, 102] width 248 height 23
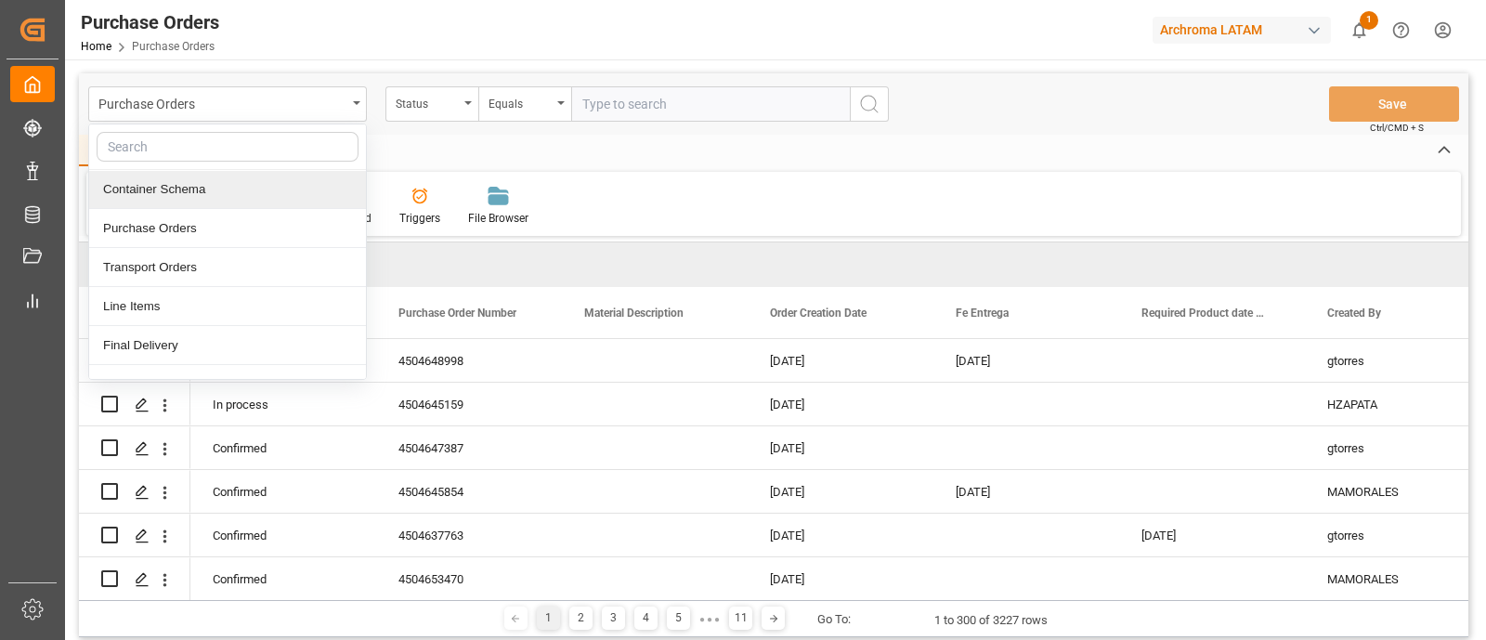
click at [223, 188] on div "Container Schema" at bounding box center [227, 189] width 277 height 39
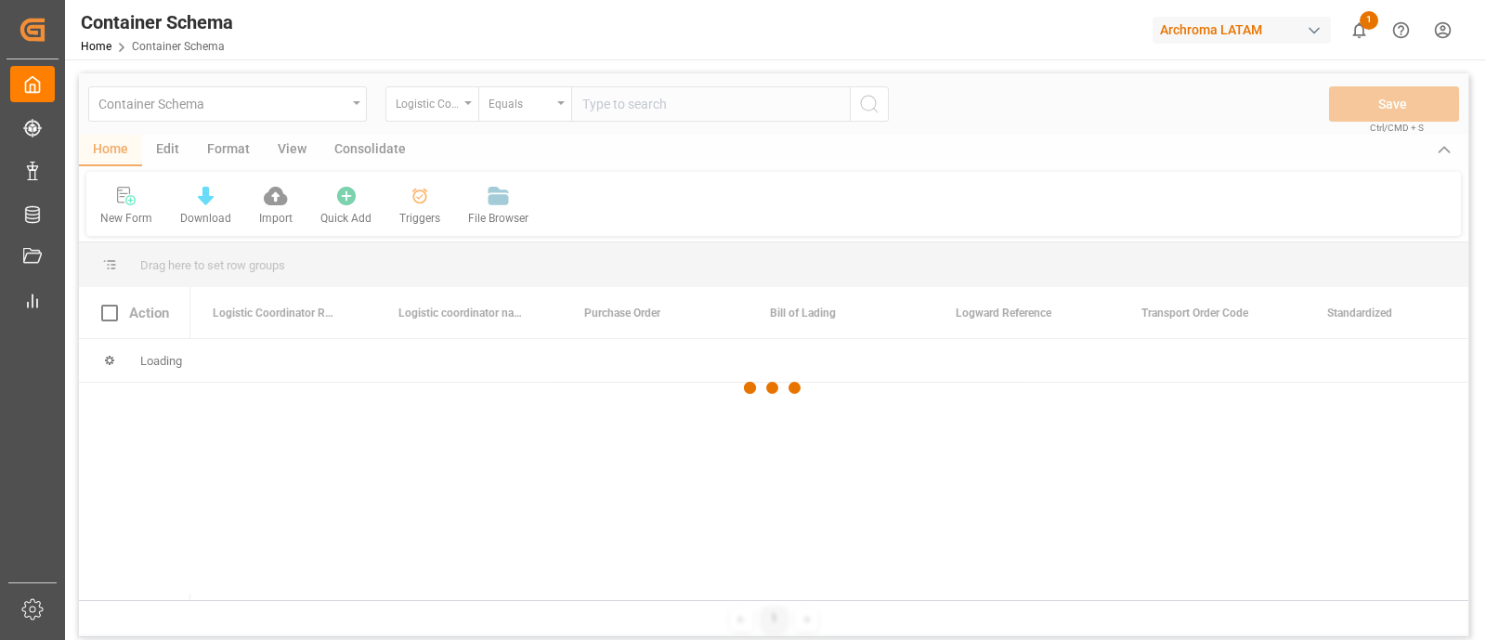
click at [175, 149] on div at bounding box center [773, 387] width 1389 height 629
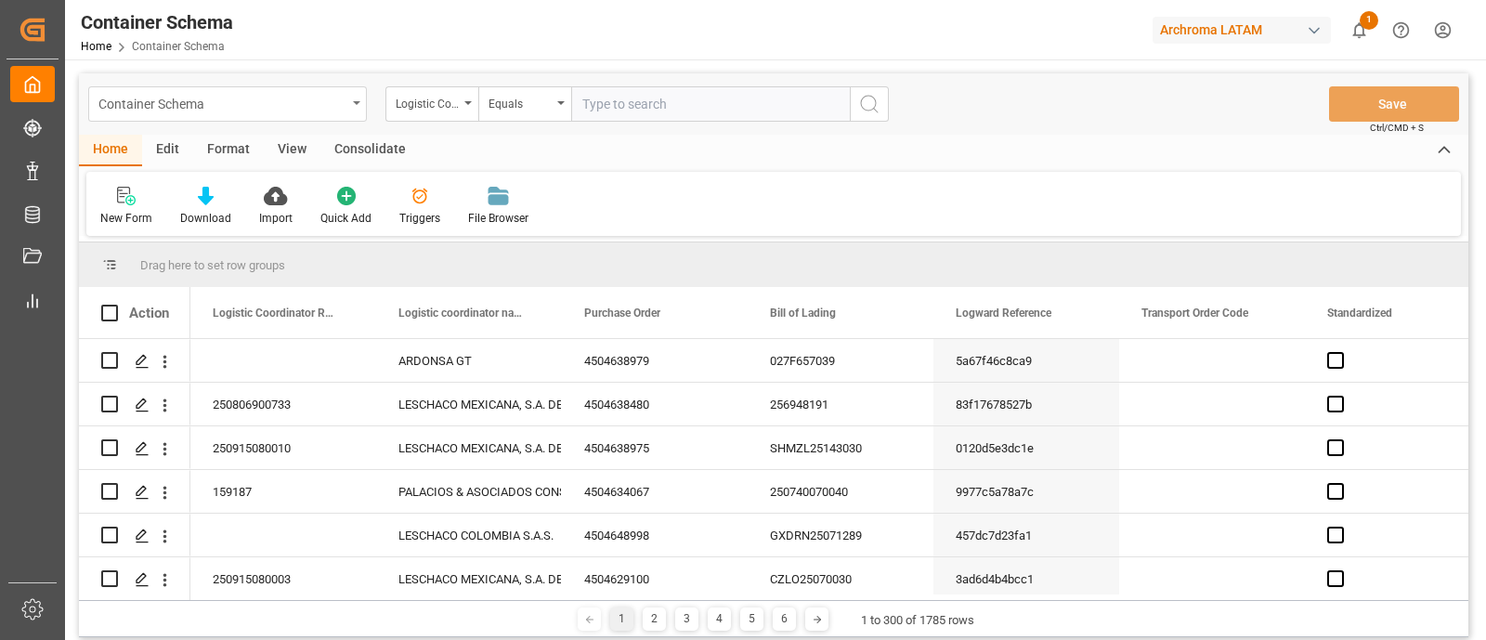
click at [357, 103] on icon "open menu" at bounding box center [356, 103] width 7 height 4
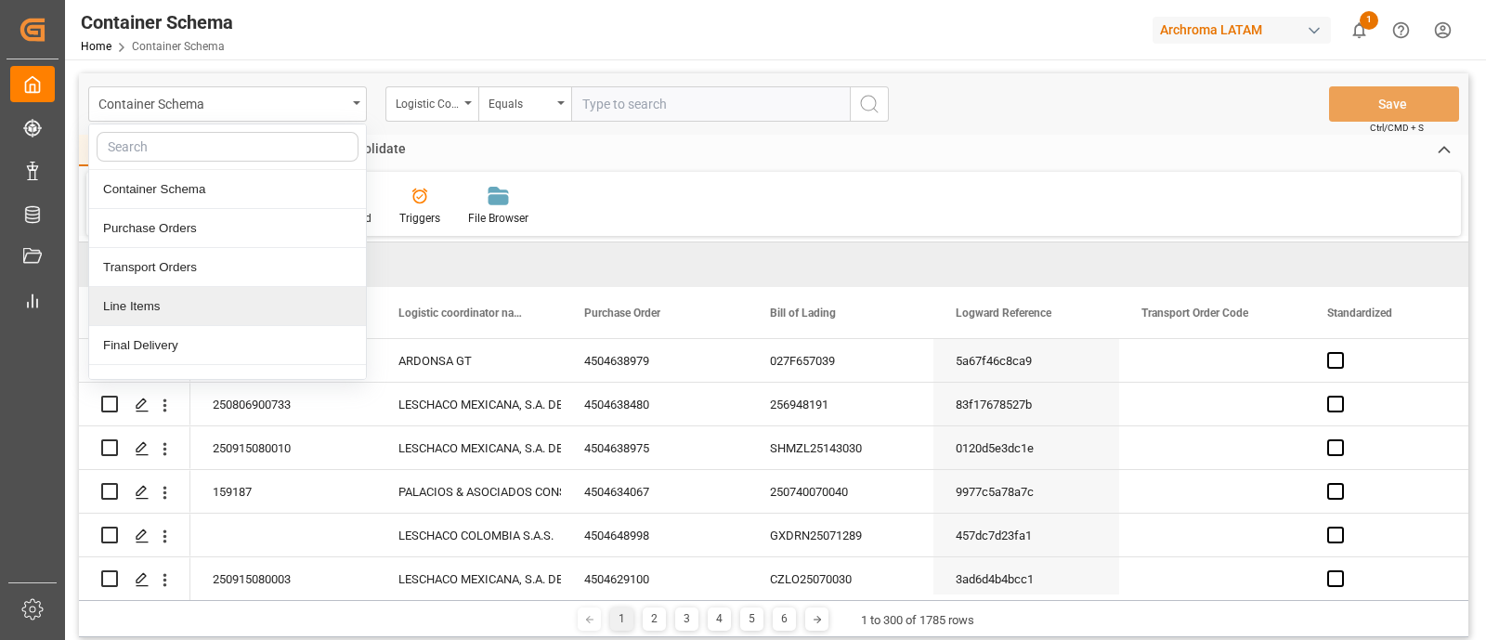
click at [232, 305] on div "Line Items" at bounding box center [227, 306] width 277 height 39
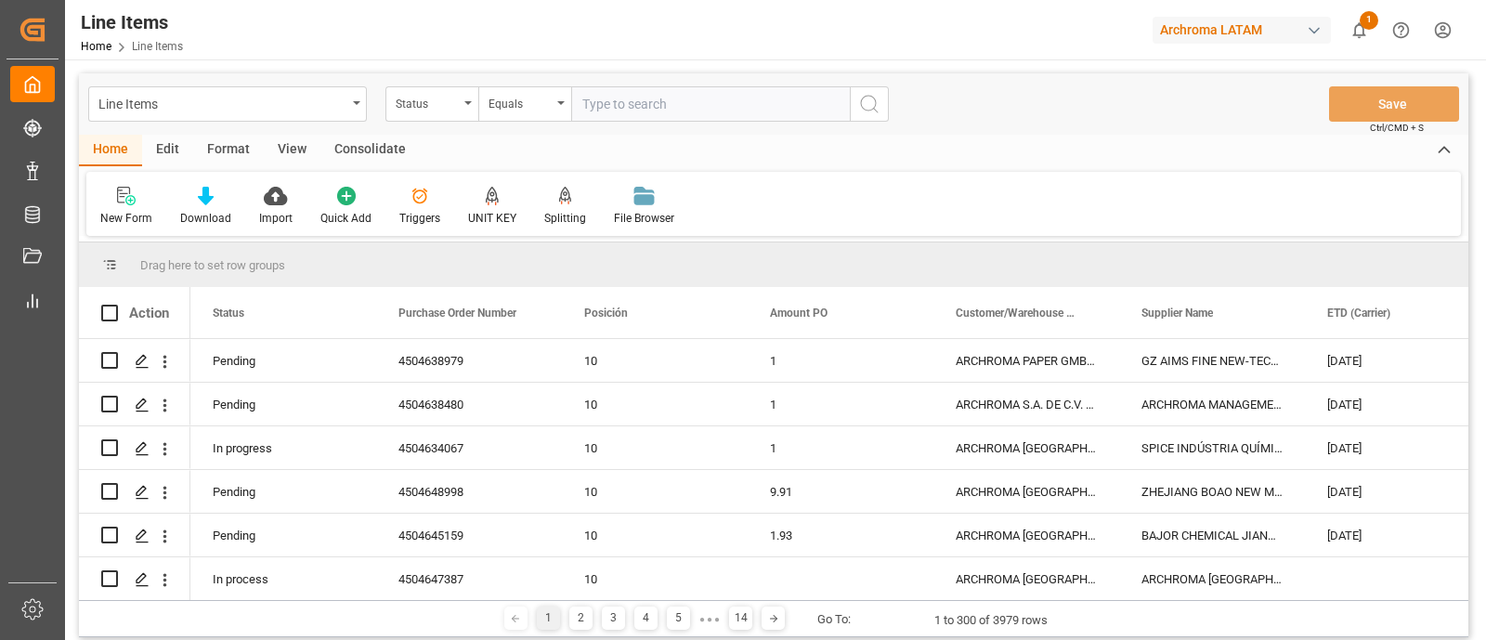
click at [173, 154] on div "Edit" at bounding box center [167, 151] width 51 height 32
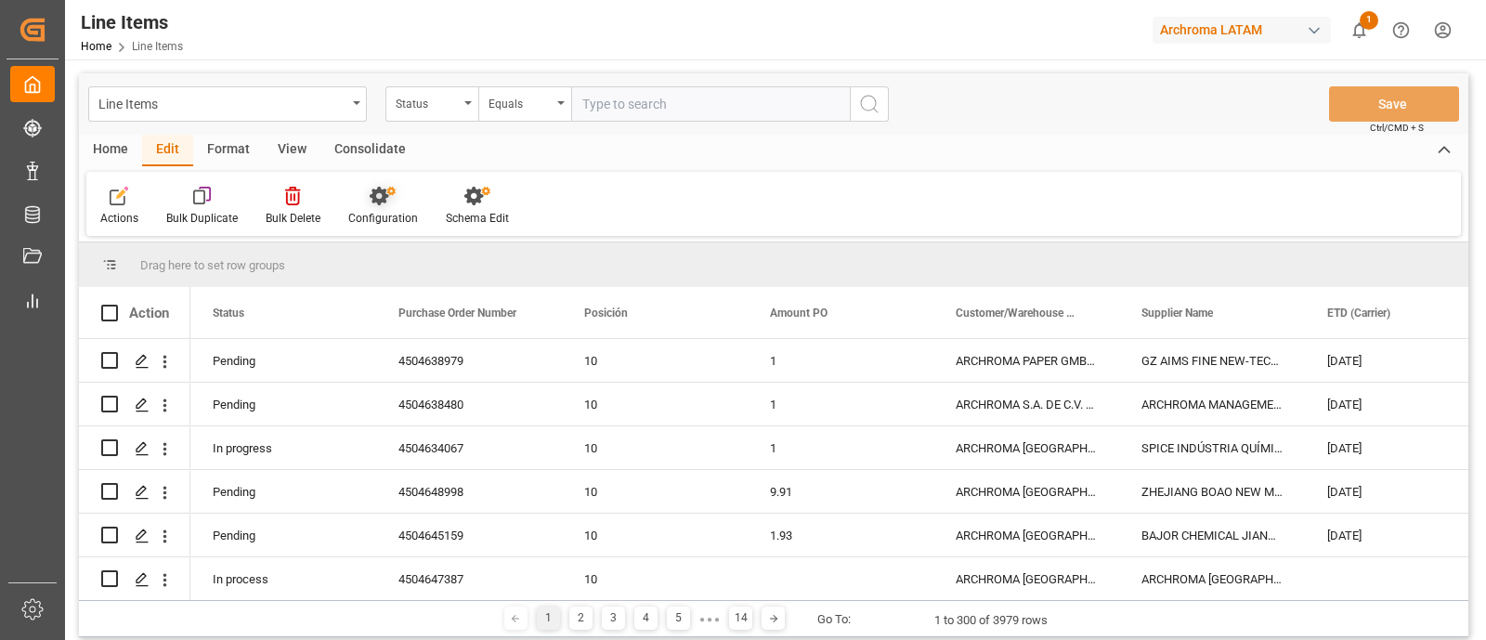
click at [381, 203] on icon at bounding box center [383, 196] width 26 height 19
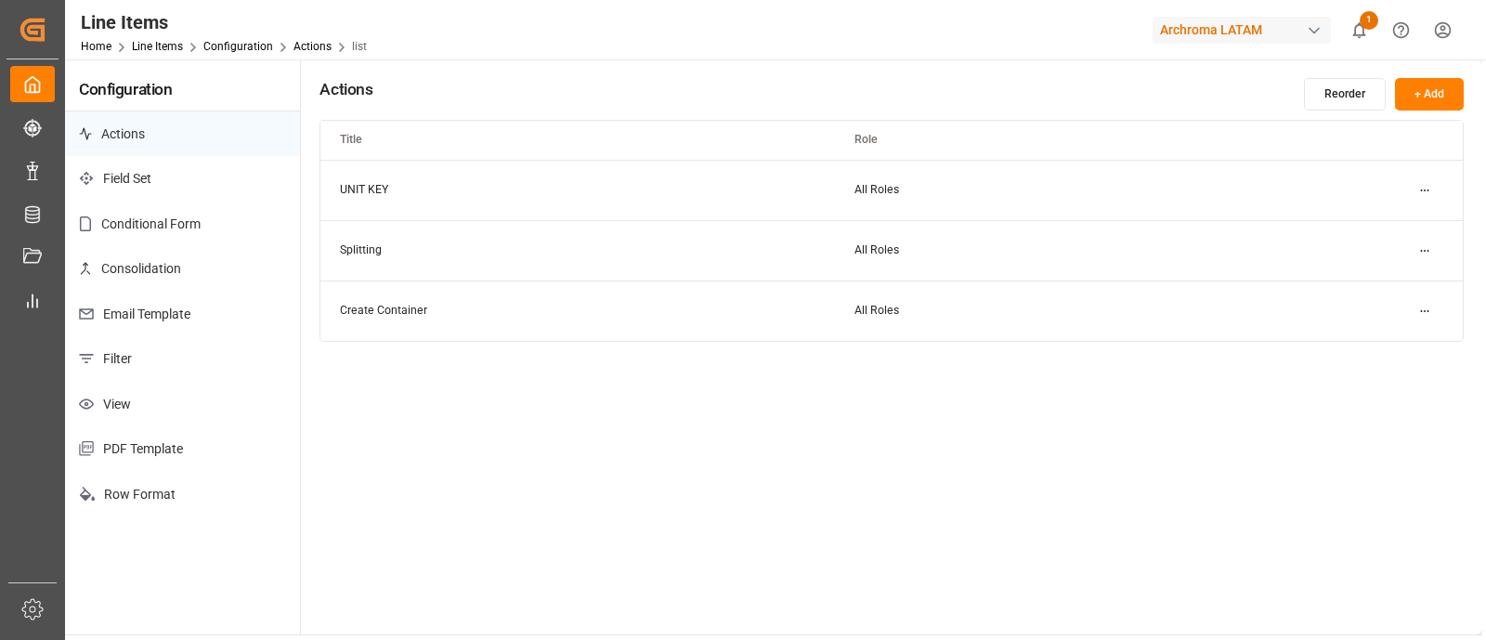
click at [201, 293] on p "Email Template" at bounding box center [182, 314] width 235 height 45
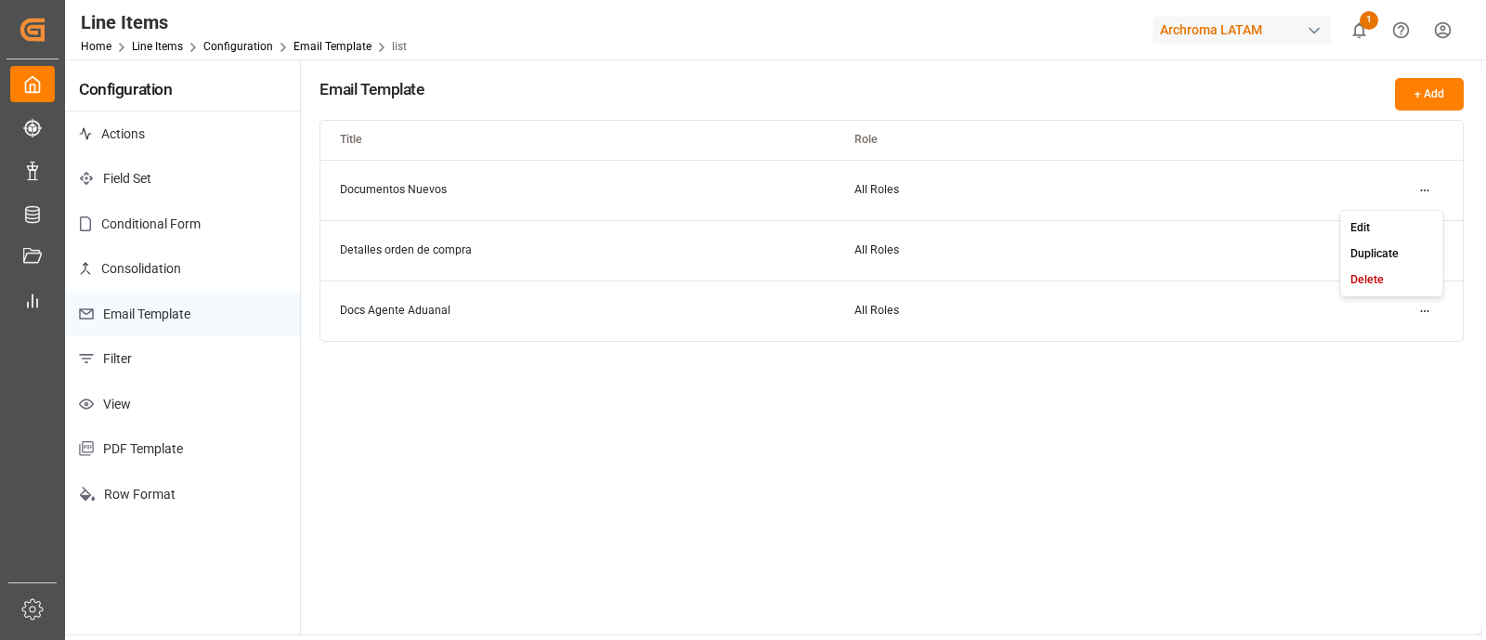
click at [1430, 189] on html "Created by potrace 1.15, written by Peter Selinger 2001-2017 Created by potrace…" at bounding box center [743, 320] width 1486 height 640
click at [1393, 227] on div "Edit" at bounding box center [1392, 227] width 96 height 26
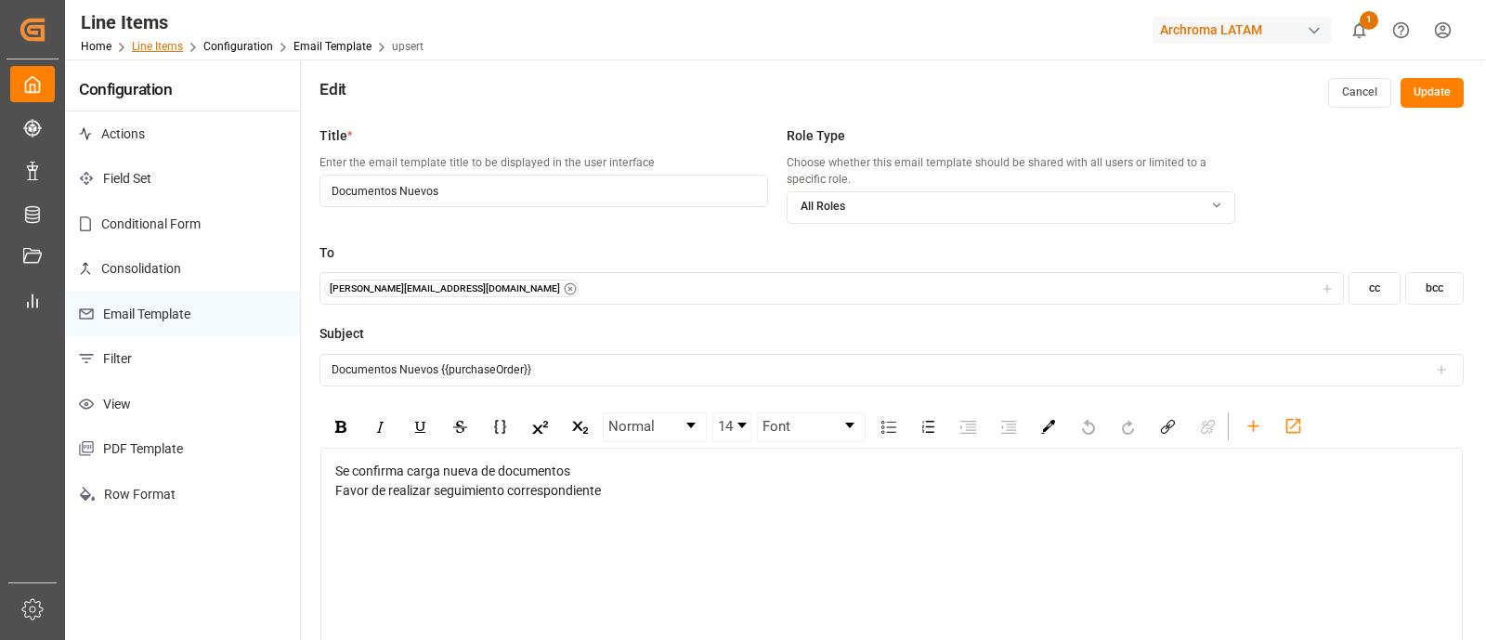
click at [163, 43] on link "Line Items" at bounding box center [157, 46] width 51 height 13
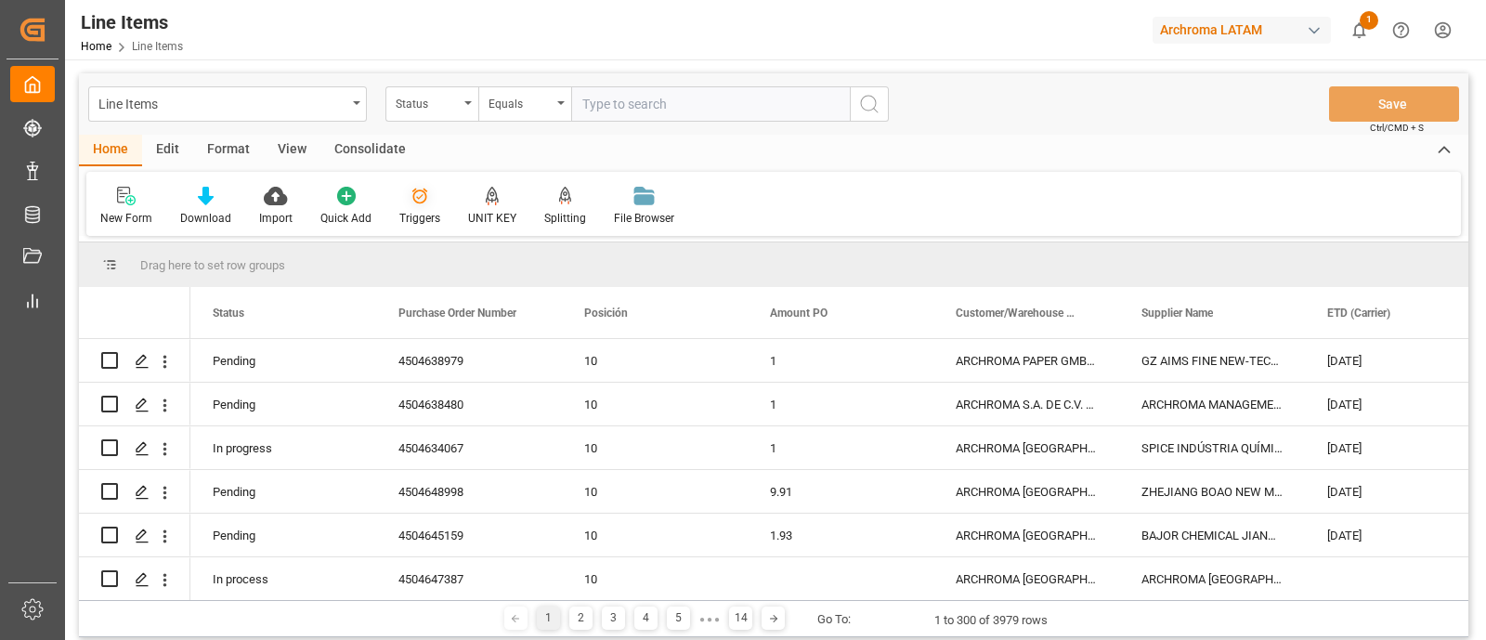
click at [421, 204] on icon at bounding box center [419, 196] width 19 height 19
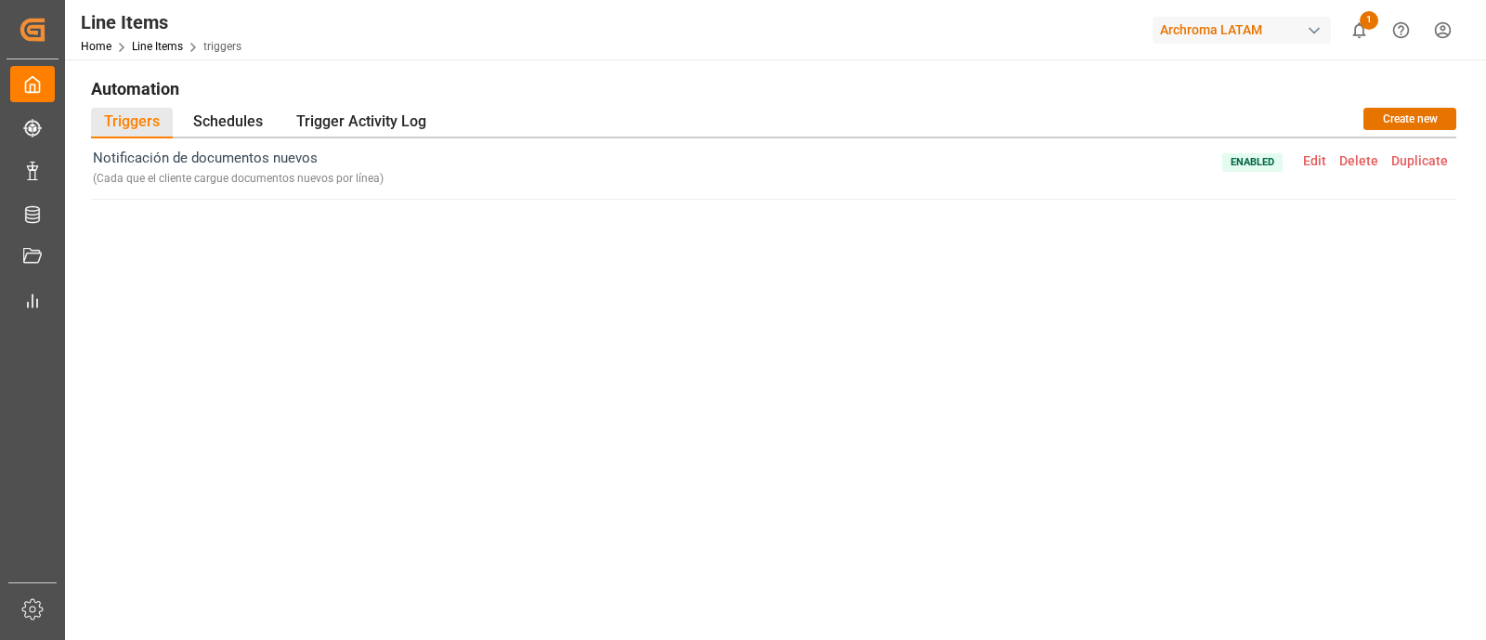
click at [1313, 157] on span "Edit" at bounding box center [1314, 160] width 36 height 15
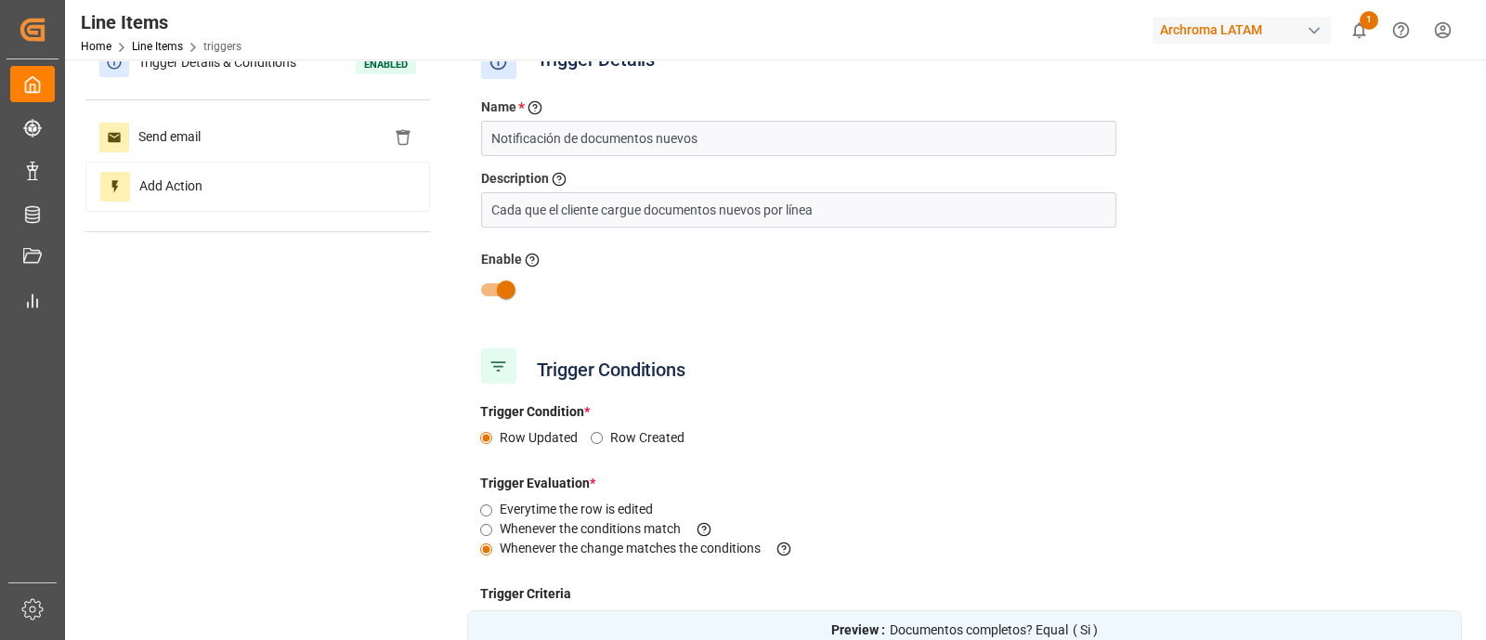
scroll to position [43, 0]
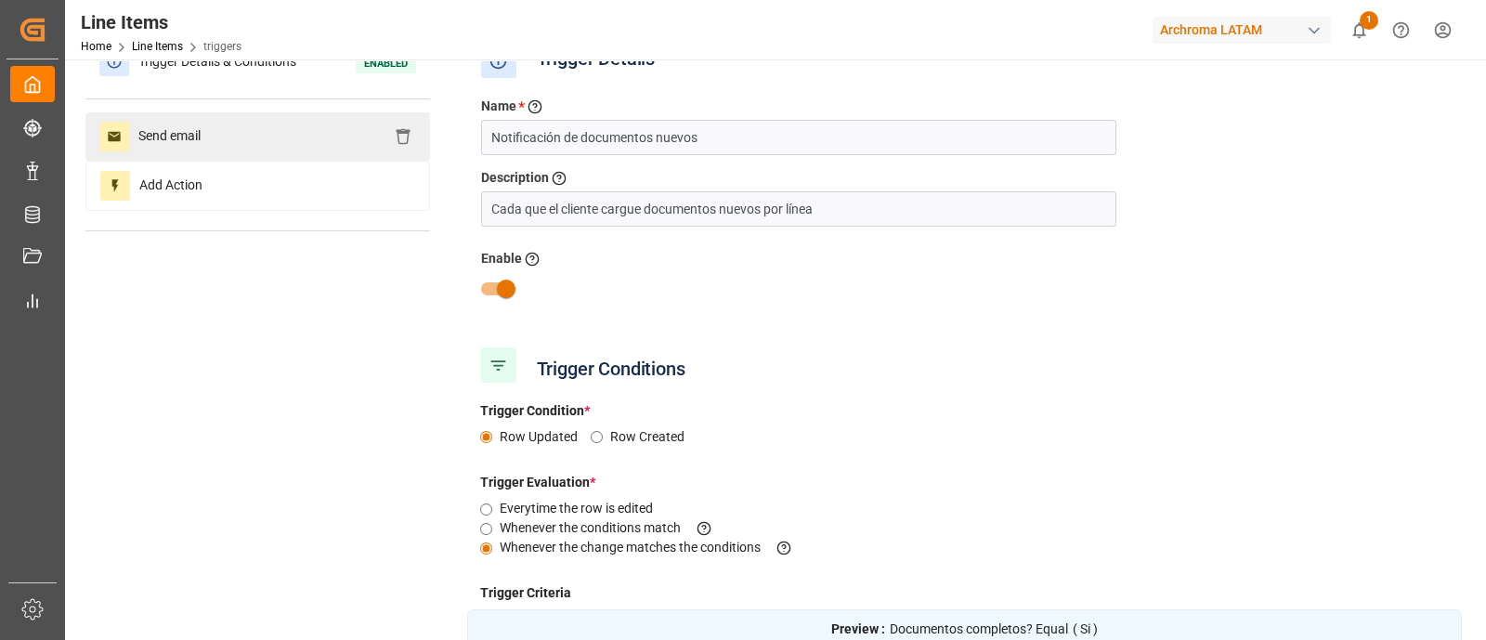
click at [311, 130] on div "Send email" at bounding box center [257, 136] width 344 height 48
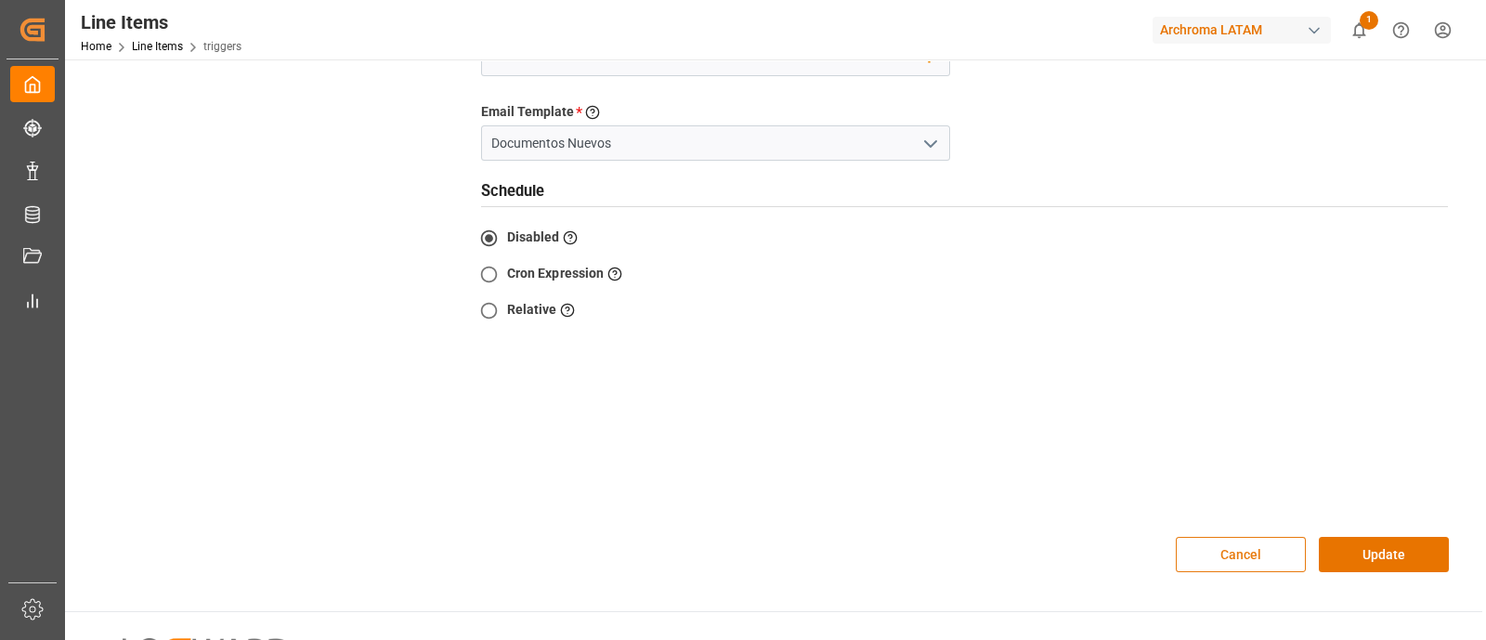
click at [1254, 537] on button "Cancel" at bounding box center [1240, 554] width 130 height 35
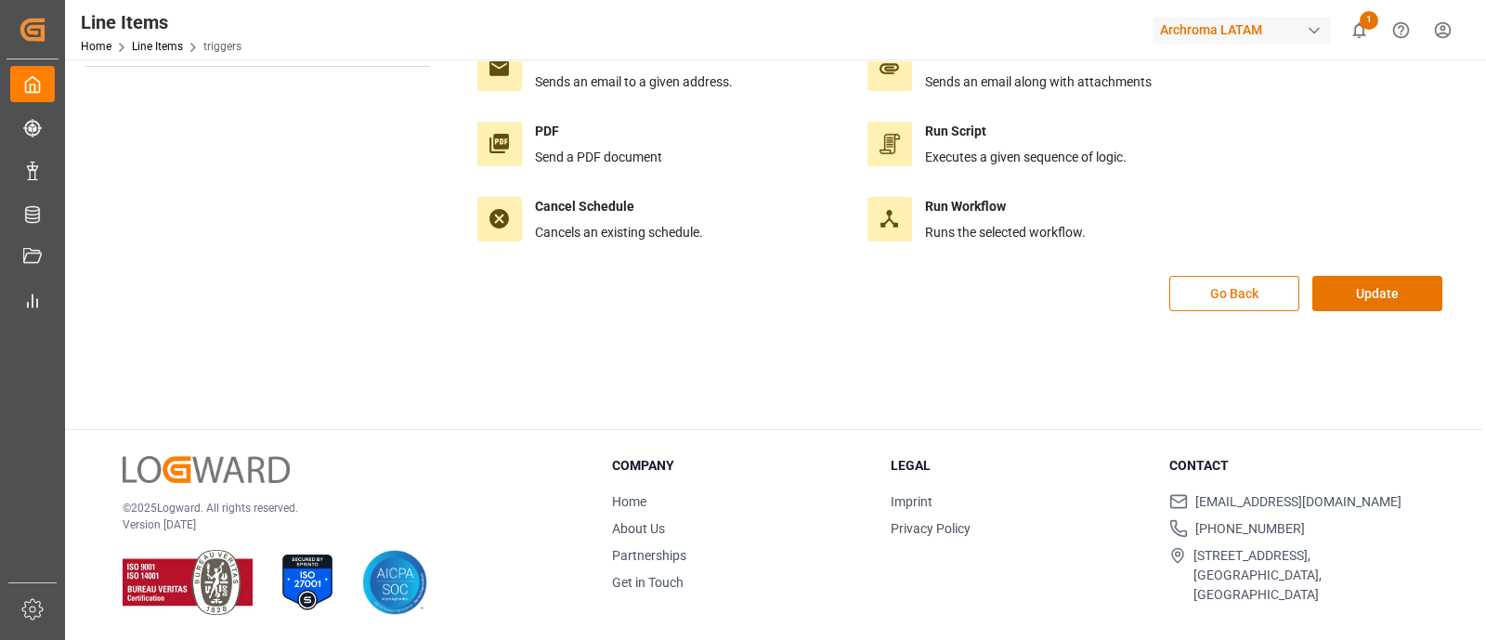
click at [1258, 276] on div "Go Back Update" at bounding box center [964, 303] width 995 height 55
click at [1227, 305] on button "Go Back" at bounding box center [1234, 293] width 130 height 35
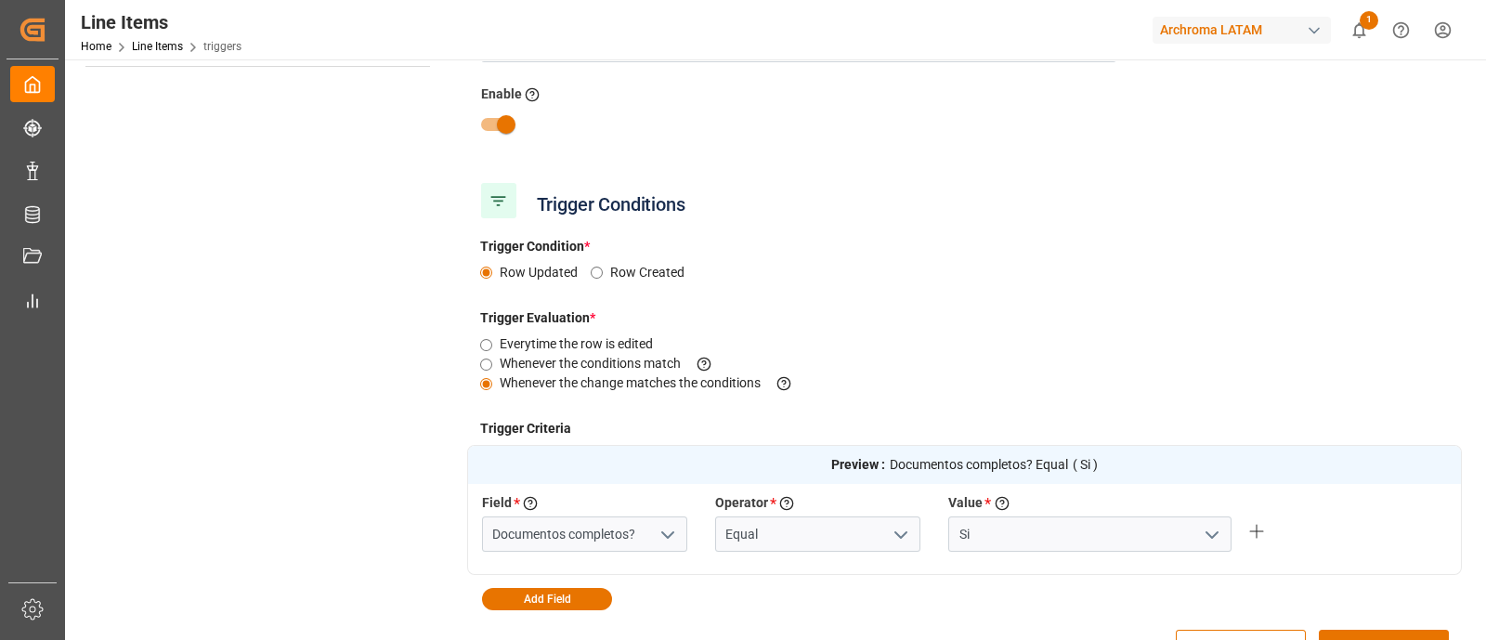
scroll to position [482, 0]
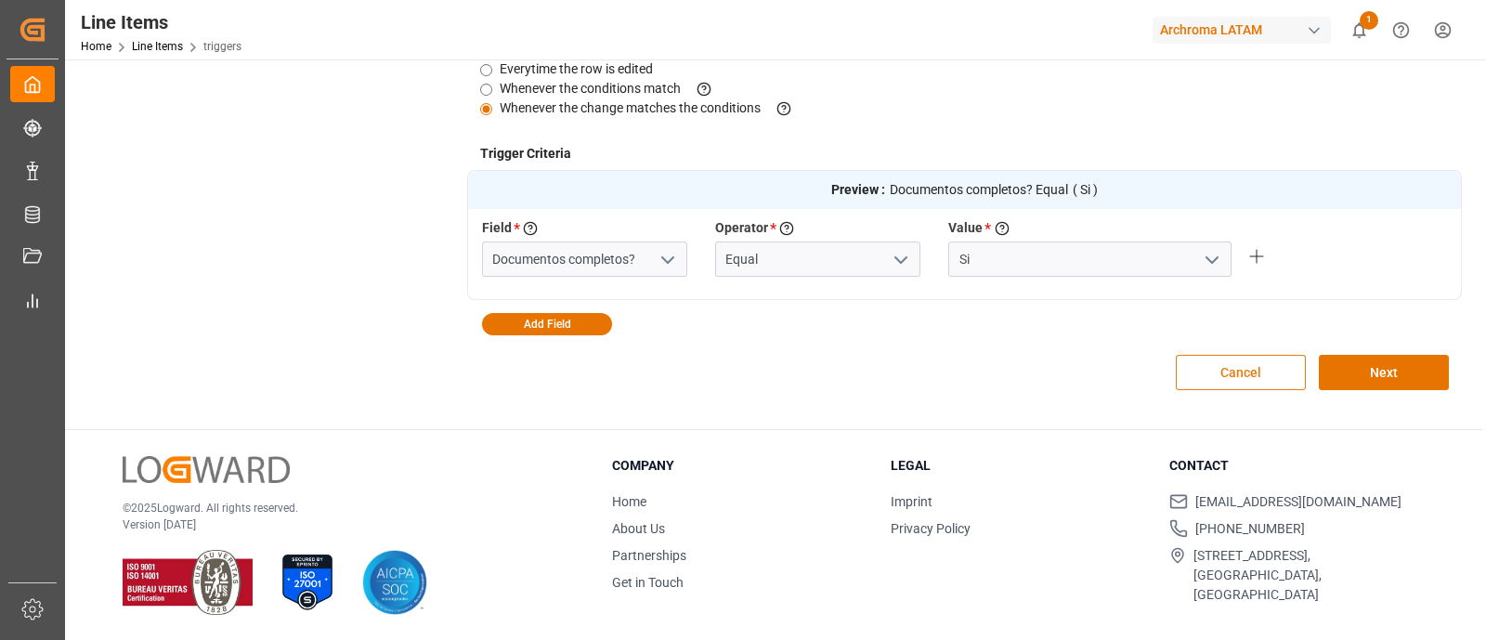
click at [1221, 375] on button "Cancel" at bounding box center [1240, 372] width 130 height 35
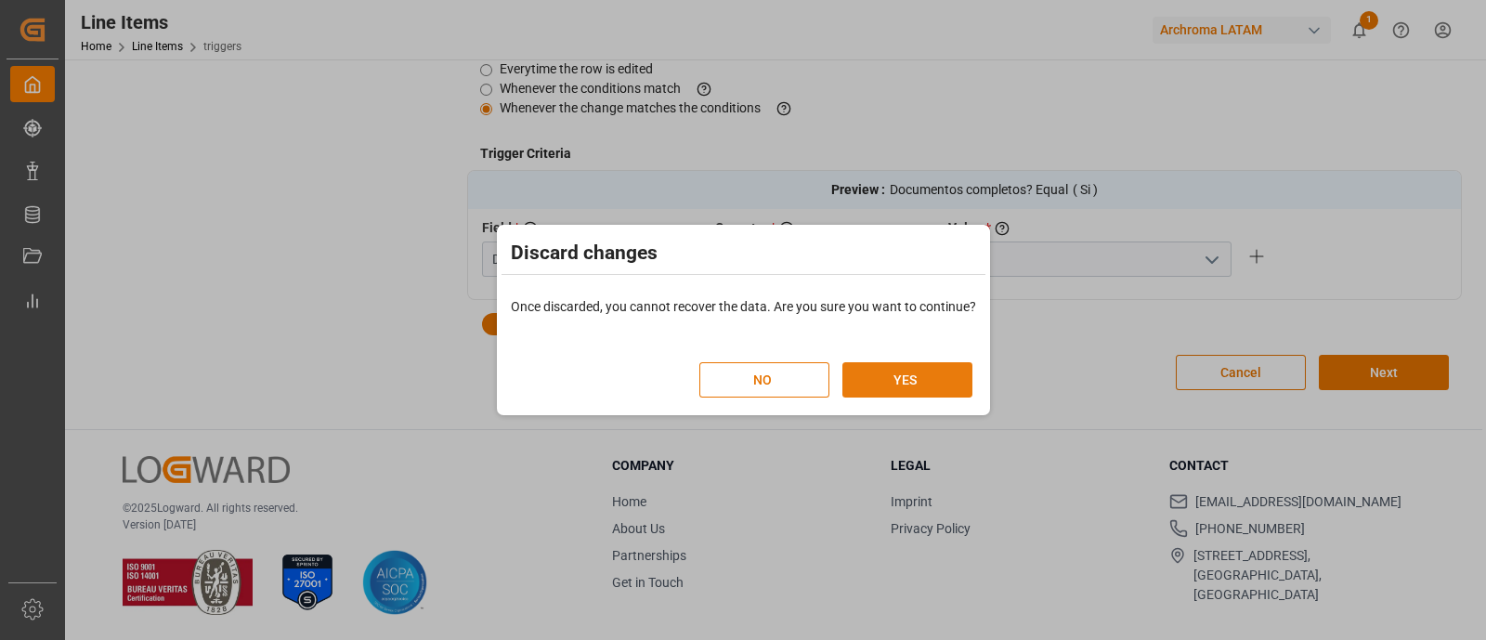
click at [866, 381] on button "YES" at bounding box center [907, 379] width 130 height 35
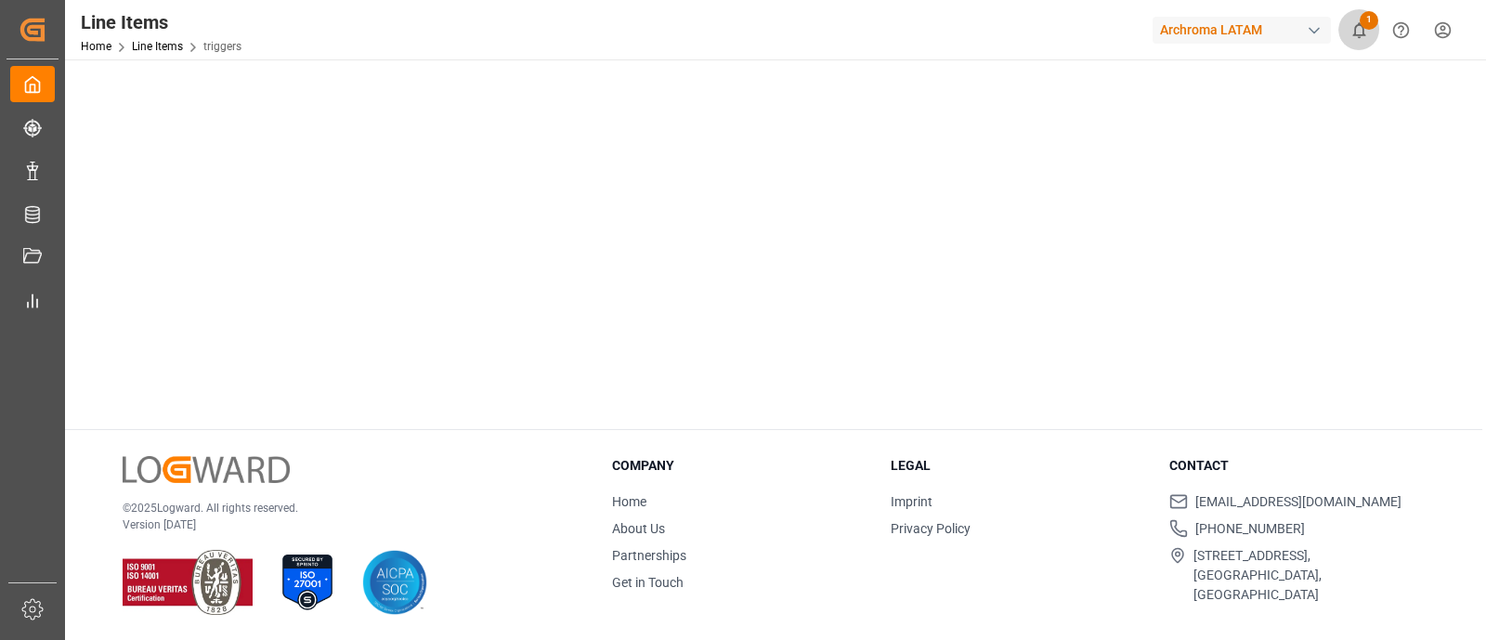
click at [1342, 27] on button "1" at bounding box center [1359, 30] width 42 height 42
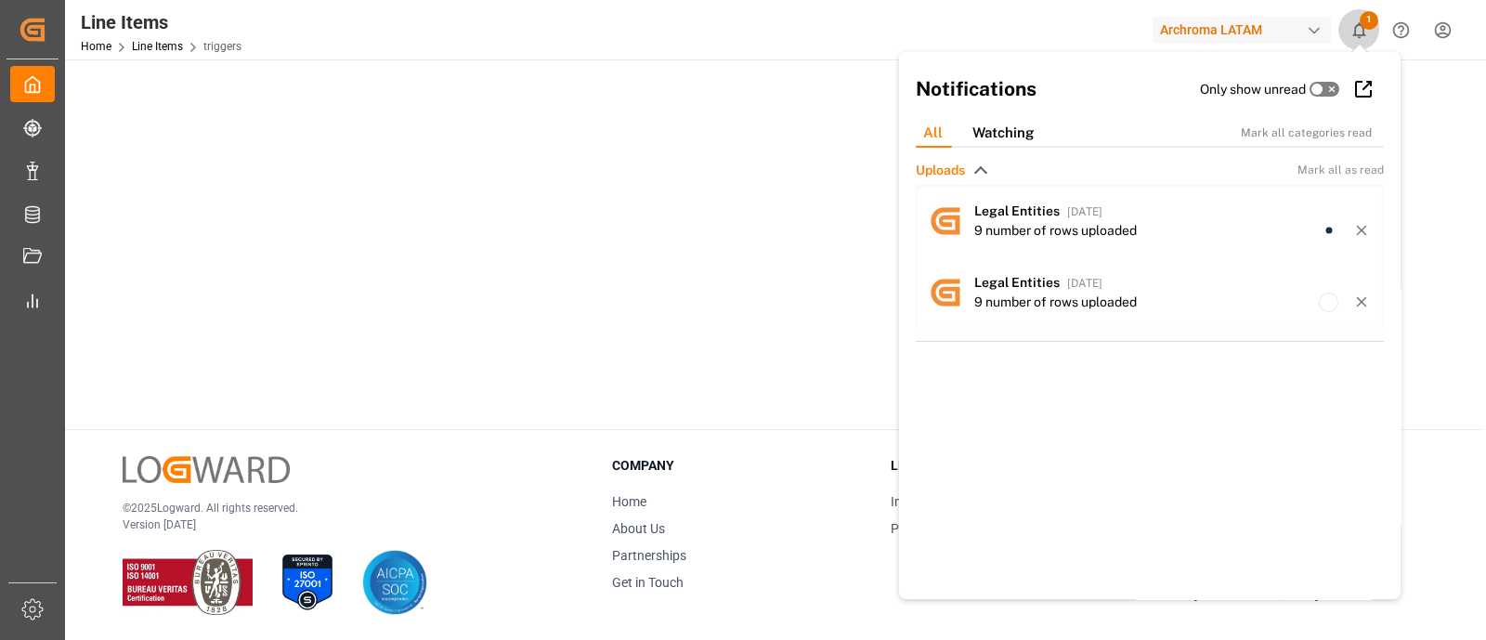
click at [1342, 27] on button "1" at bounding box center [1359, 30] width 42 height 42
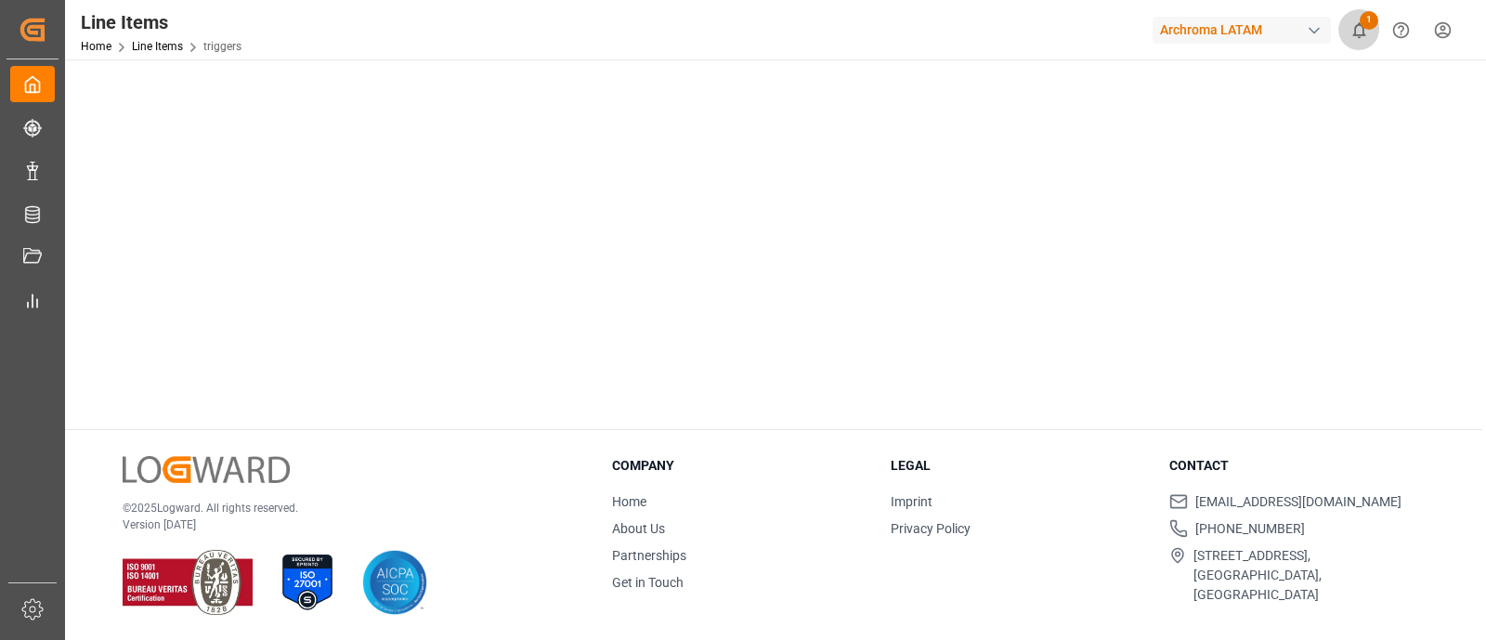
click at [1342, 27] on button "1" at bounding box center [1359, 30] width 42 height 42
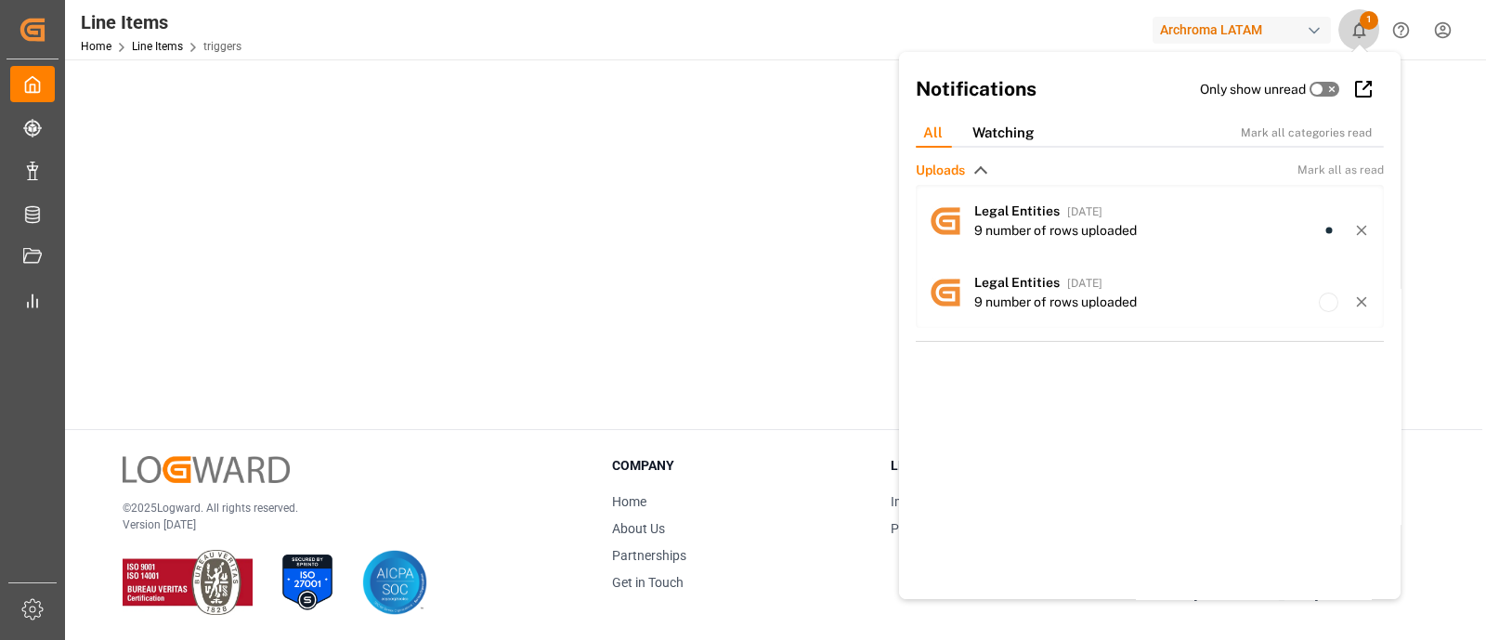
click at [1342, 27] on button "1" at bounding box center [1359, 30] width 42 height 42
